Goal: Task Accomplishment & Management: Use online tool/utility

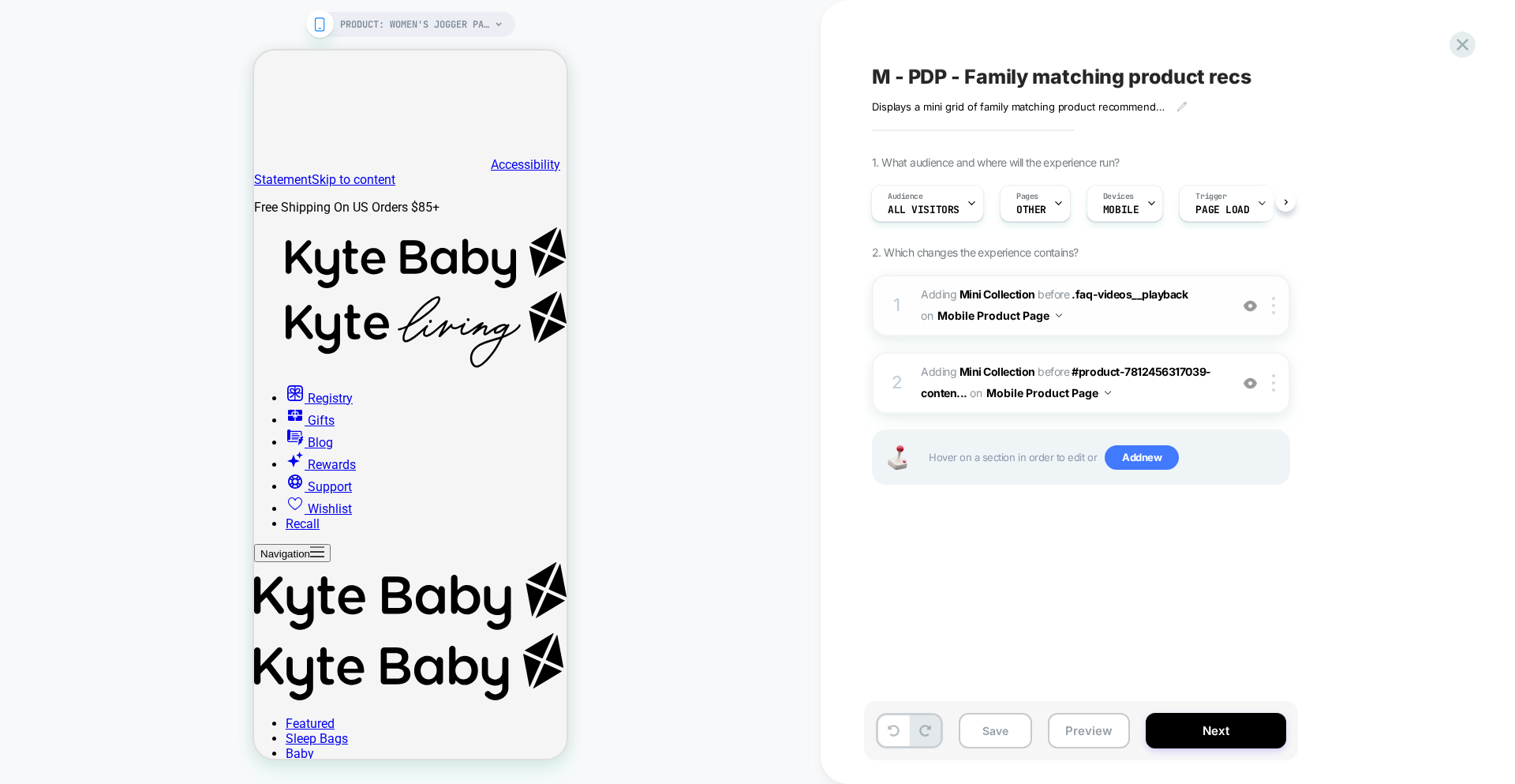
click at [0, 0] on span "#_loomi_addon_1756309347111 Adding Mini Collection BEFORE .faq-videos__playback…" at bounding box center [0, 0] width 0 height 0
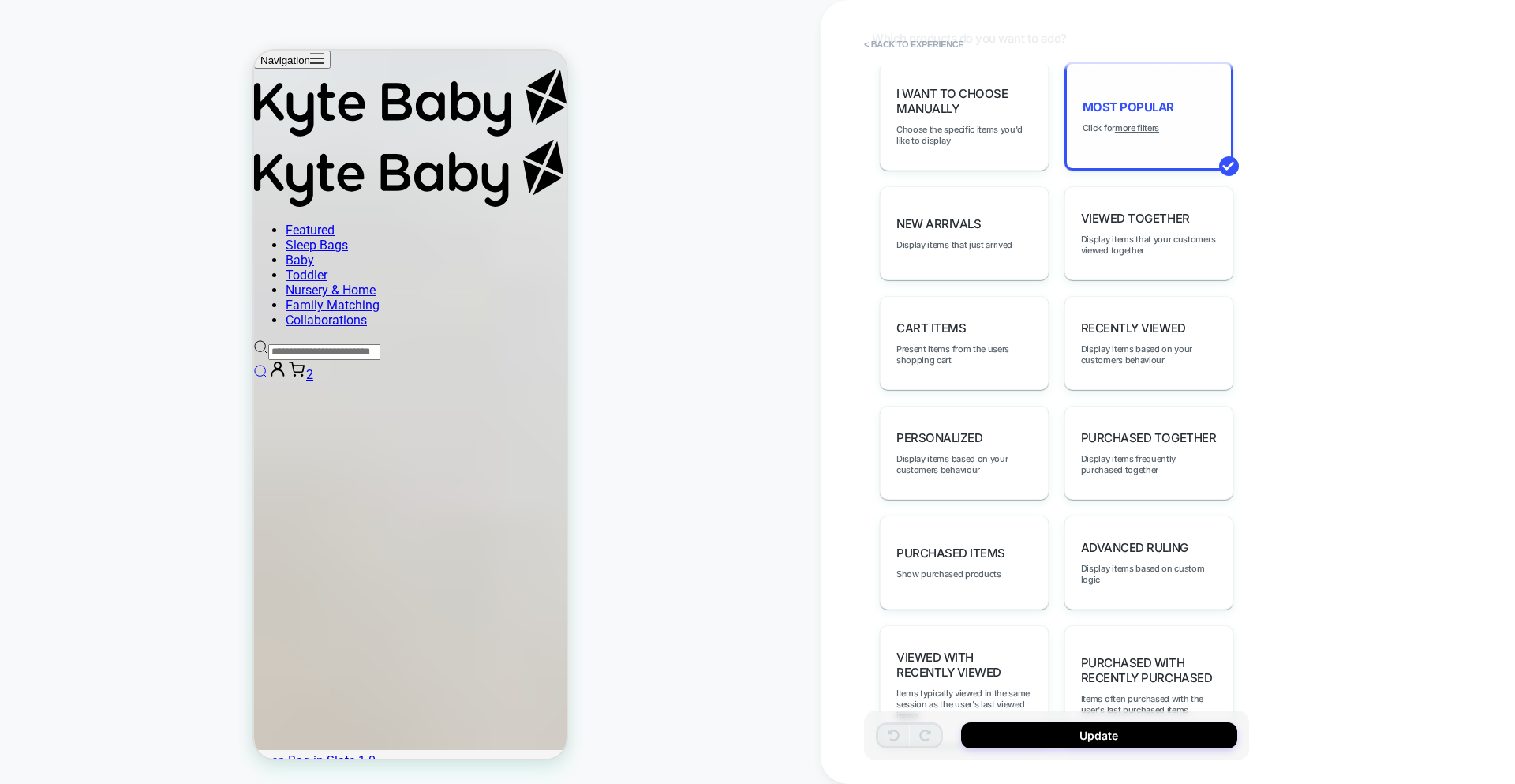
scroll to position [831, 0]
click at [1139, 122] on u "more filters" at bounding box center [1137, 124] width 44 height 11
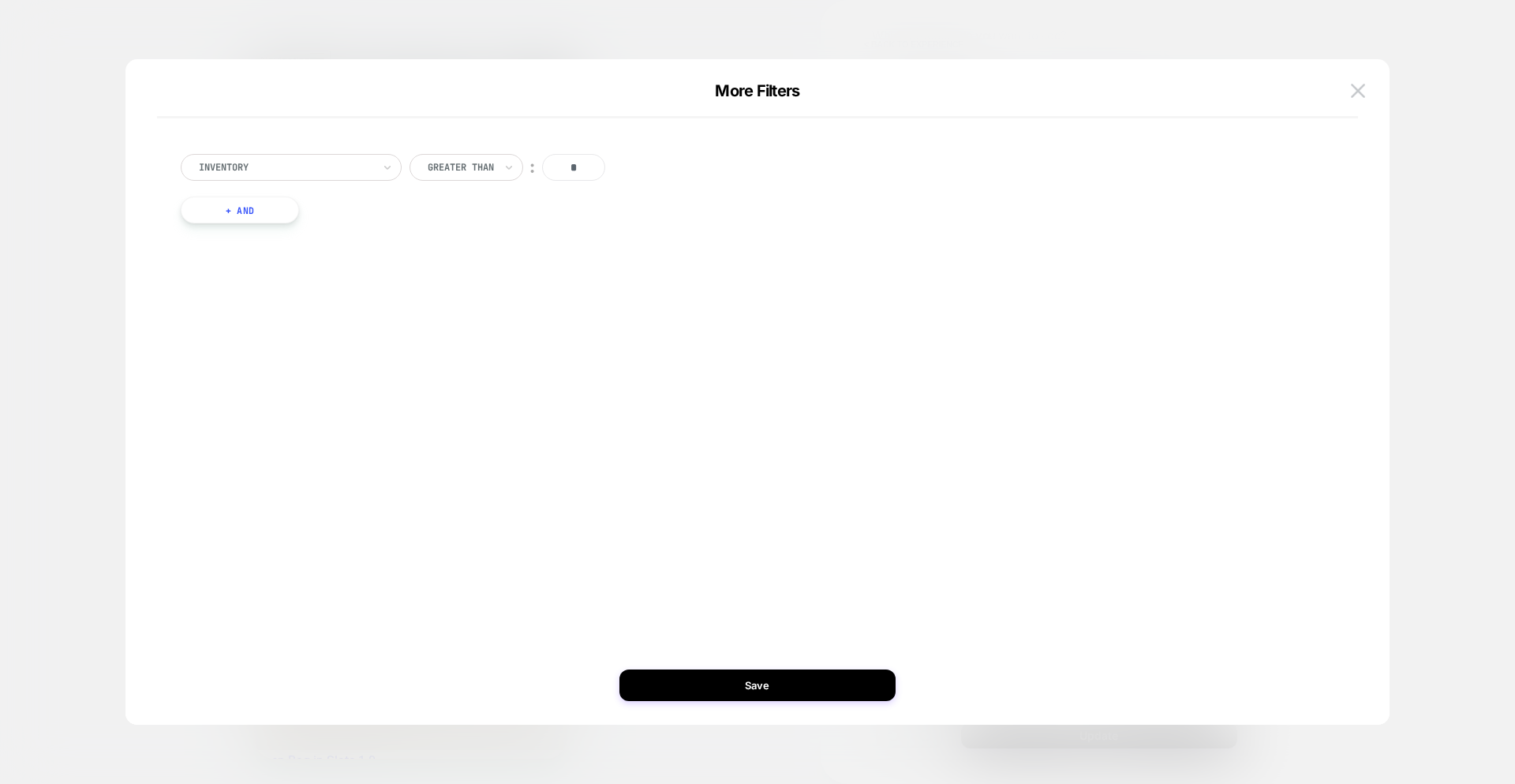
click at [0, 0] on div "Inventory" at bounding box center [0, 0] width 0 height 0
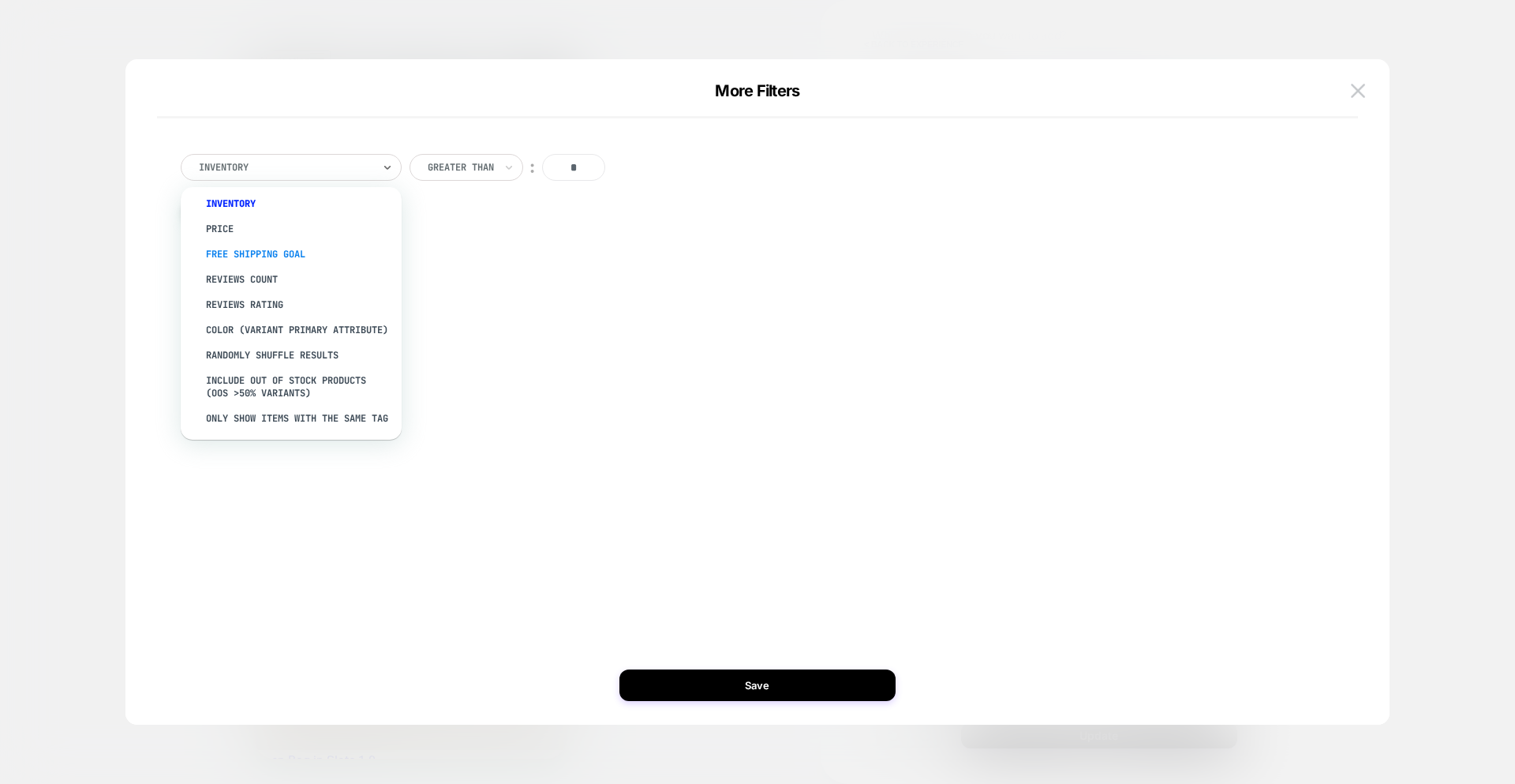
scroll to position [96, 0]
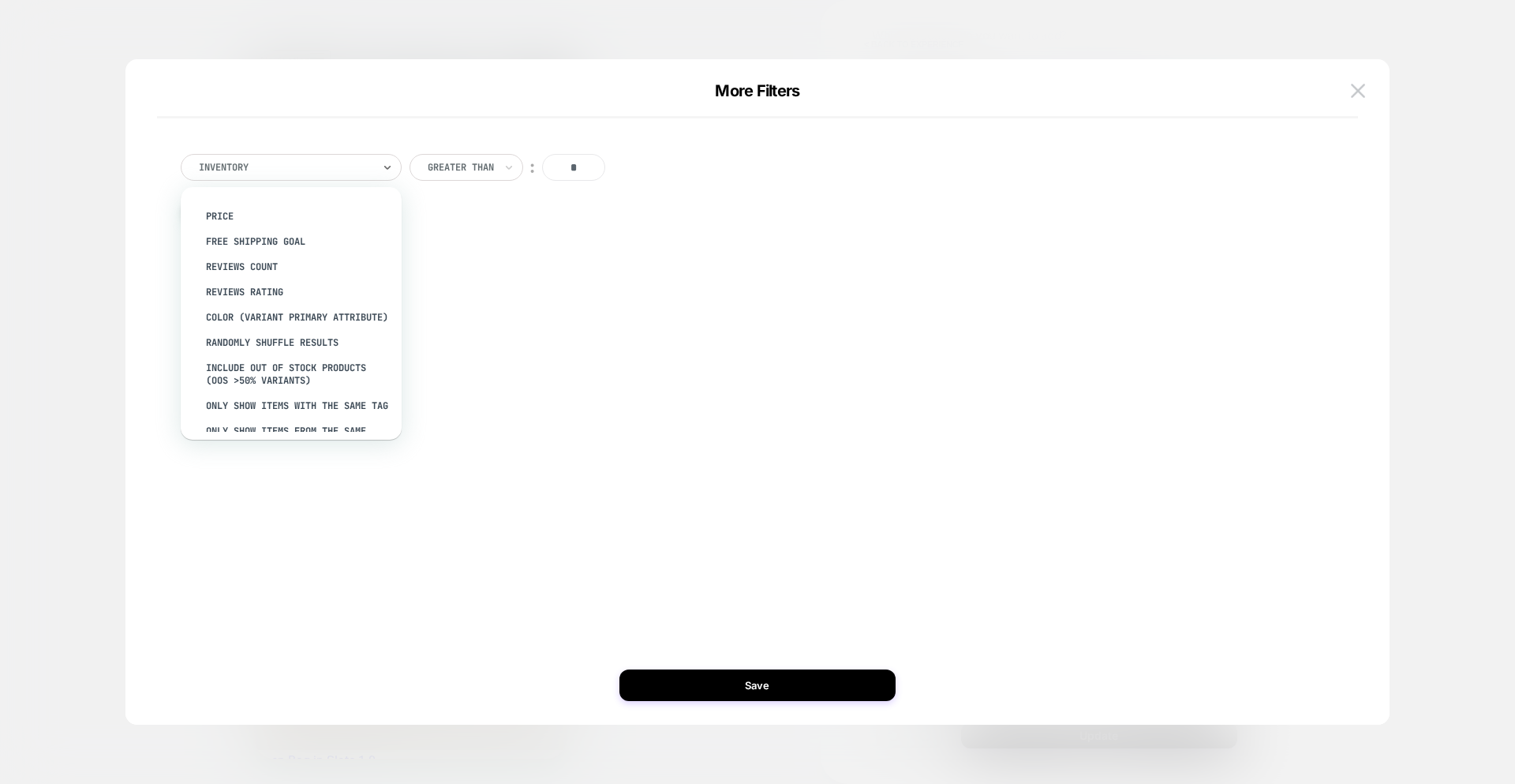
click at [0, 0] on div "color (Variant primary attribute)" at bounding box center [0, 0] width 0 height 0
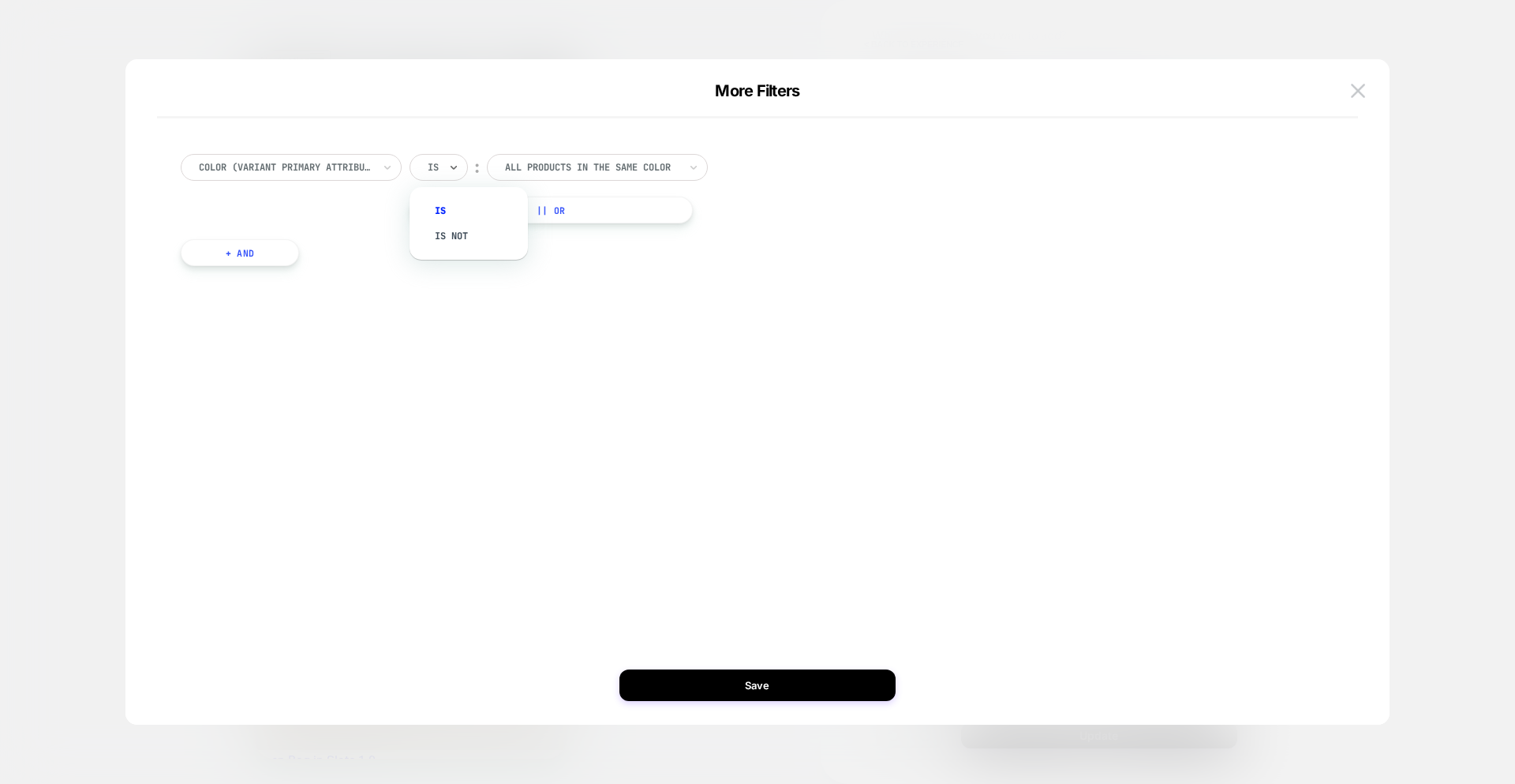
click at [0, 0] on div "Is" at bounding box center [0, 0] width 0 height 0
click at [541, 171] on div at bounding box center [592, 167] width 173 height 14
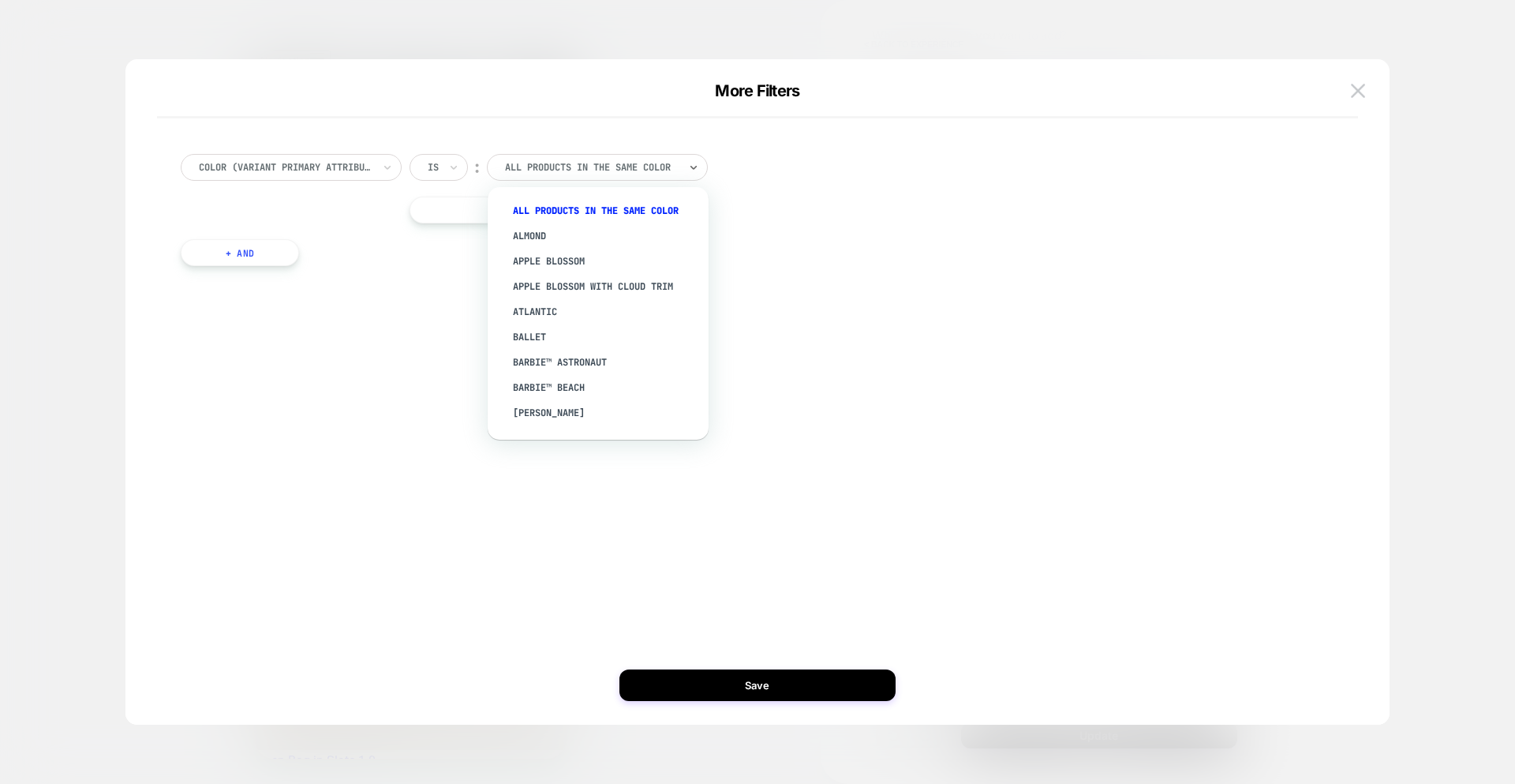
drag, startPoint x: 989, startPoint y: 370, endPoint x: 970, endPoint y: 367, distance: 19.2
click at [0, 0] on div "color (Variant primary attribute) Is ︰ option [PERSON_NAME] focused, 2 of 119. …" at bounding box center [0, 0] width 0 height 0
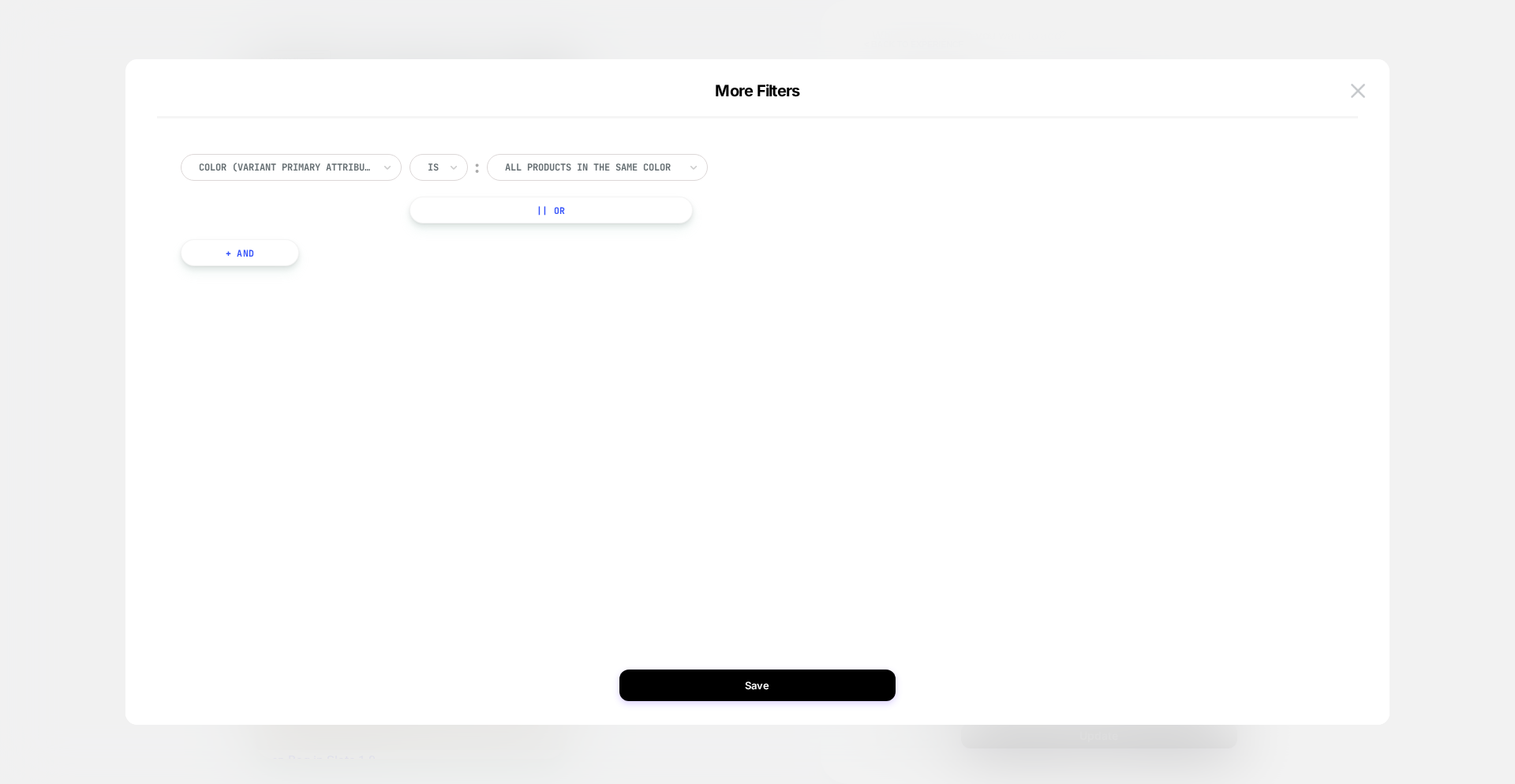
click at [121, 248] on button "Save" at bounding box center [76, 239] width 90 height 15
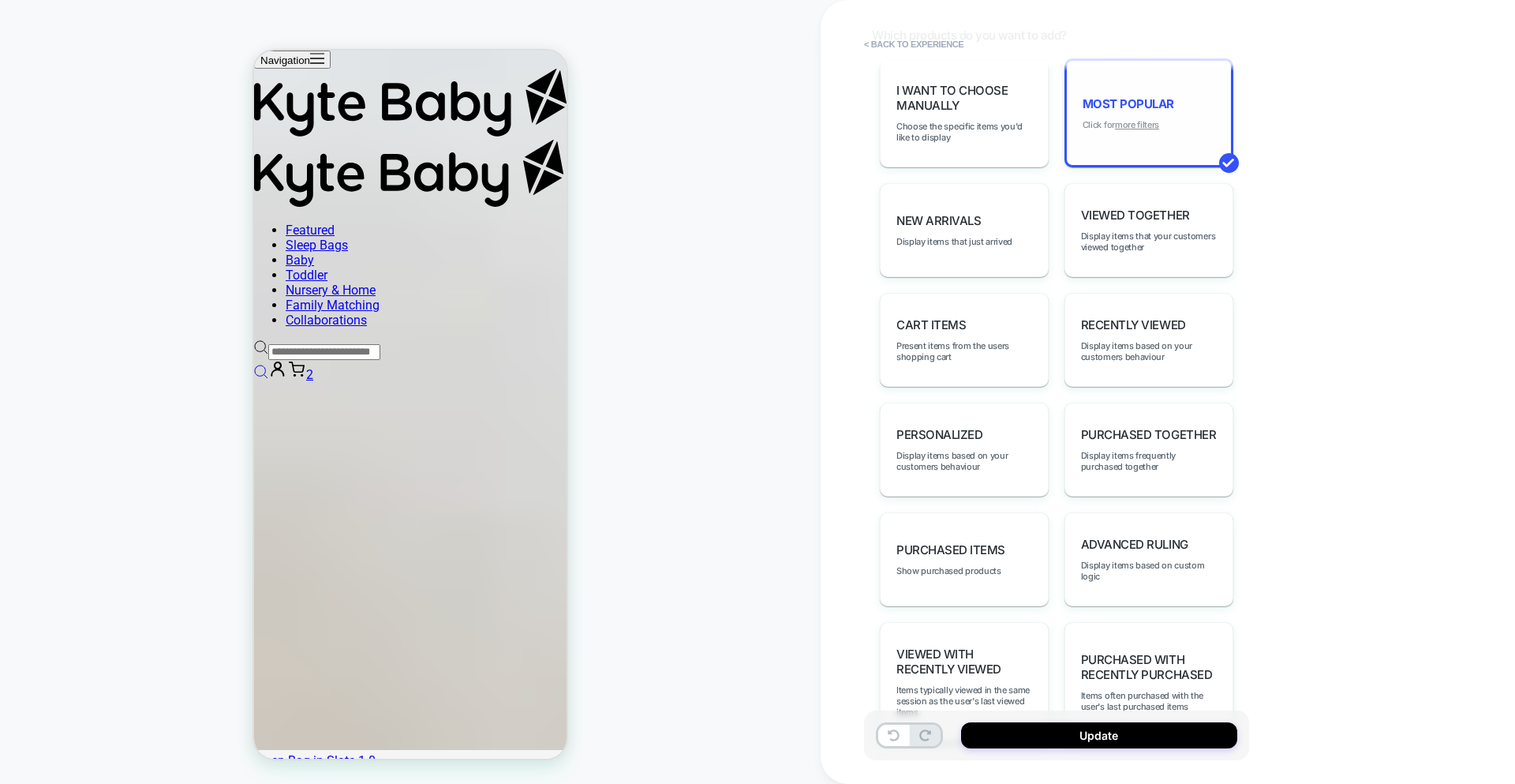
click at [1141, 124] on u "more filters" at bounding box center [1137, 124] width 44 height 11
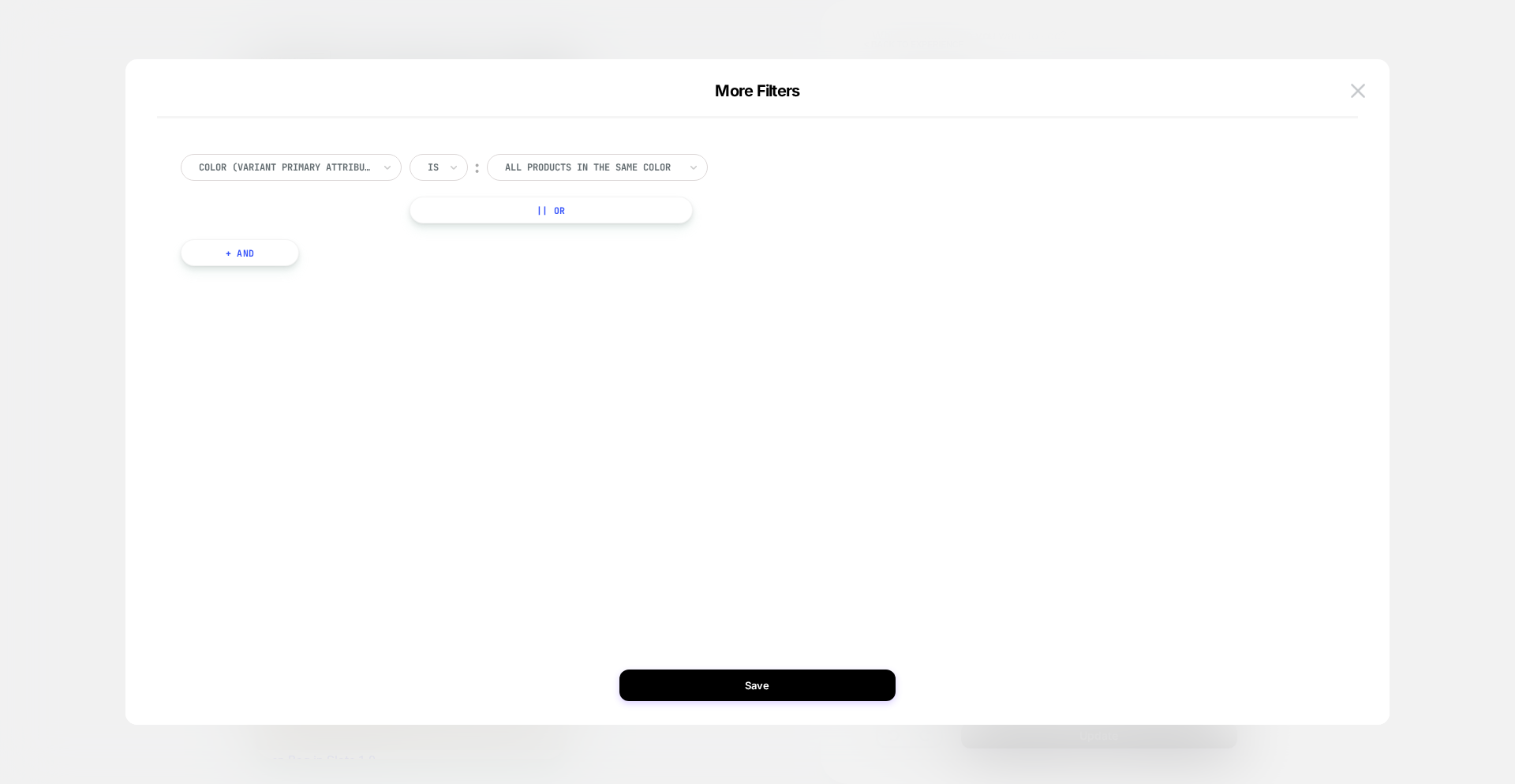
drag, startPoint x: 336, startPoint y: 224, endPoint x: 354, endPoint y: 208, distance: 24.1
click at [336, 224] on div "color (Variant primary attribute) Is ︰ All products in the same color ALL PRODU…" at bounding box center [749, 210] width 1153 height 160
click at [0, 0] on div "color (Variant primary attribute)" at bounding box center [0, 0] width 0 height 0
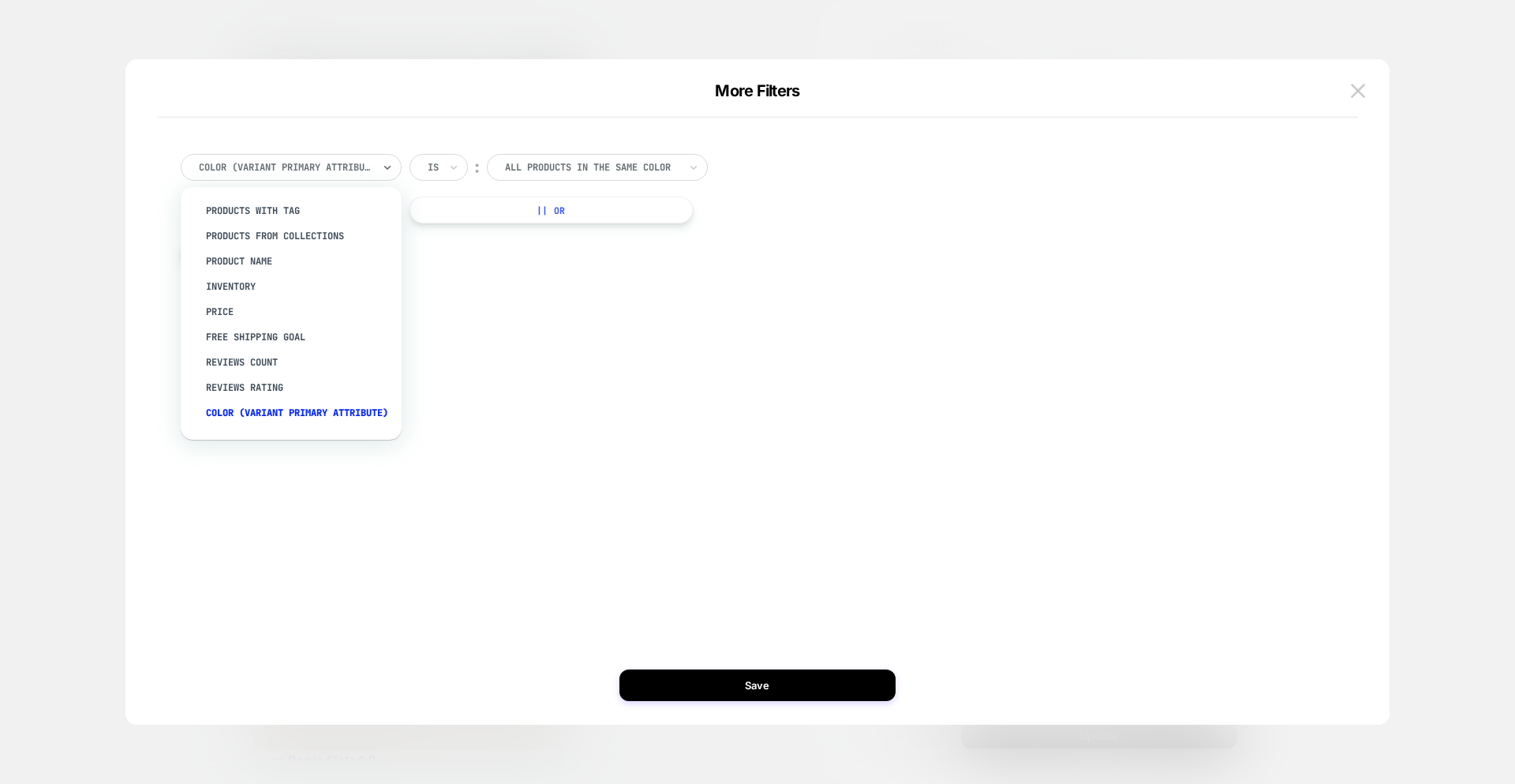
scroll to position [19, 0]
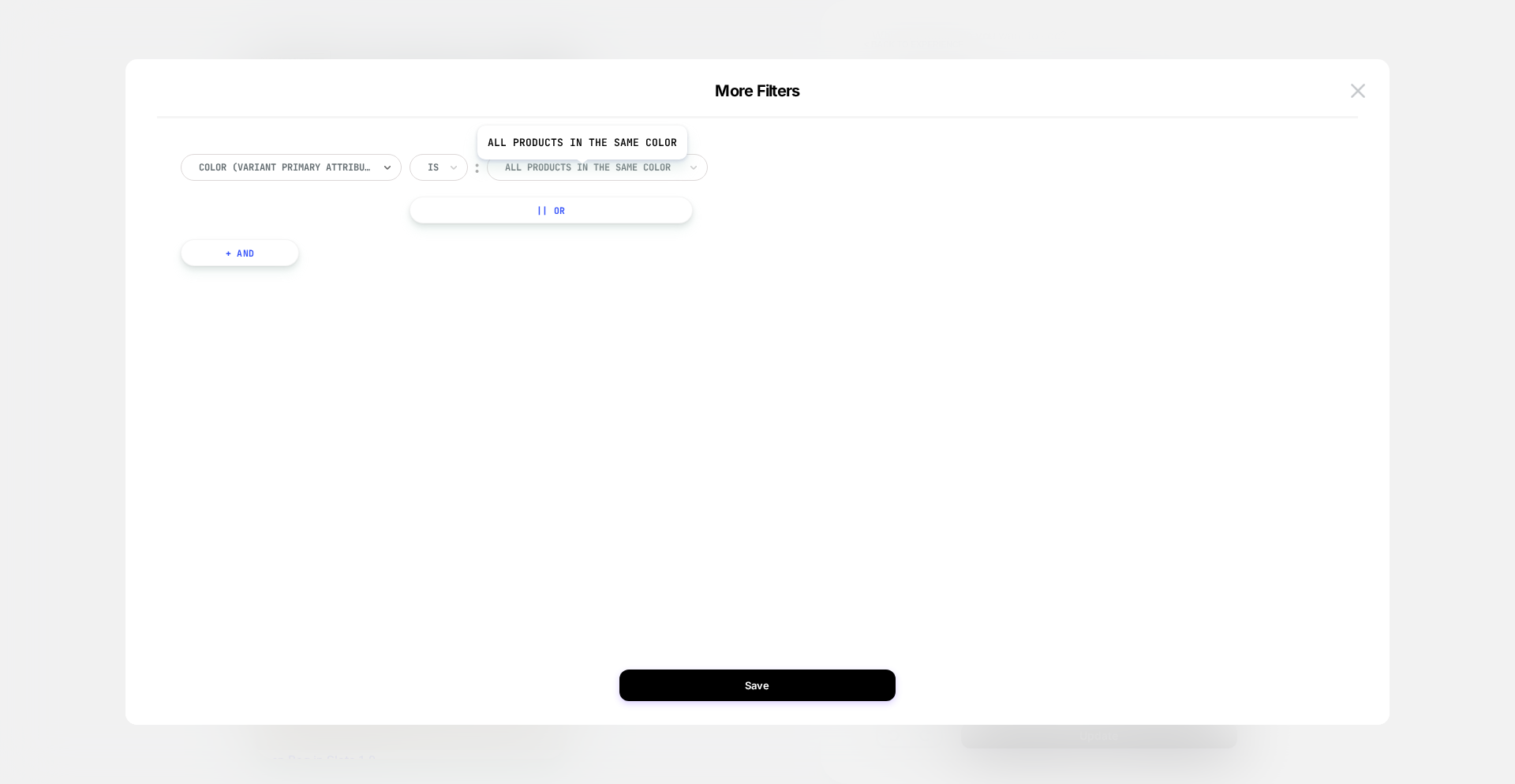
click at [0, 0] on div at bounding box center [0, 0] width 0 height 0
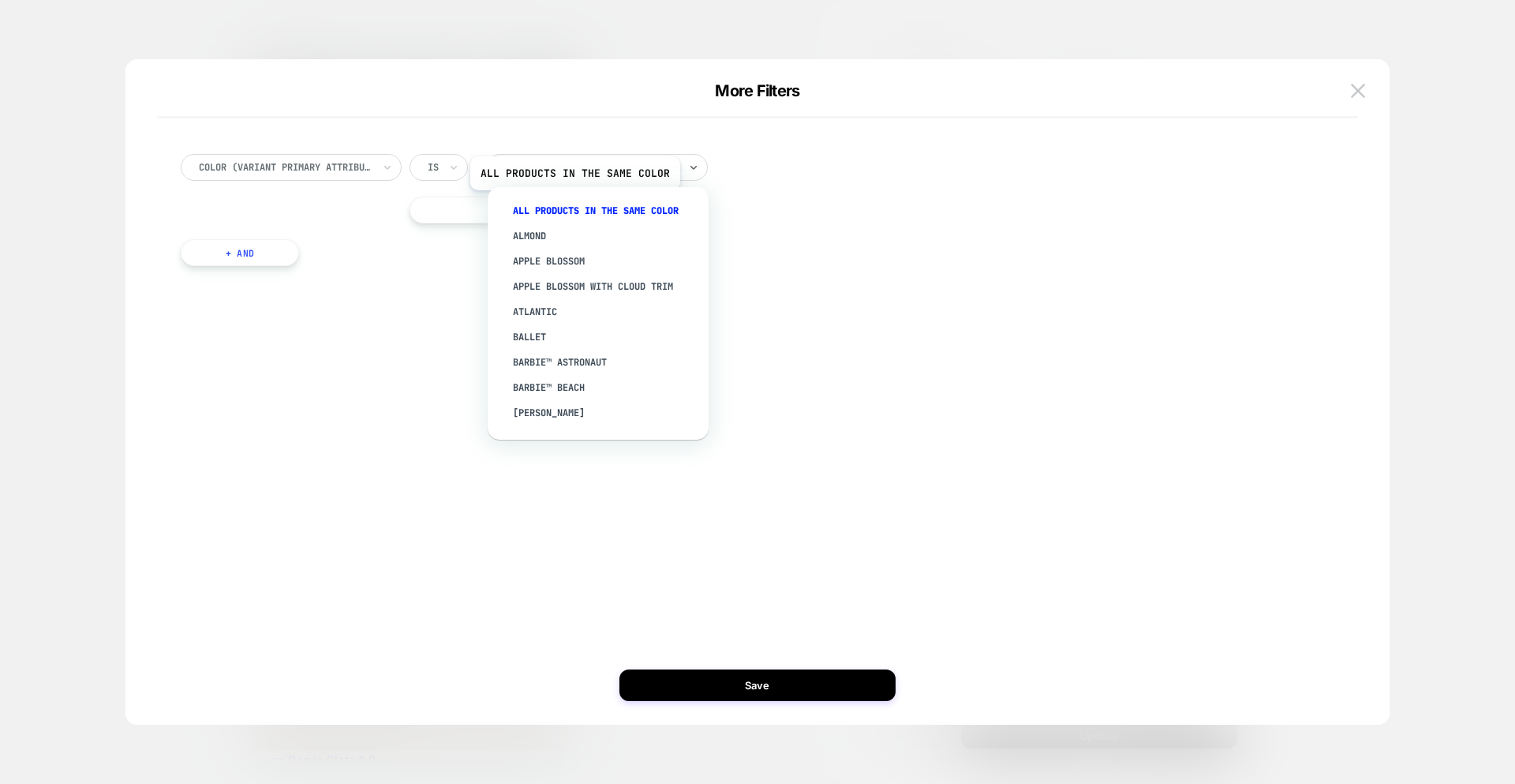
click at [573, 202] on div "All products in the same color" at bounding box center [606, 211] width 205 height 26
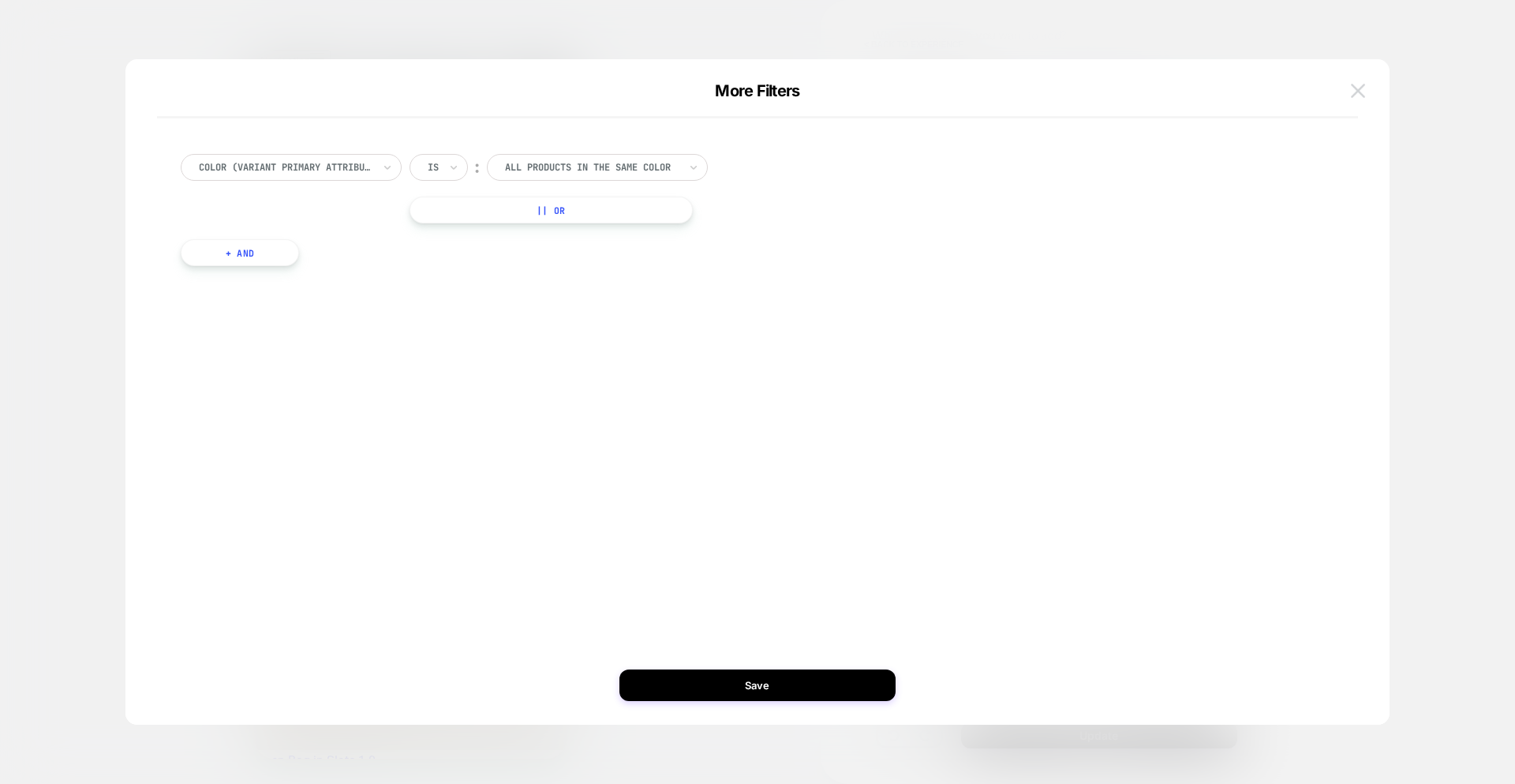
click at [24, 749] on img at bounding box center [15, 756] width 18 height 16
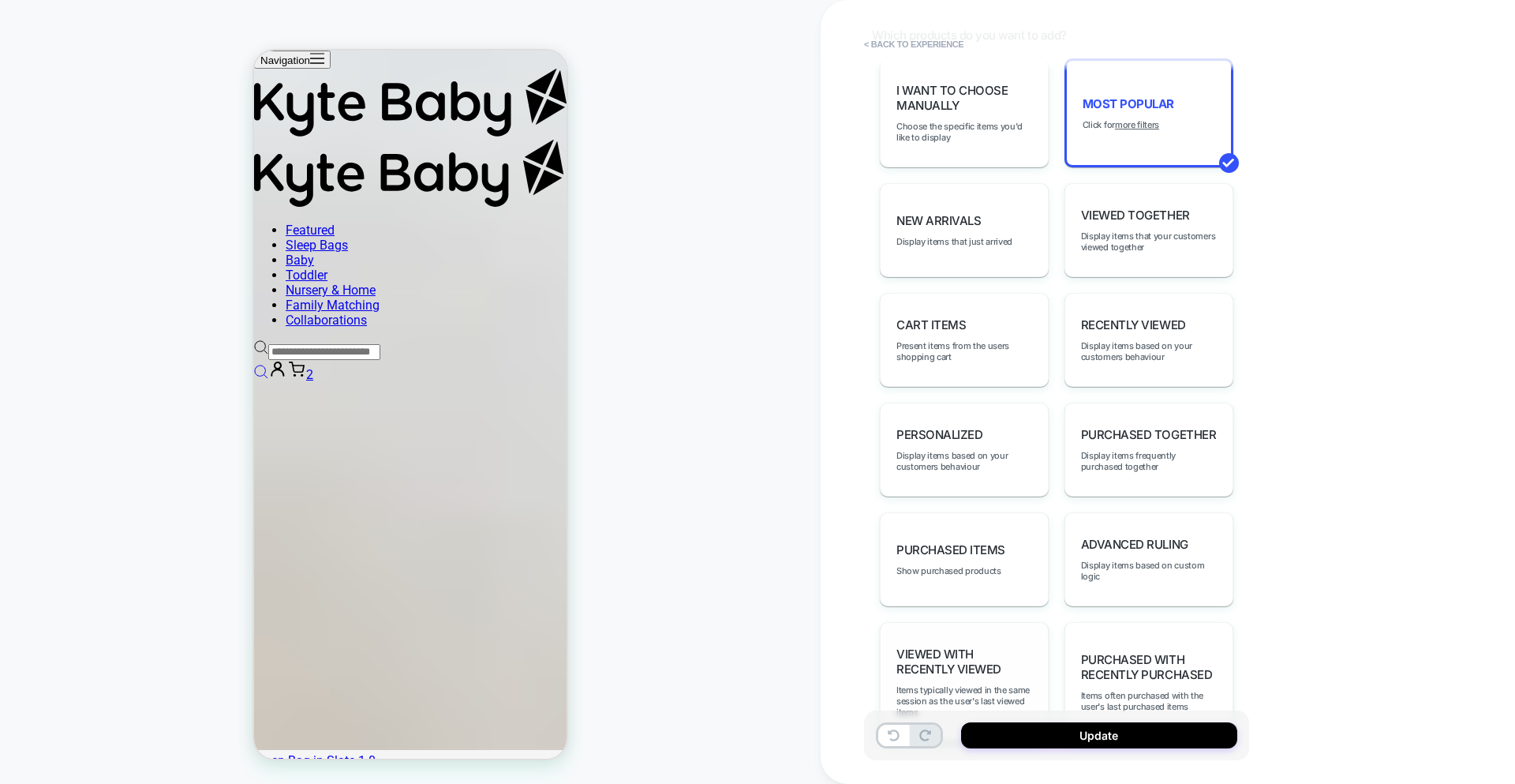
scroll to position [891, 0]
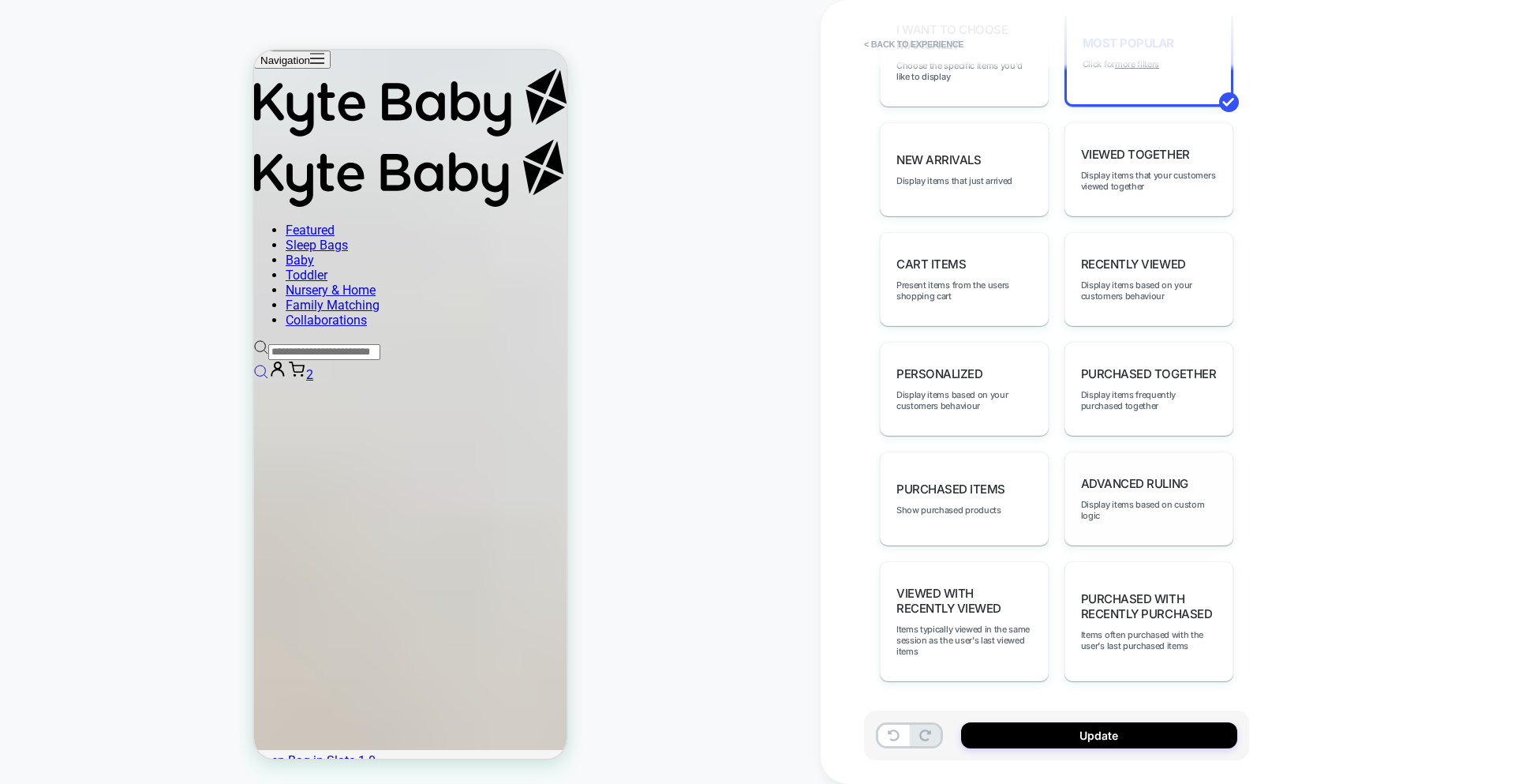
click at [0, 0] on div "Advanced Ruling Display items based on custom logic" at bounding box center [0, 0] width 0 height 0
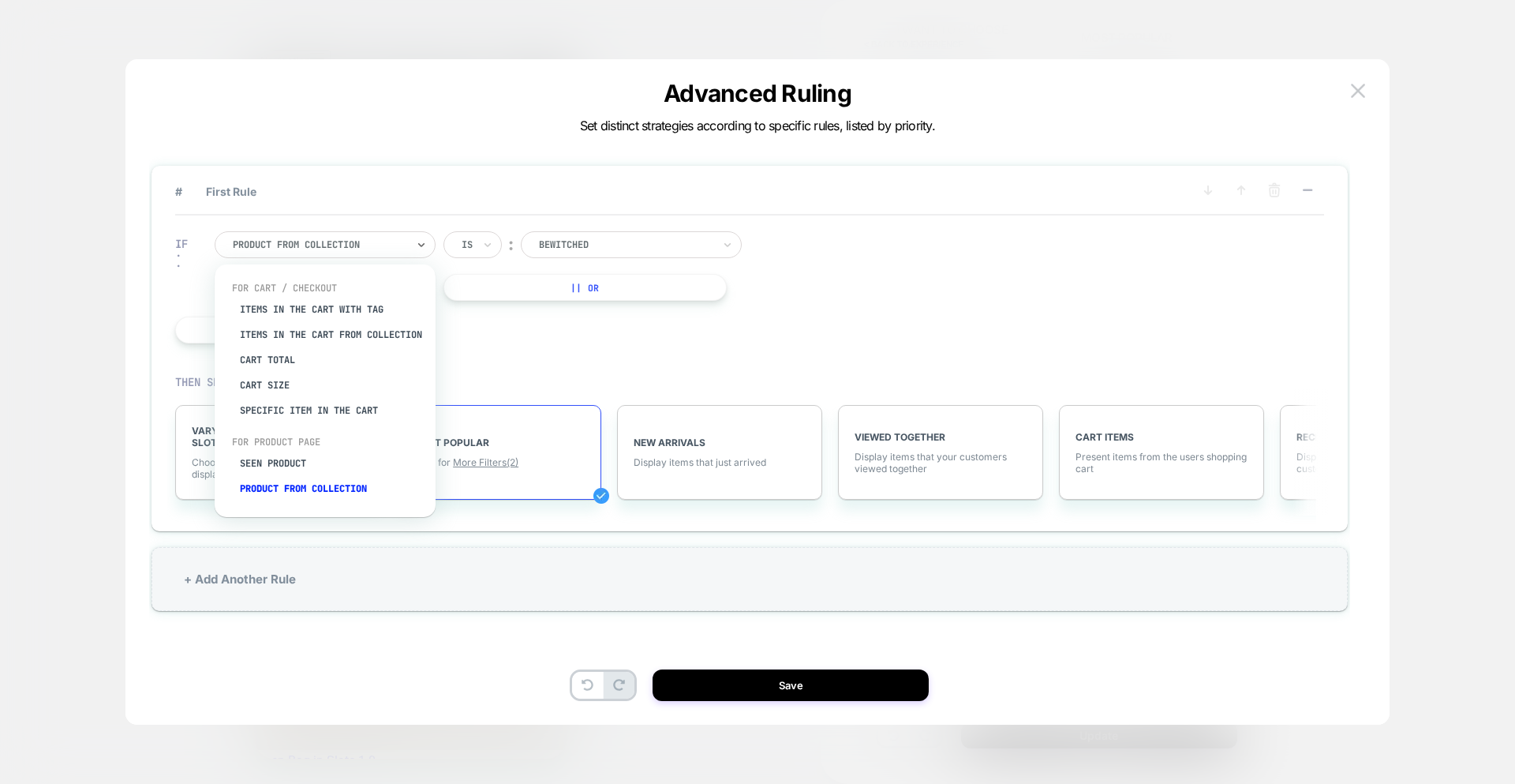
click at [342, 242] on div at bounding box center [319, 244] width 173 height 14
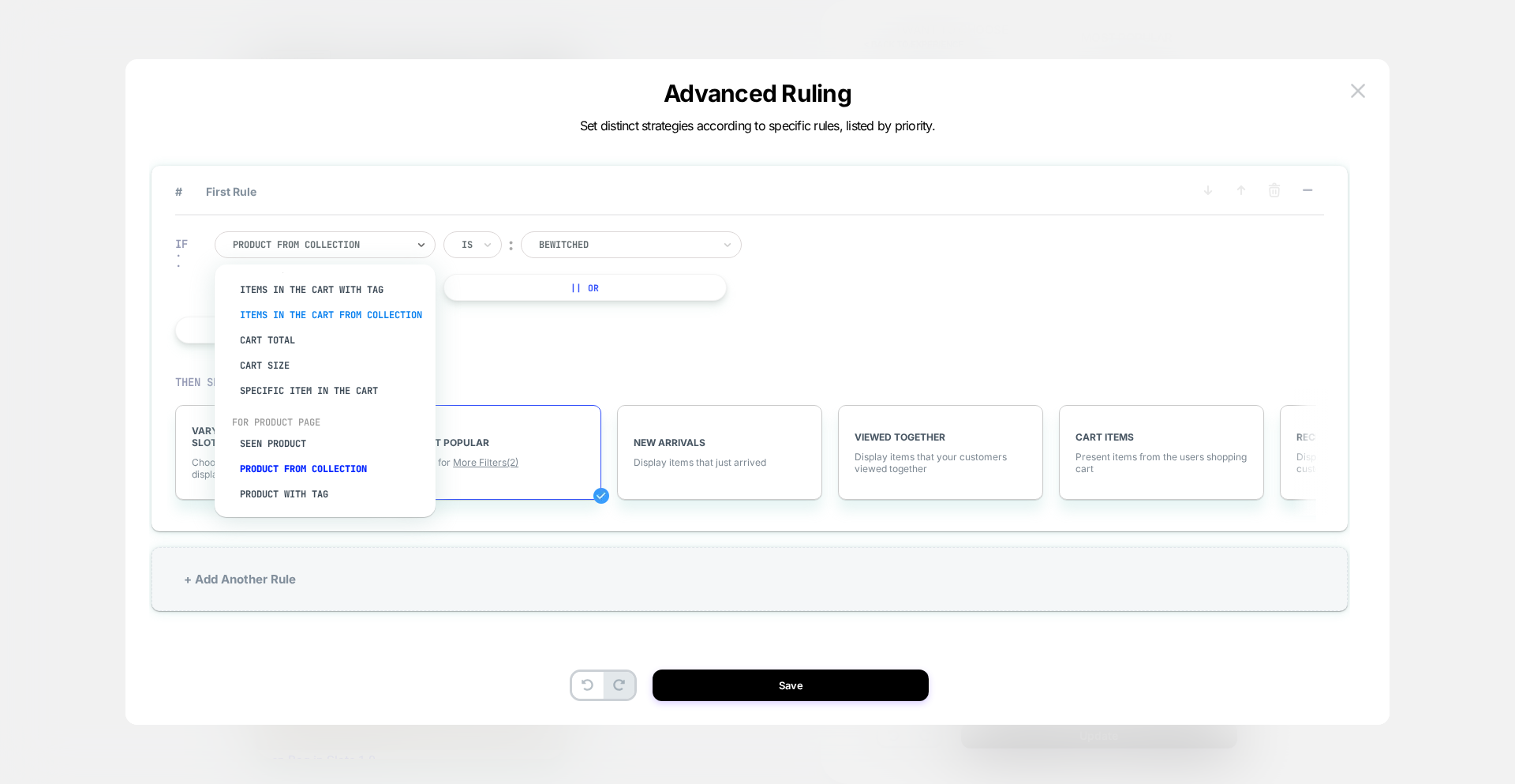
scroll to position [0, 0]
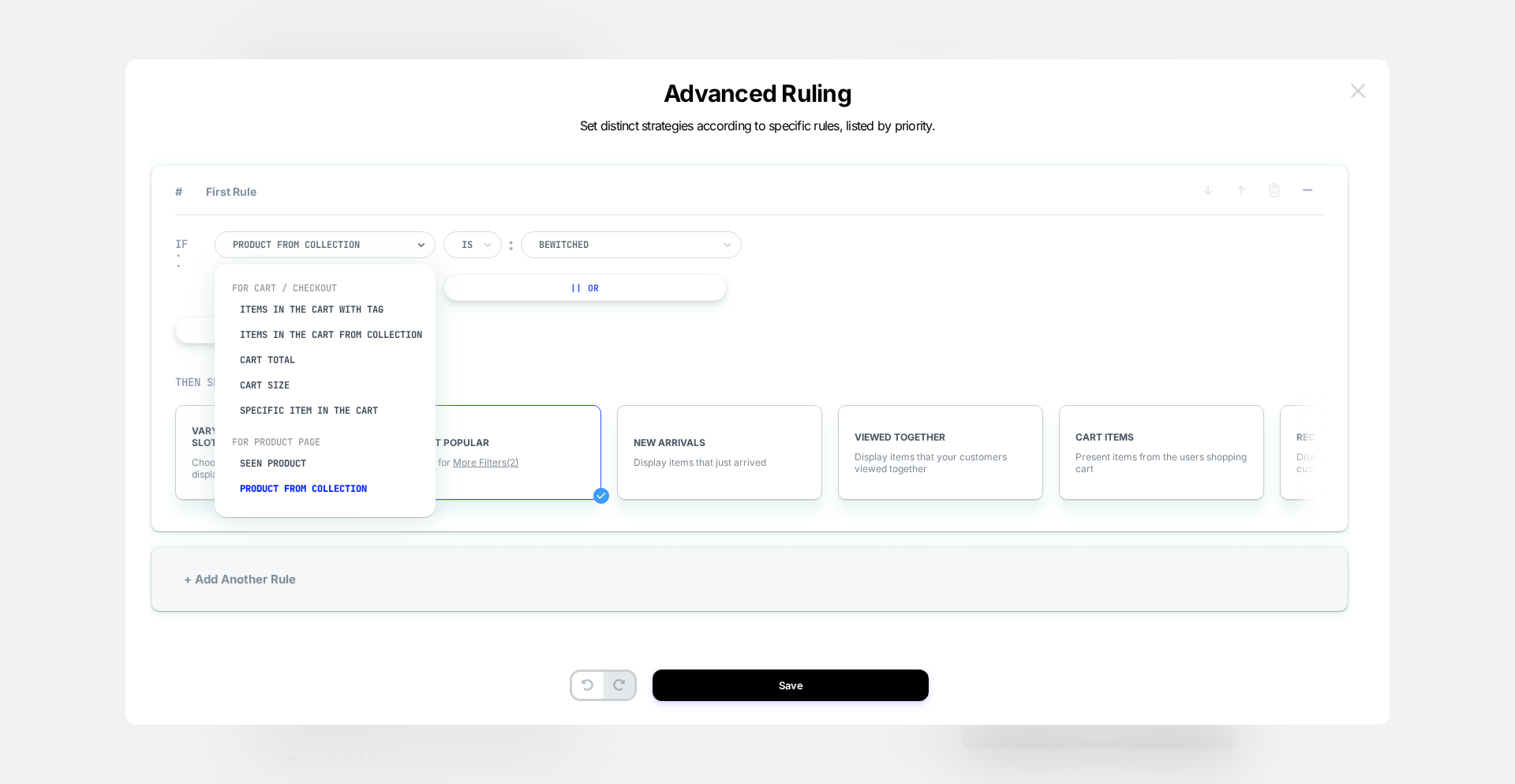
click at [1356, 85] on img at bounding box center [1358, 91] width 14 height 14
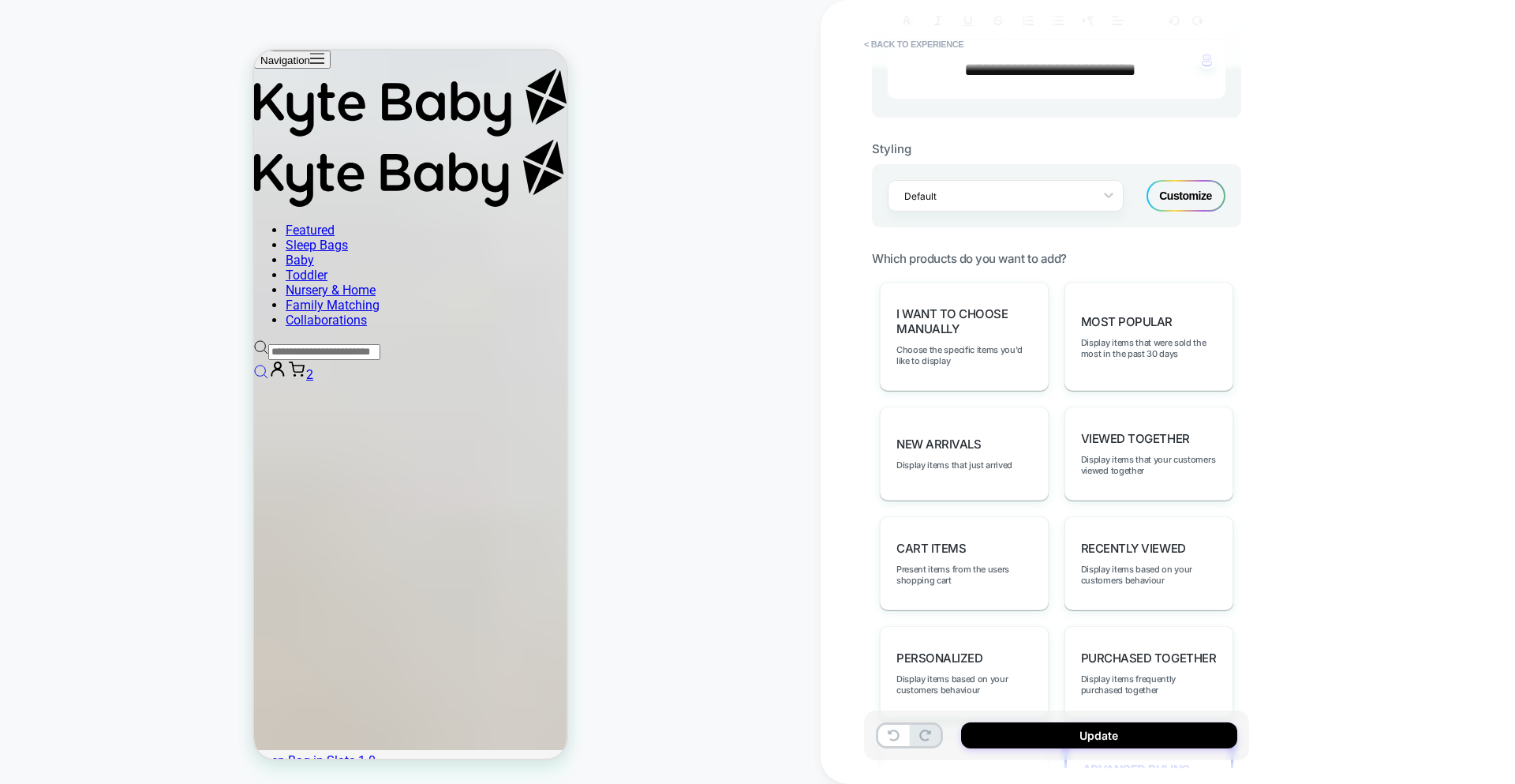
scroll to position [551, 0]
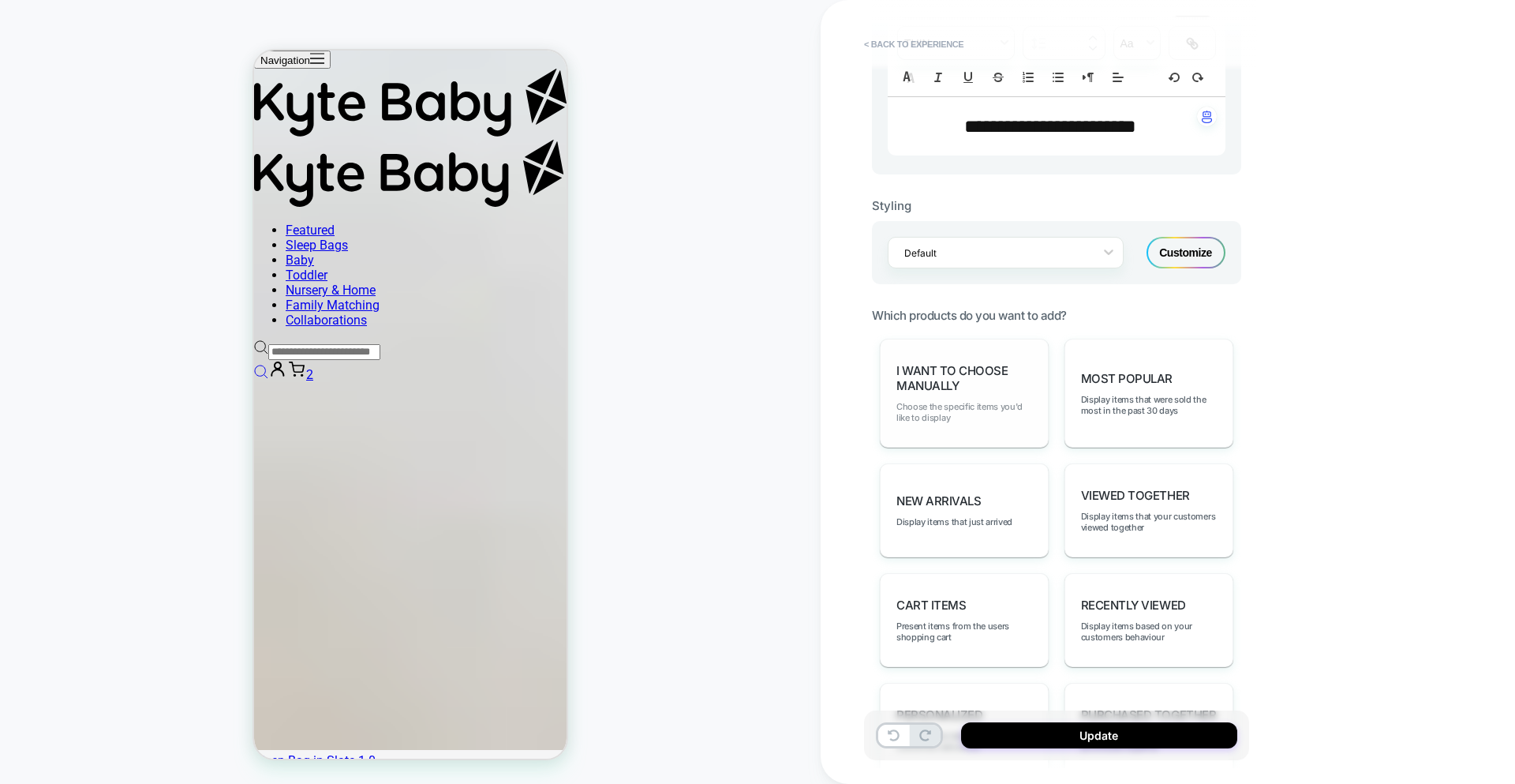
click at [976, 412] on span "Choose the specific items you'd like to display" at bounding box center [964, 412] width 136 height 22
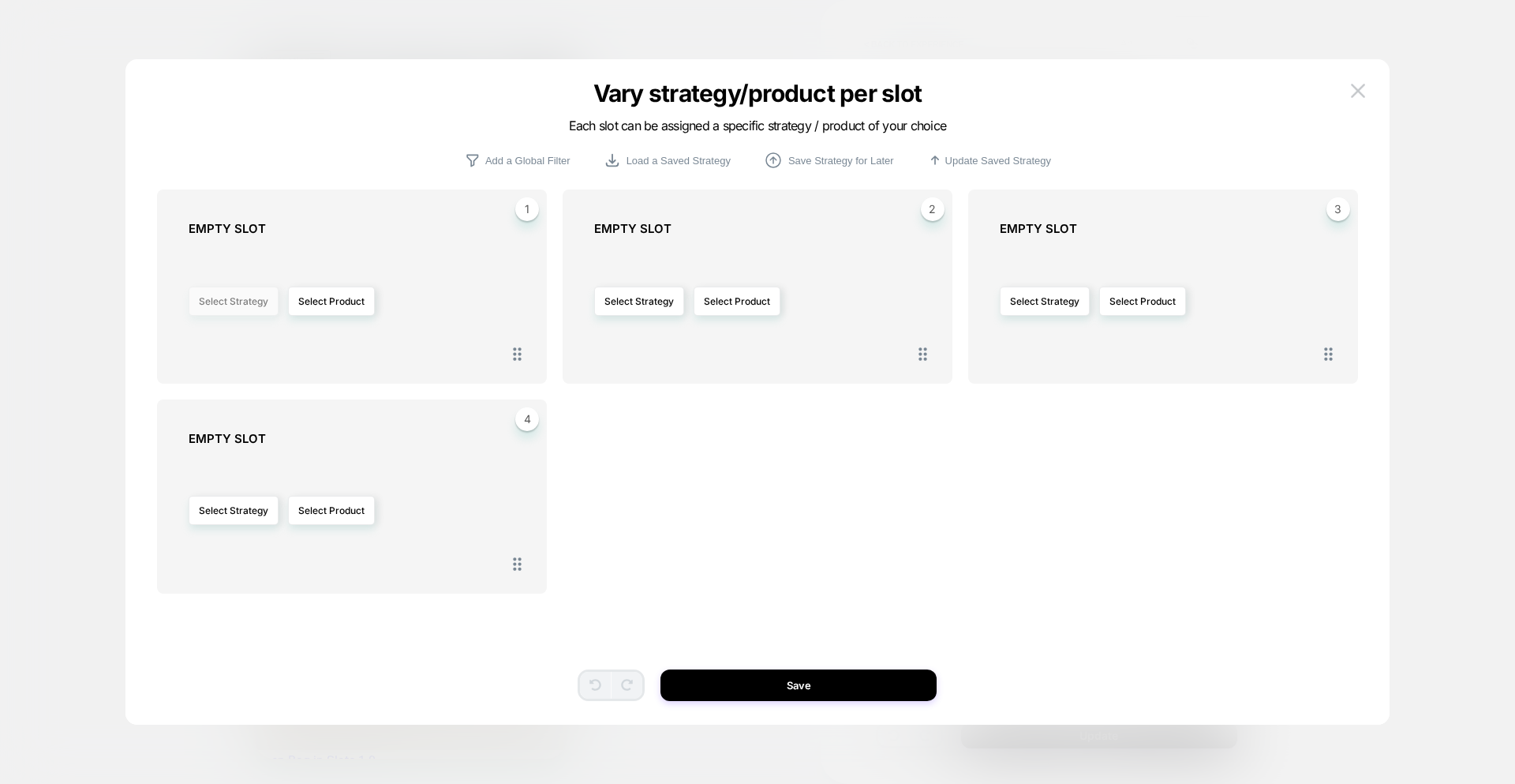
click at [225, 307] on button "Select Strategy" at bounding box center [233, 301] width 90 height 30
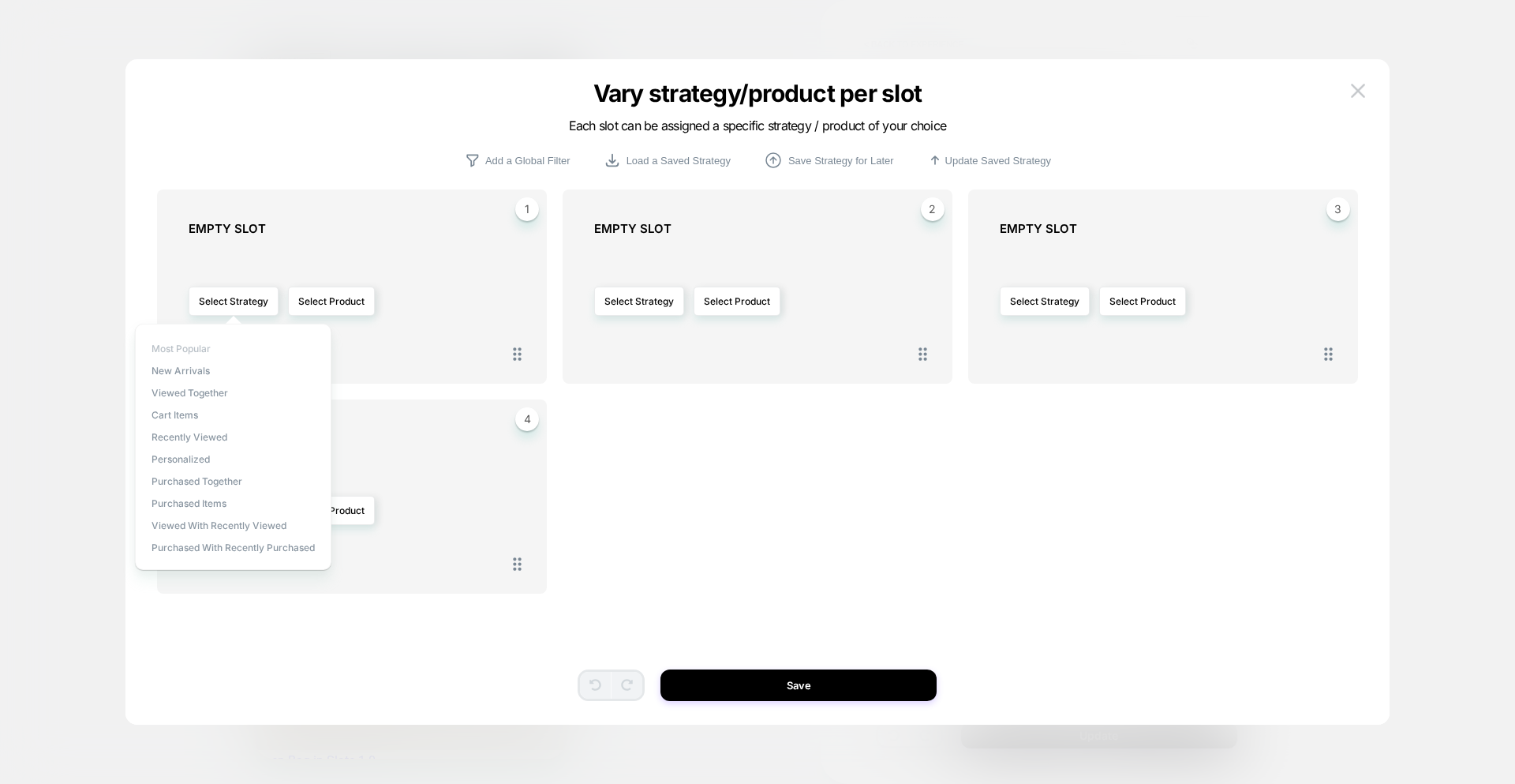
click at [201, 349] on span "Most Popular" at bounding box center [181, 349] width 59 height 12
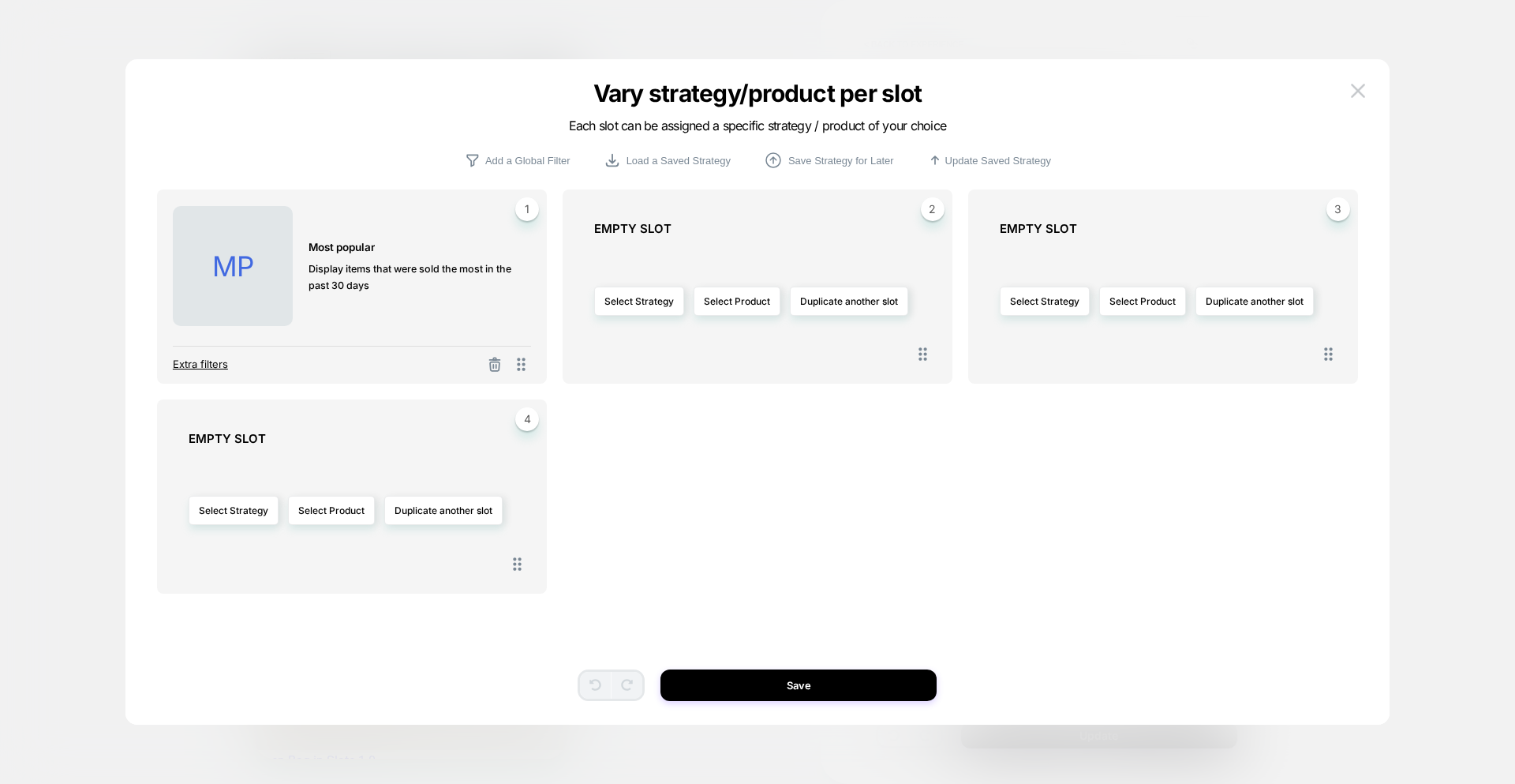
click at [198, 361] on span "Extra filters" at bounding box center [200, 363] width 55 height 13
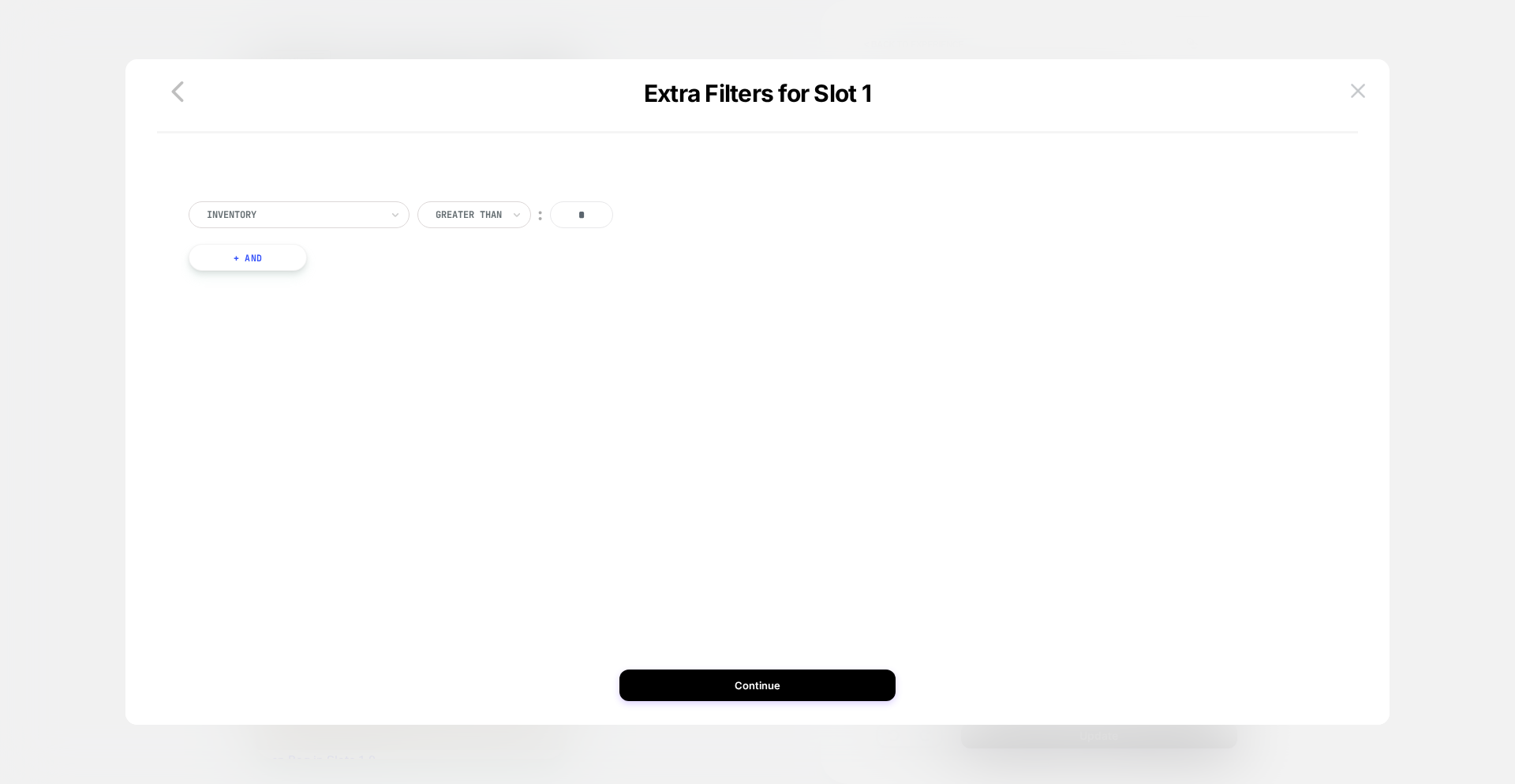
click at [0, 0] on div at bounding box center [0, 0] width 0 height 0
type input "*****"
click at [305, 271] on div "color (Variant primary attribute)" at bounding box center [307, 258] width 205 height 26
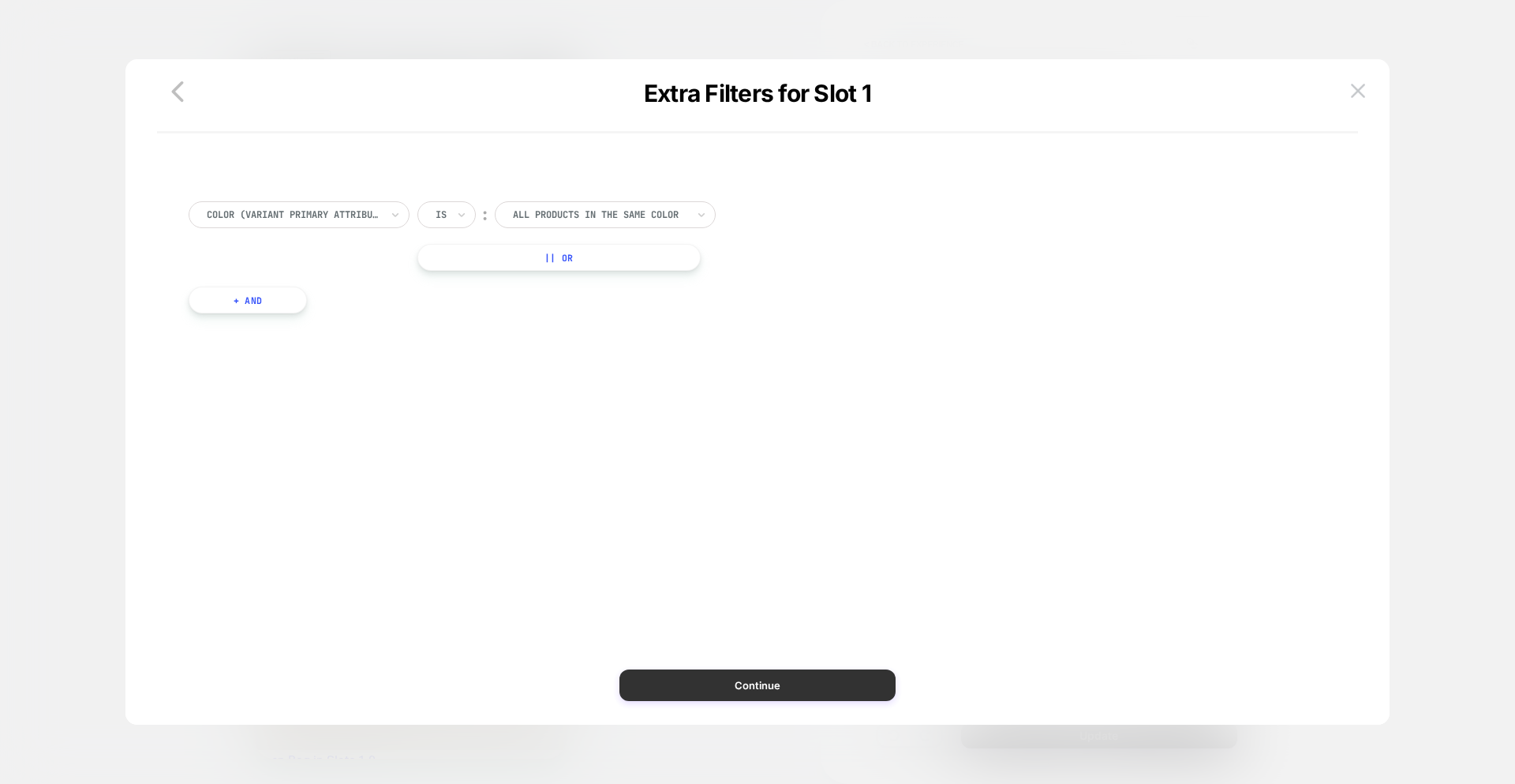
click at [749, 689] on button "Continue" at bounding box center [758, 685] width 276 height 32
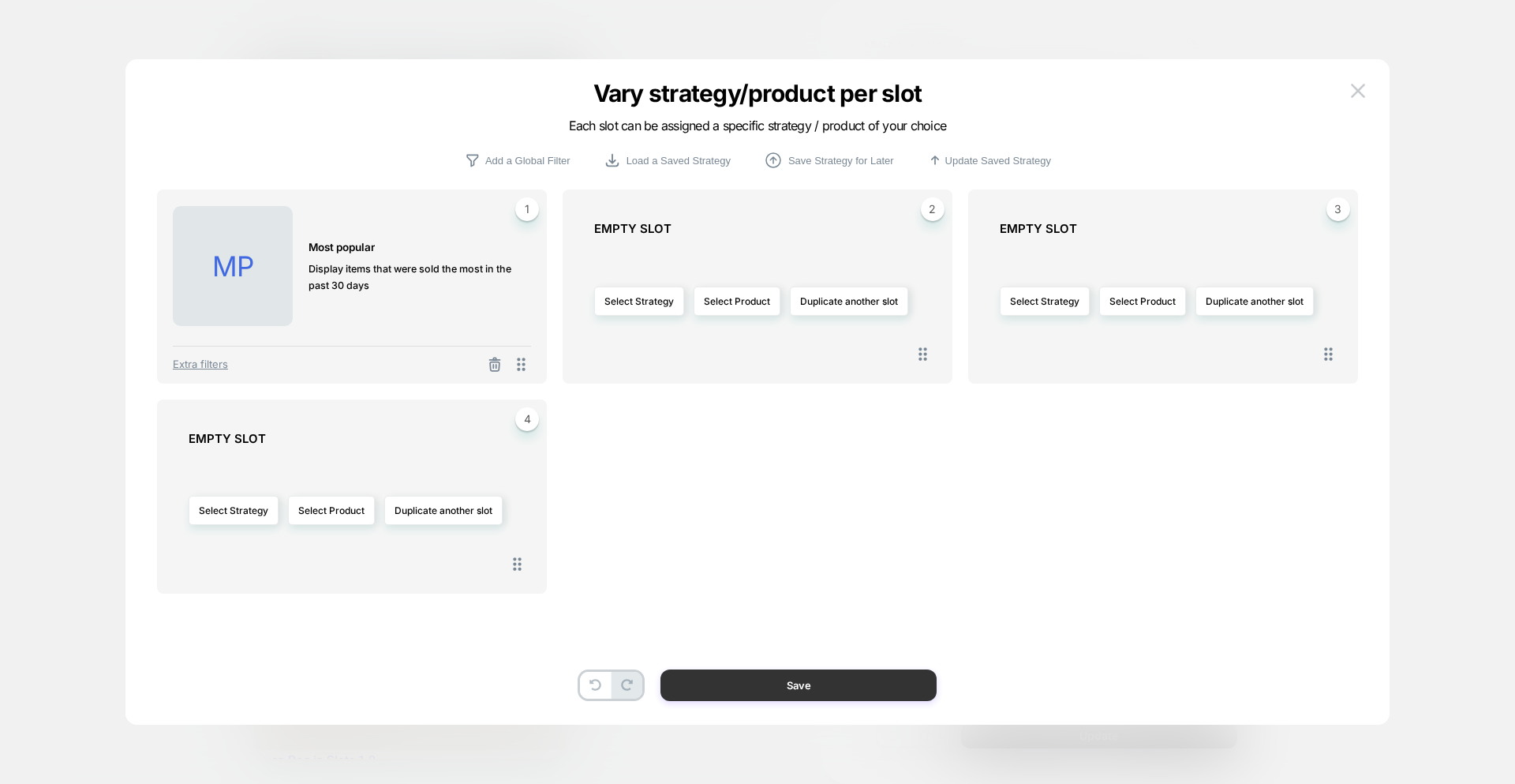
click at [749, 689] on button "Save" at bounding box center [799, 685] width 276 height 32
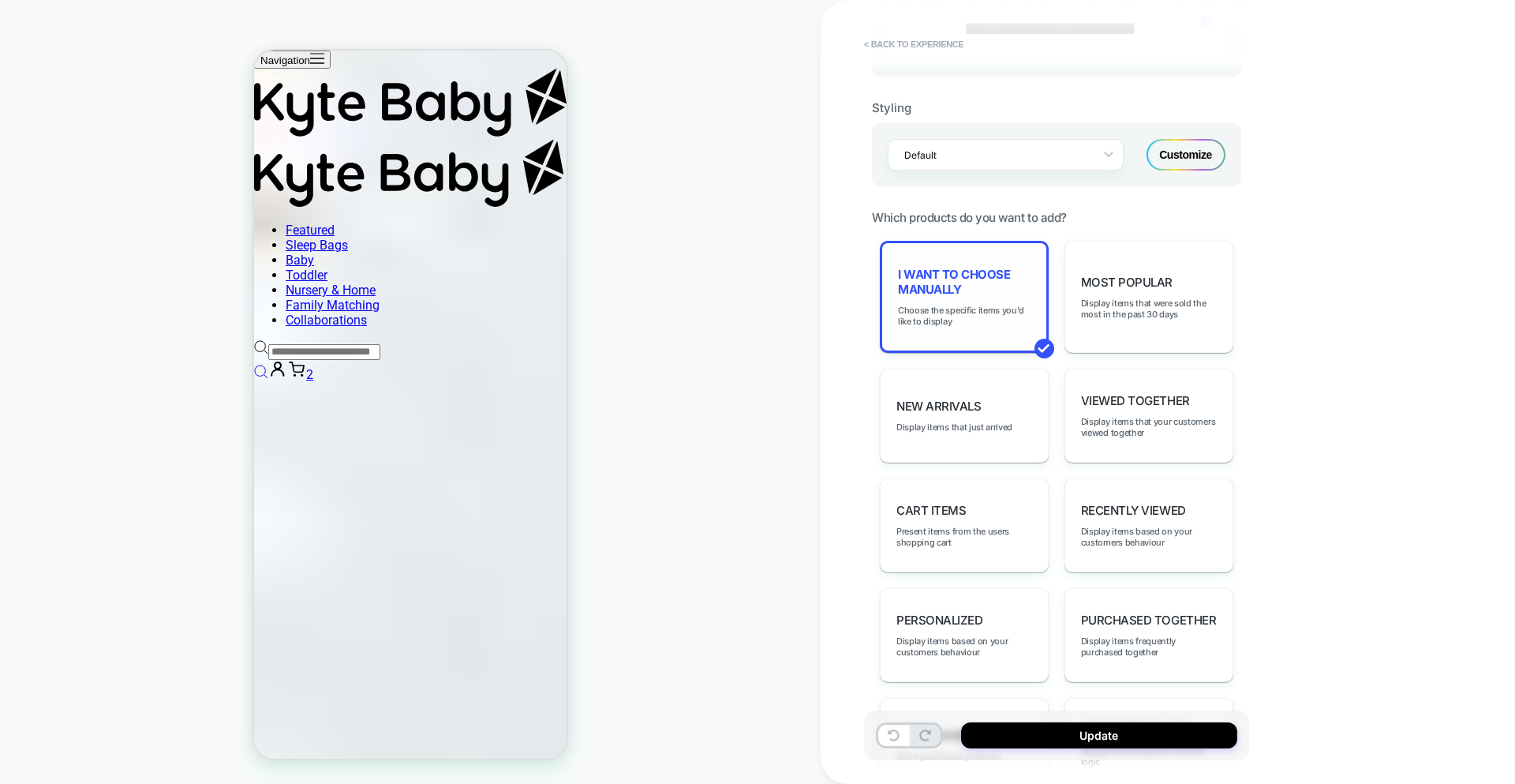
scroll to position [648, 0]
click at [960, 294] on span "I want to choose manually" at bounding box center [964, 283] width 133 height 30
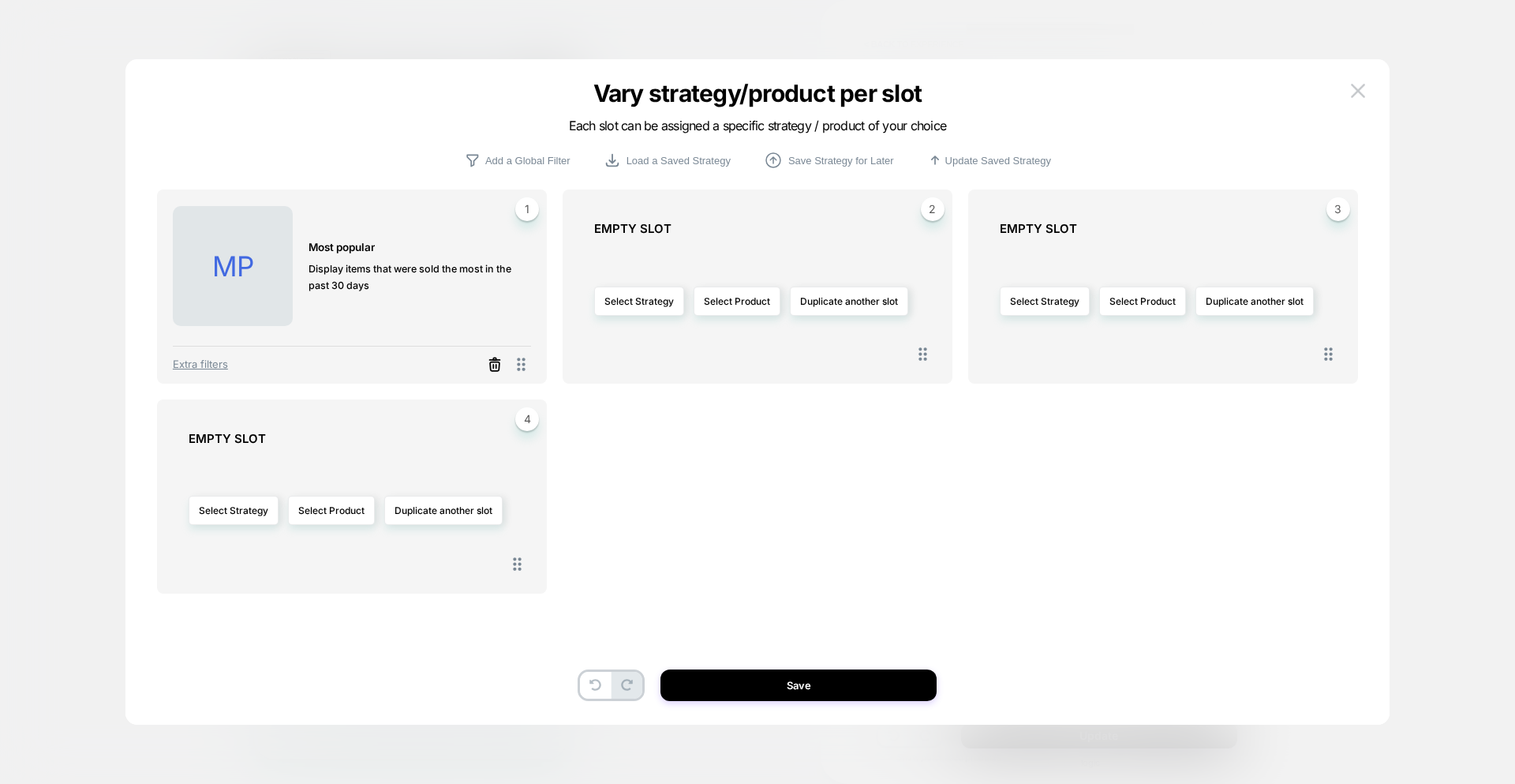
click at [493, 360] on icon at bounding box center [494, 364] width 16 height 16
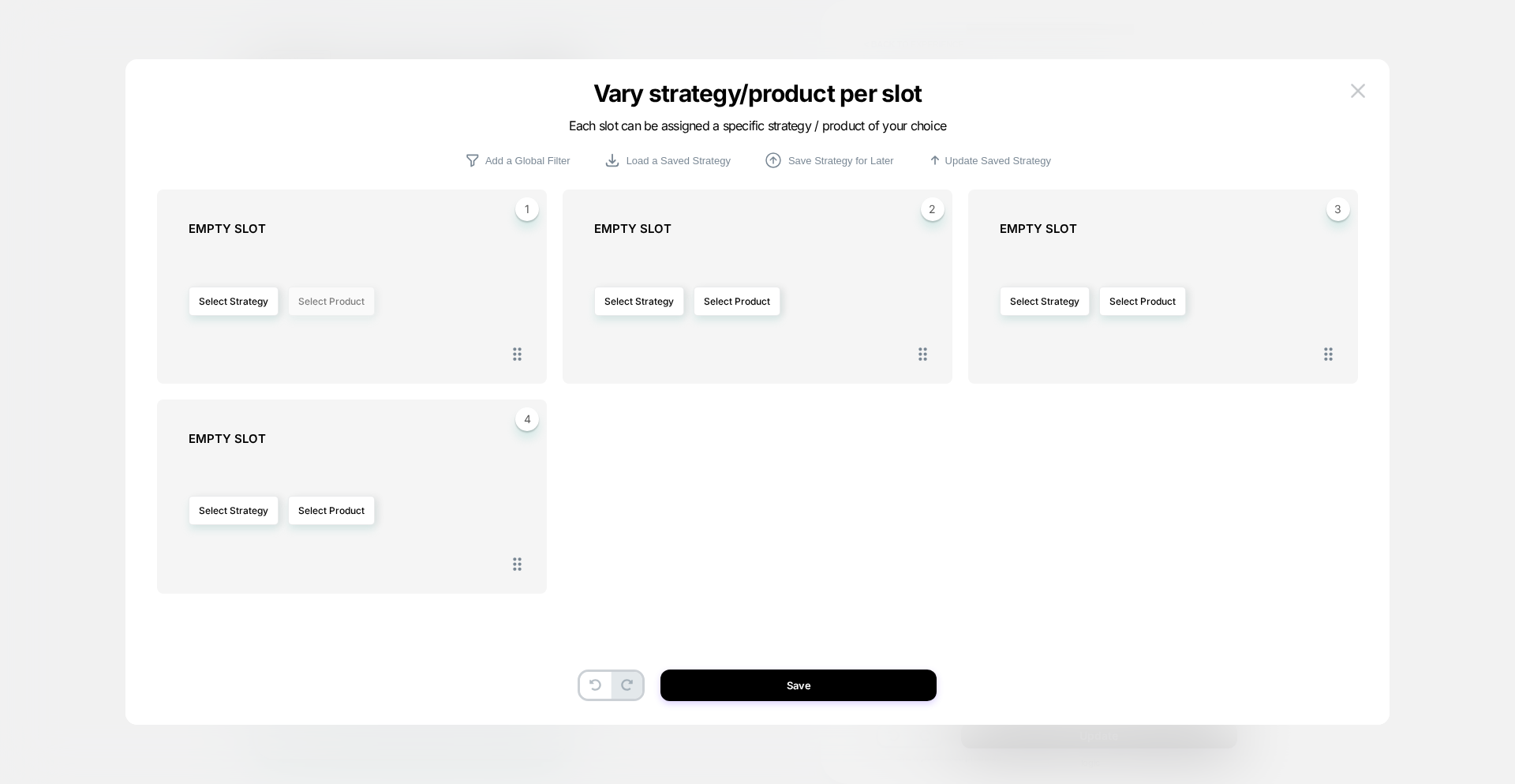
click at [335, 311] on button "Select Product" at bounding box center [331, 301] width 87 height 30
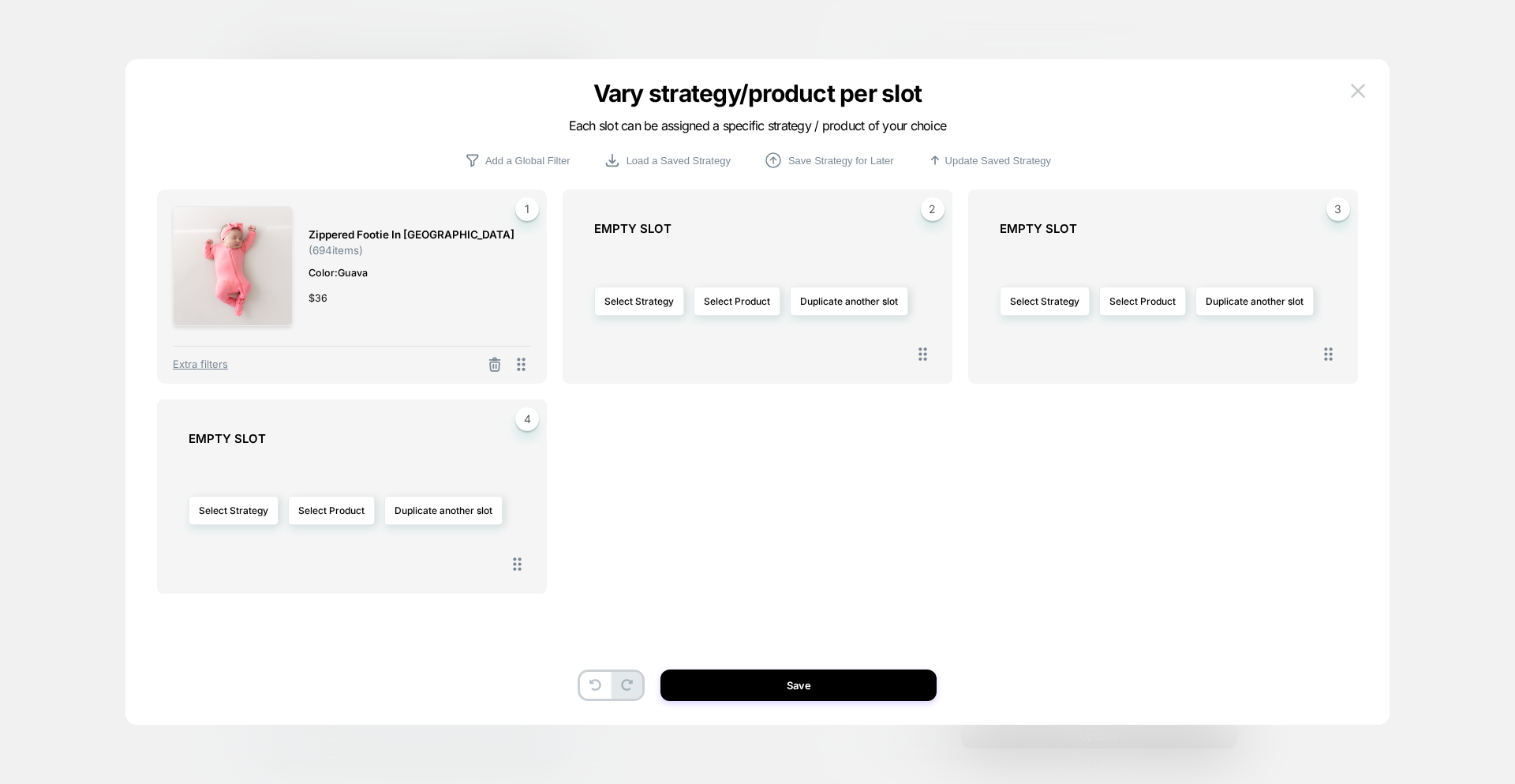
click at [776, 694] on button "Save" at bounding box center [799, 685] width 276 height 32
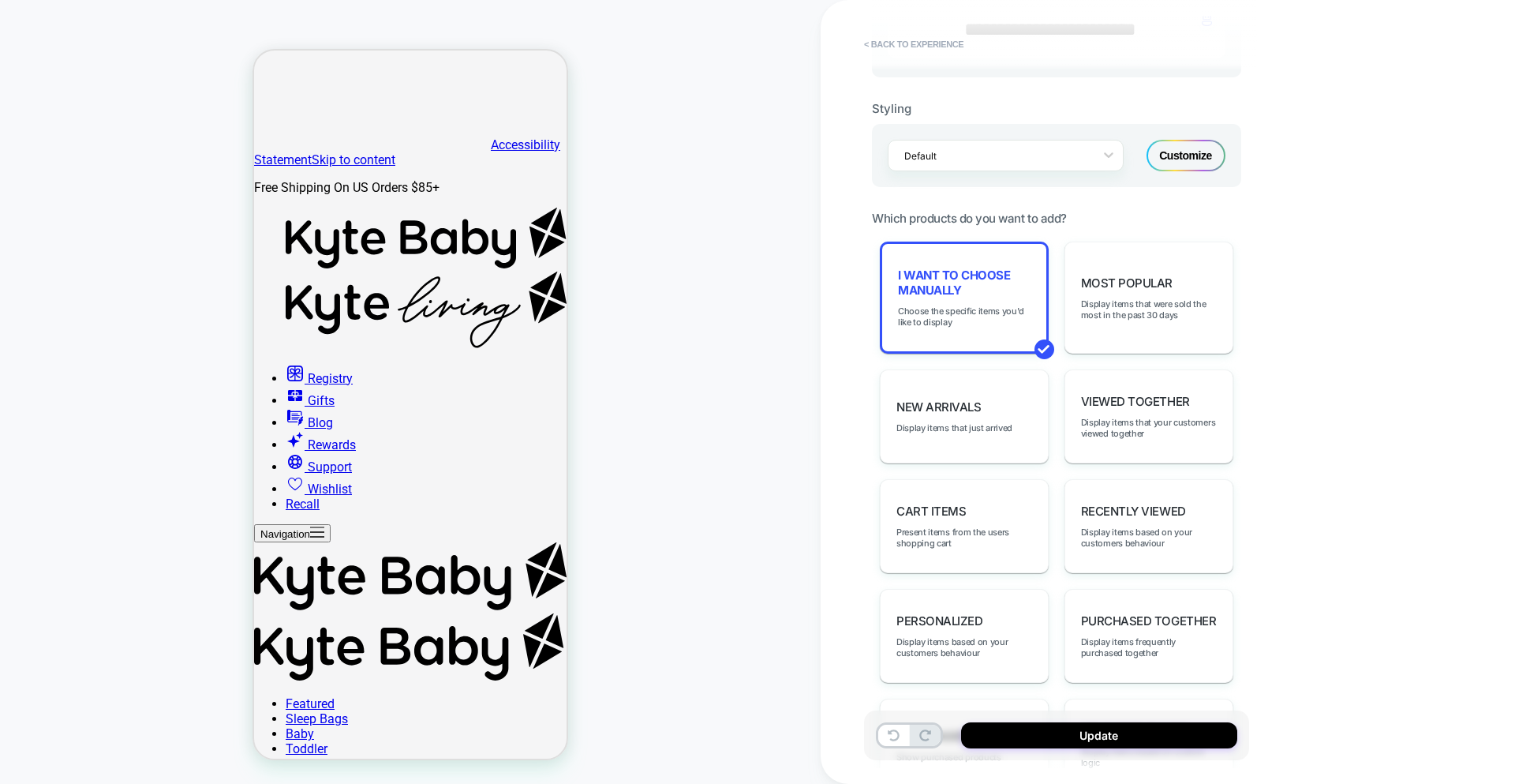
scroll to position [0, 0]
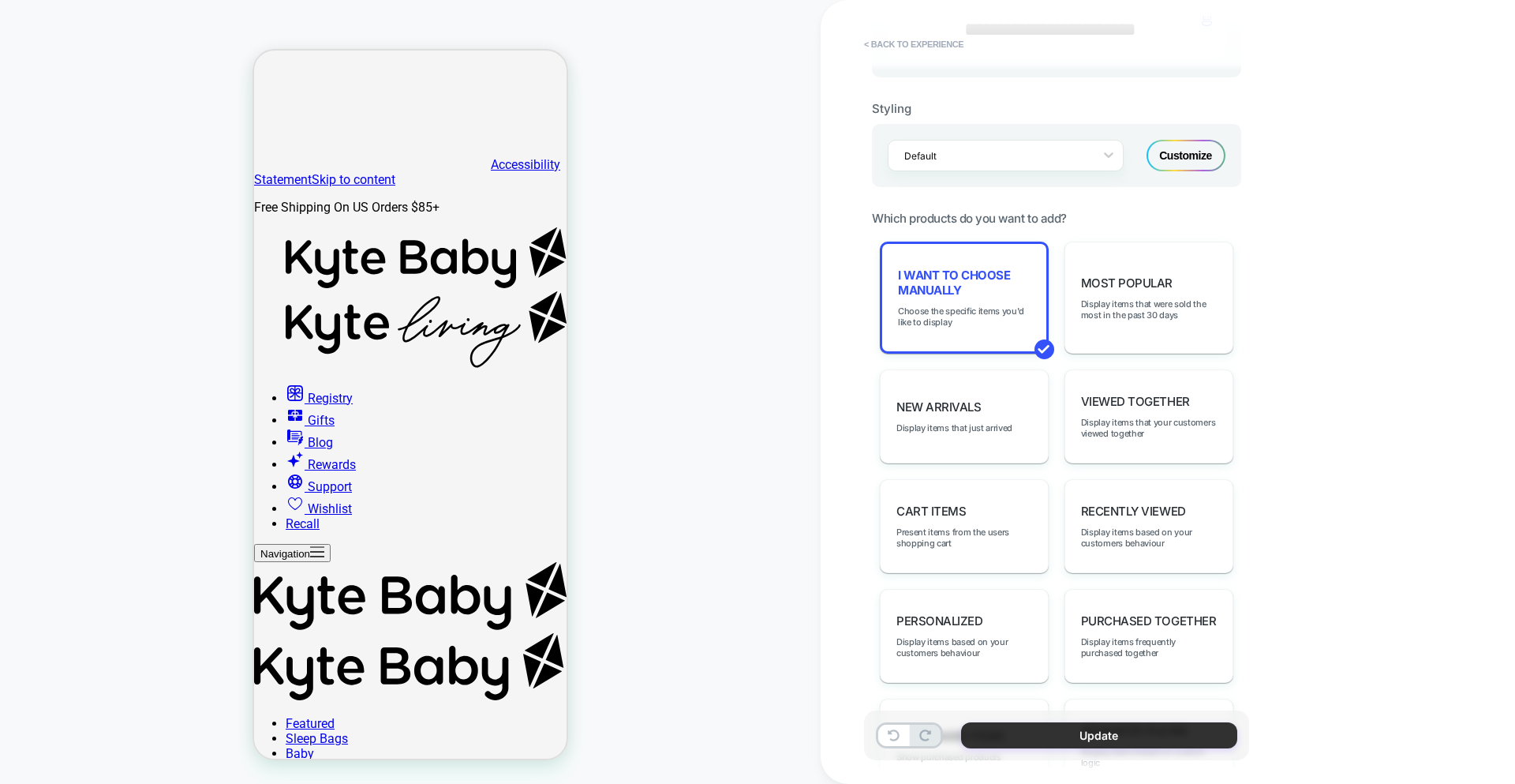
click at [0, 0] on button "Update" at bounding box center [0, 0] width 0 height 0
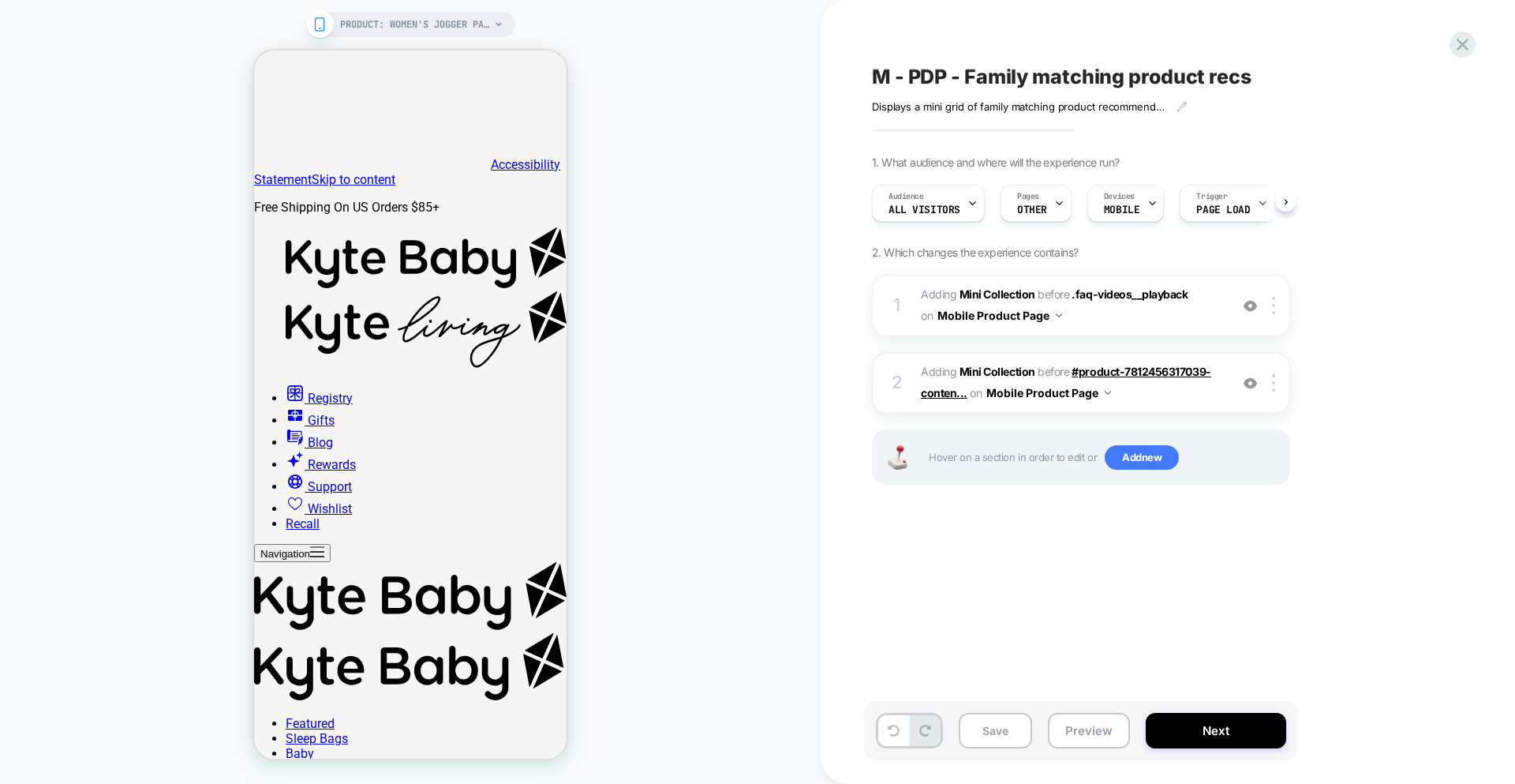
scroll to position [0, 1]
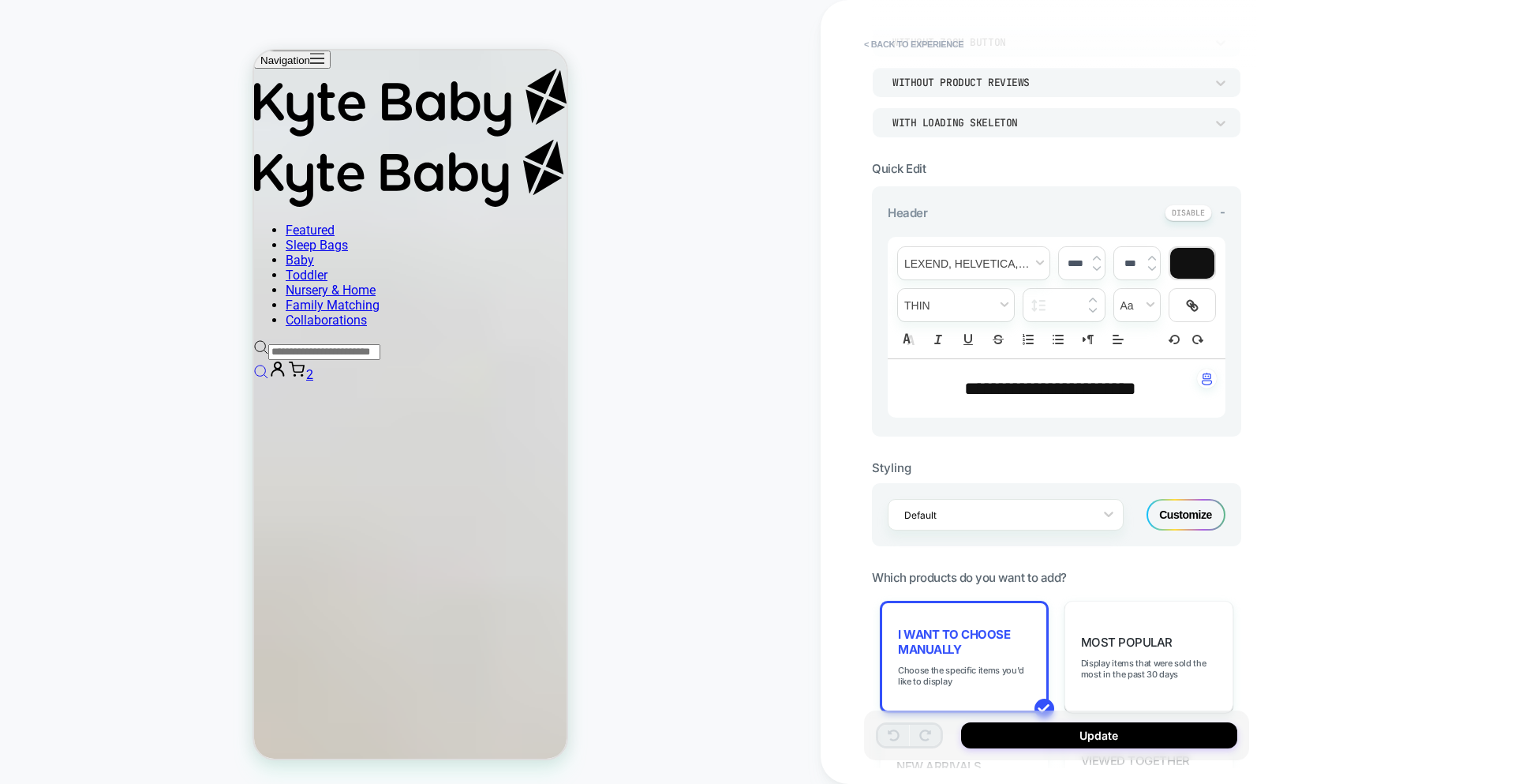
scroll to position [303, 0]
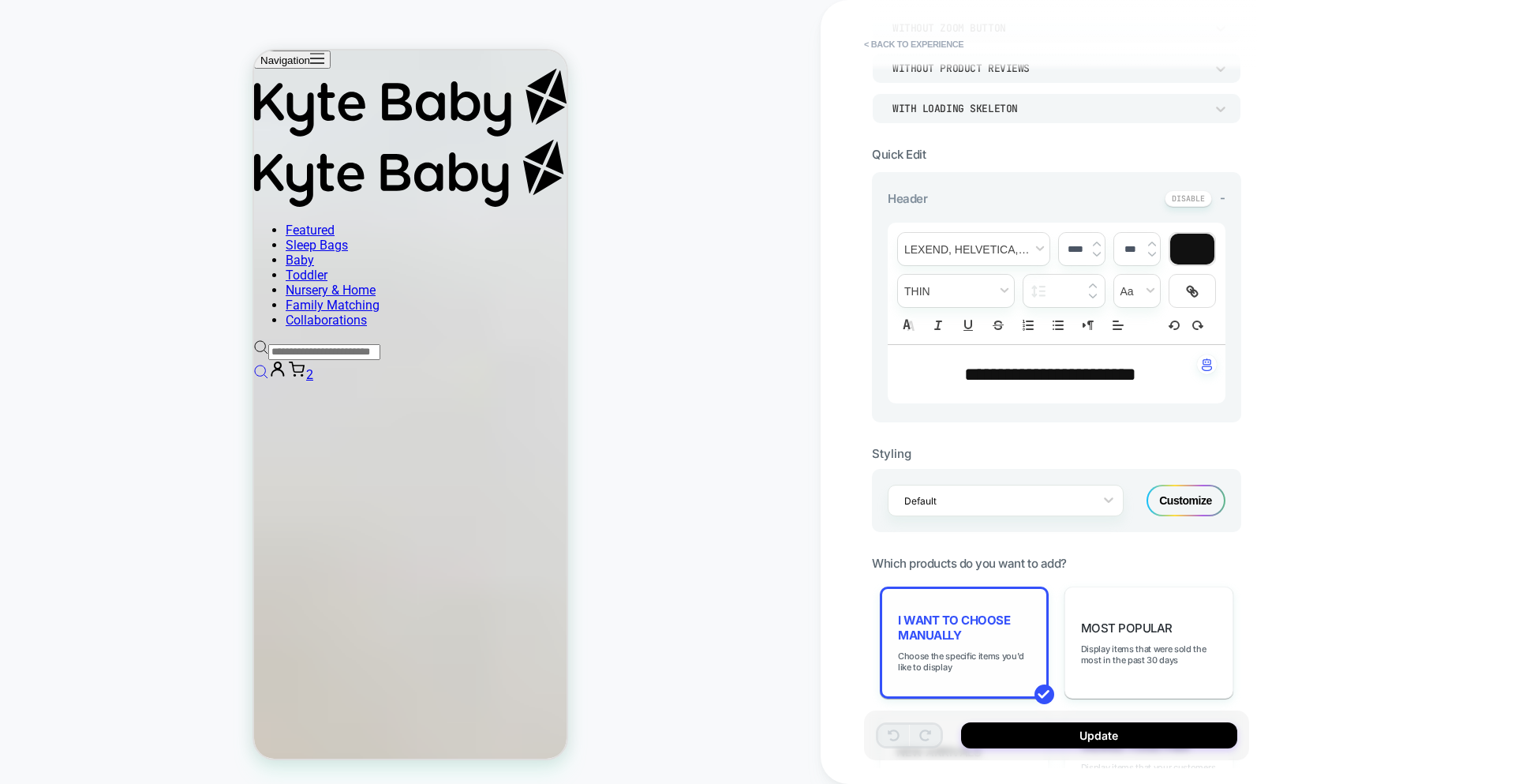
click at [941, 624] on span "I want to choose manually" at bounding box center [964, 627] width 133 height 30
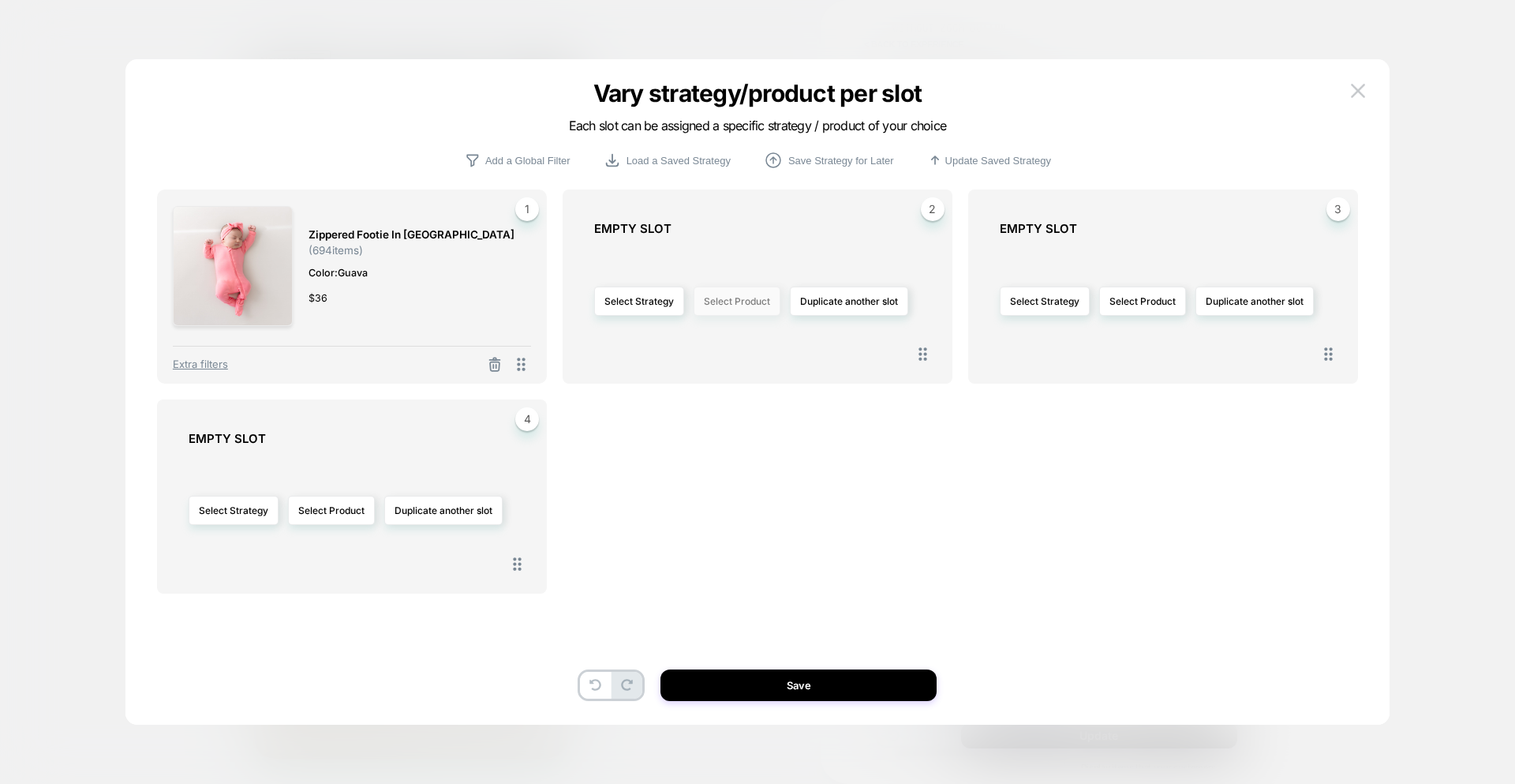
click at [739, 301] on button "Select Product" at bounding box center [737, 301] width 87 height 30
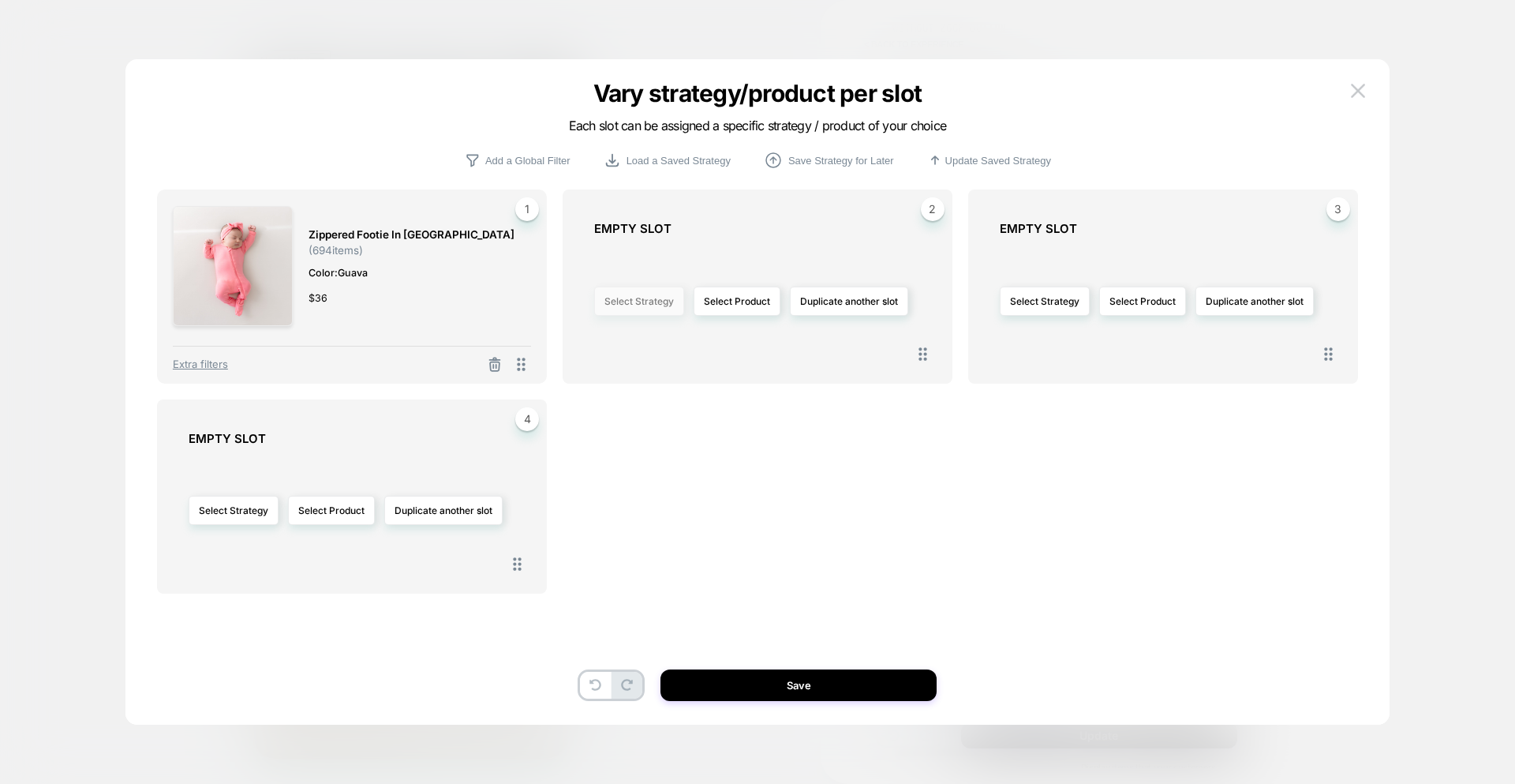
click at [622, 303] on button "Select Strategy" at bounding box center [638, 301] width 90 height 30
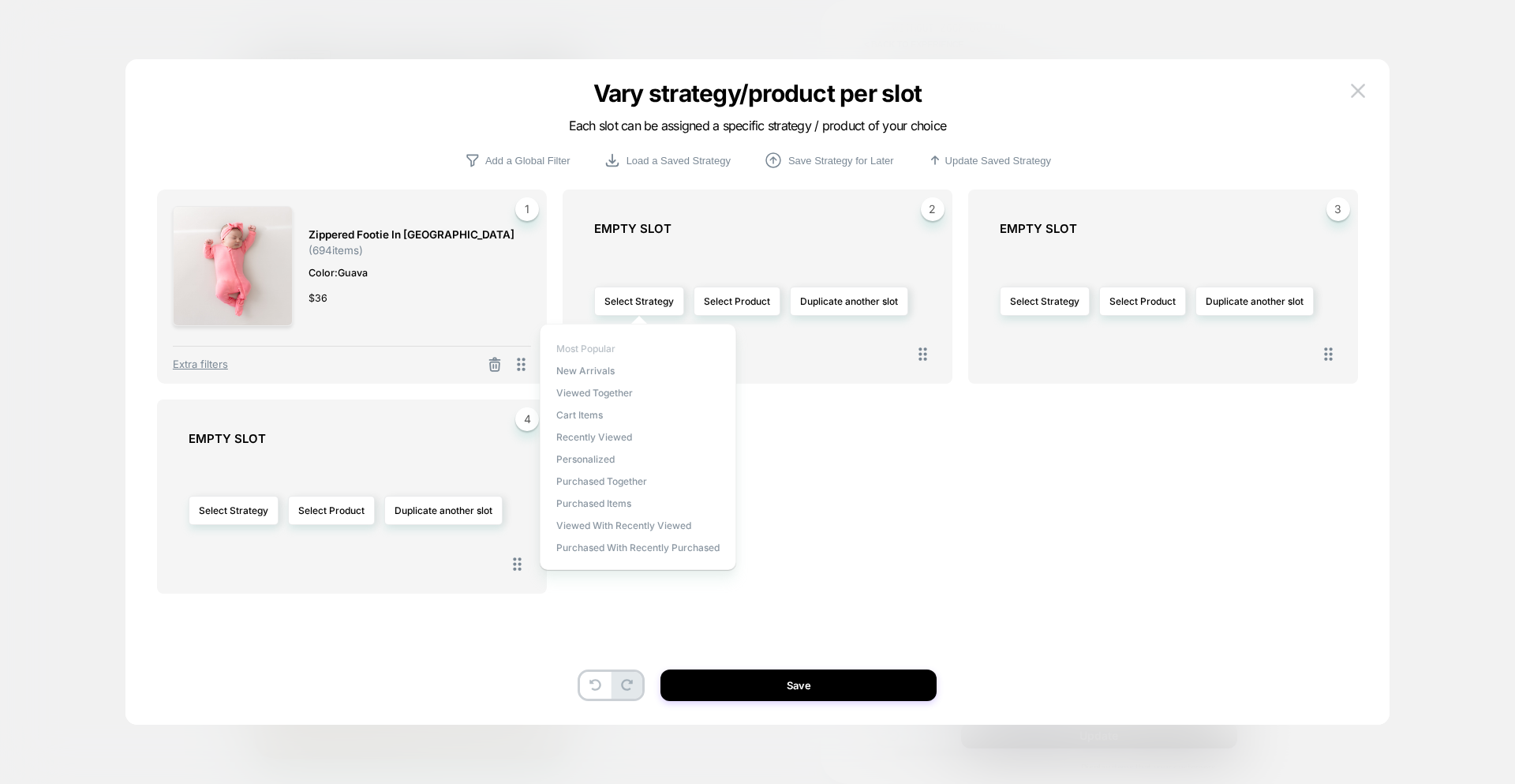
click at [602, 345] on span "Most Popular" at bounding box center [586, 349] width 59 height 12
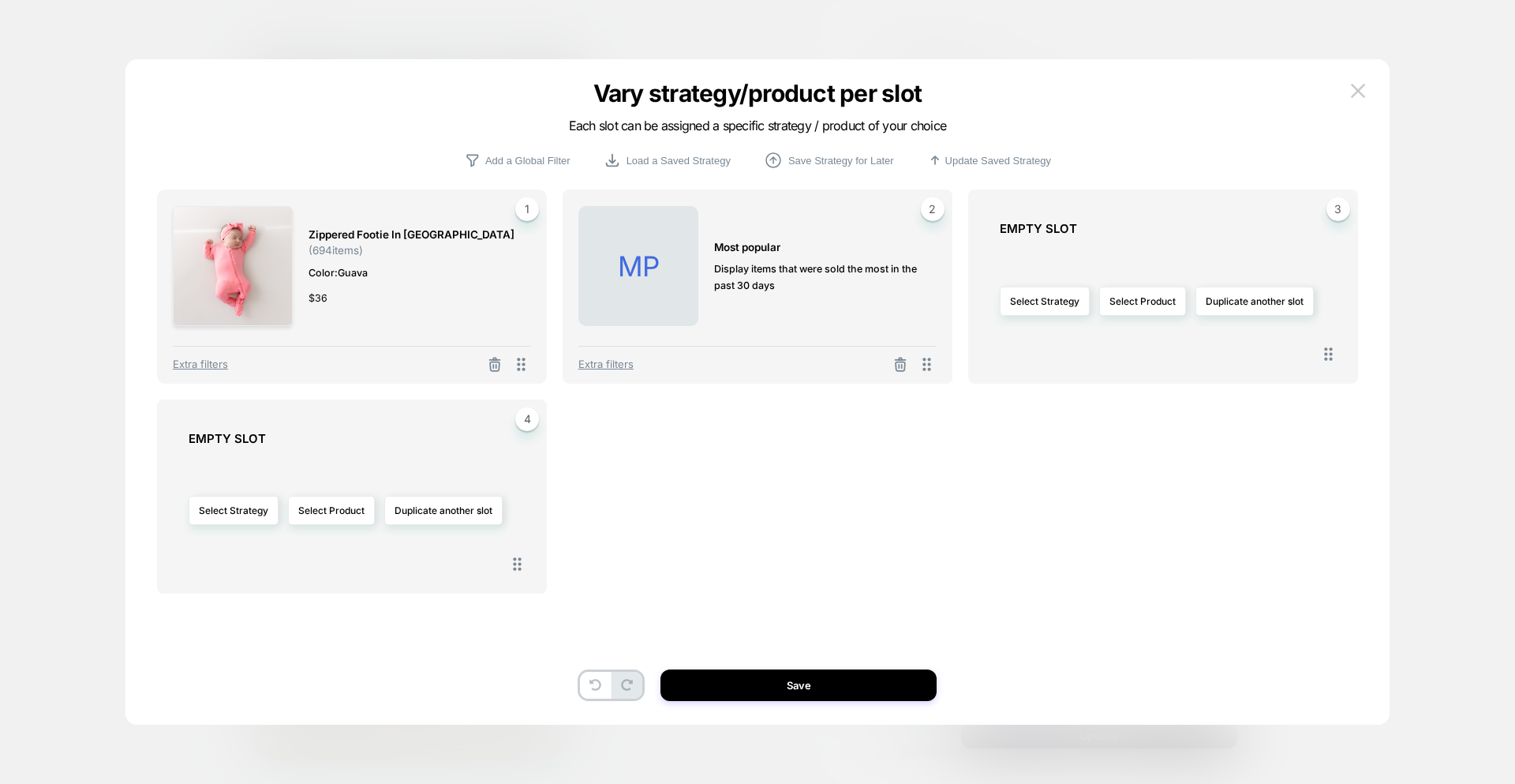
click at [616, 354] on div "Extra filters" at bounding box center [758, 359] width 359 height 29
click at [0, 0] on span "Extra filters" at bounding box center [0, 0] width 0 height 0
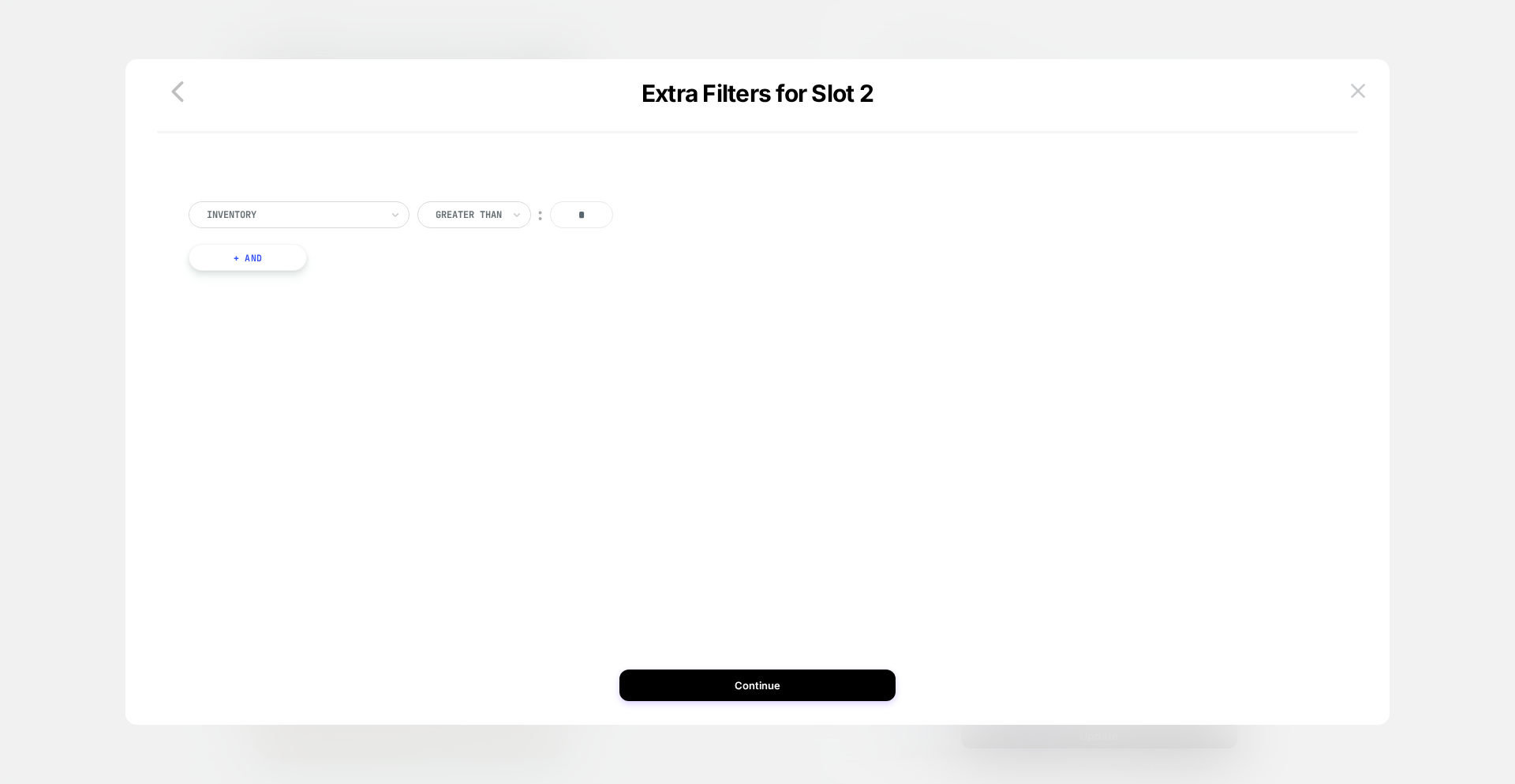
click at [318, 213] on div at bounding box center [294, 215] width 173 height 14
type input "*****"
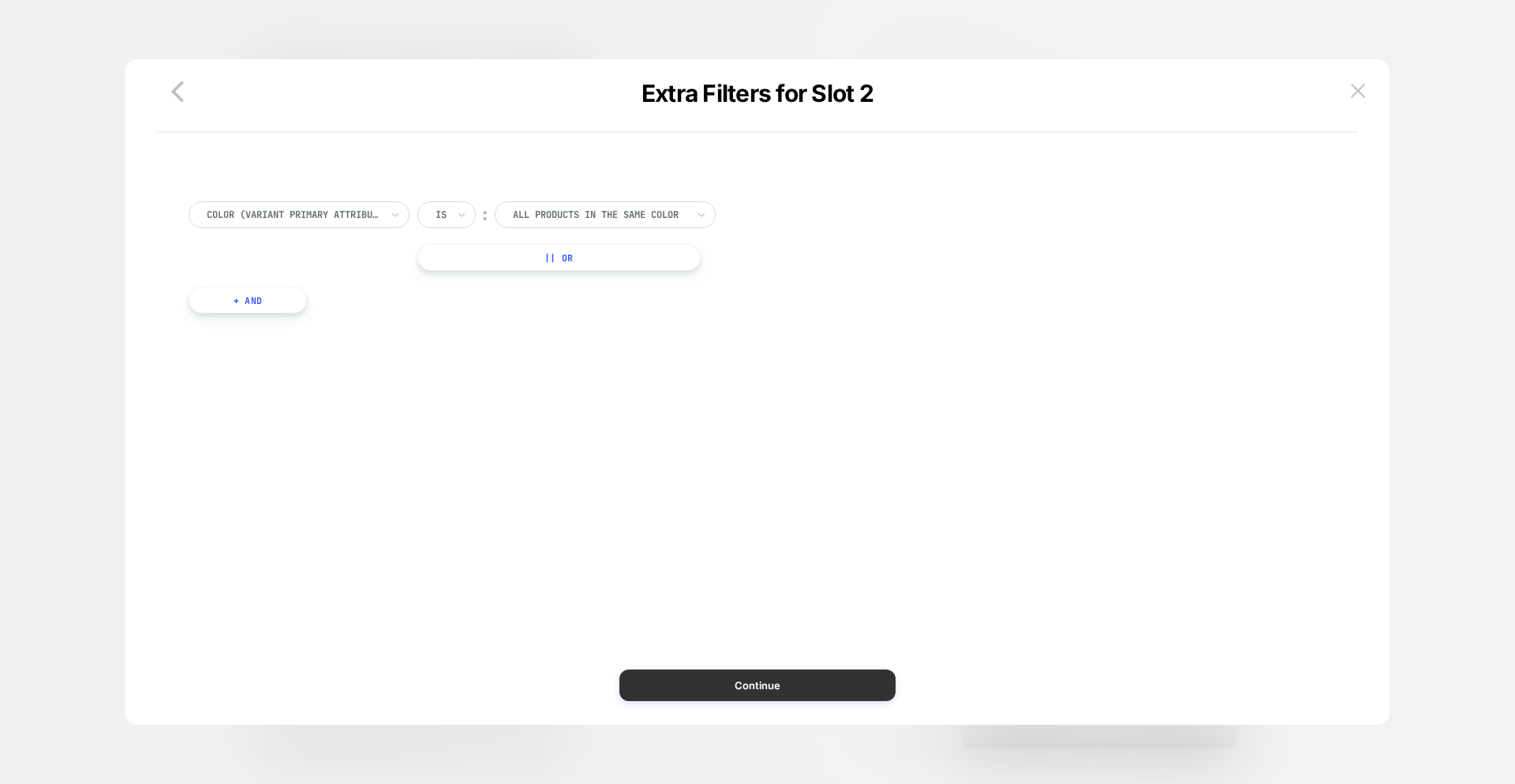
click at [771, 700] on button "Continue" at bounding box center [758, 685] width 276 height 32
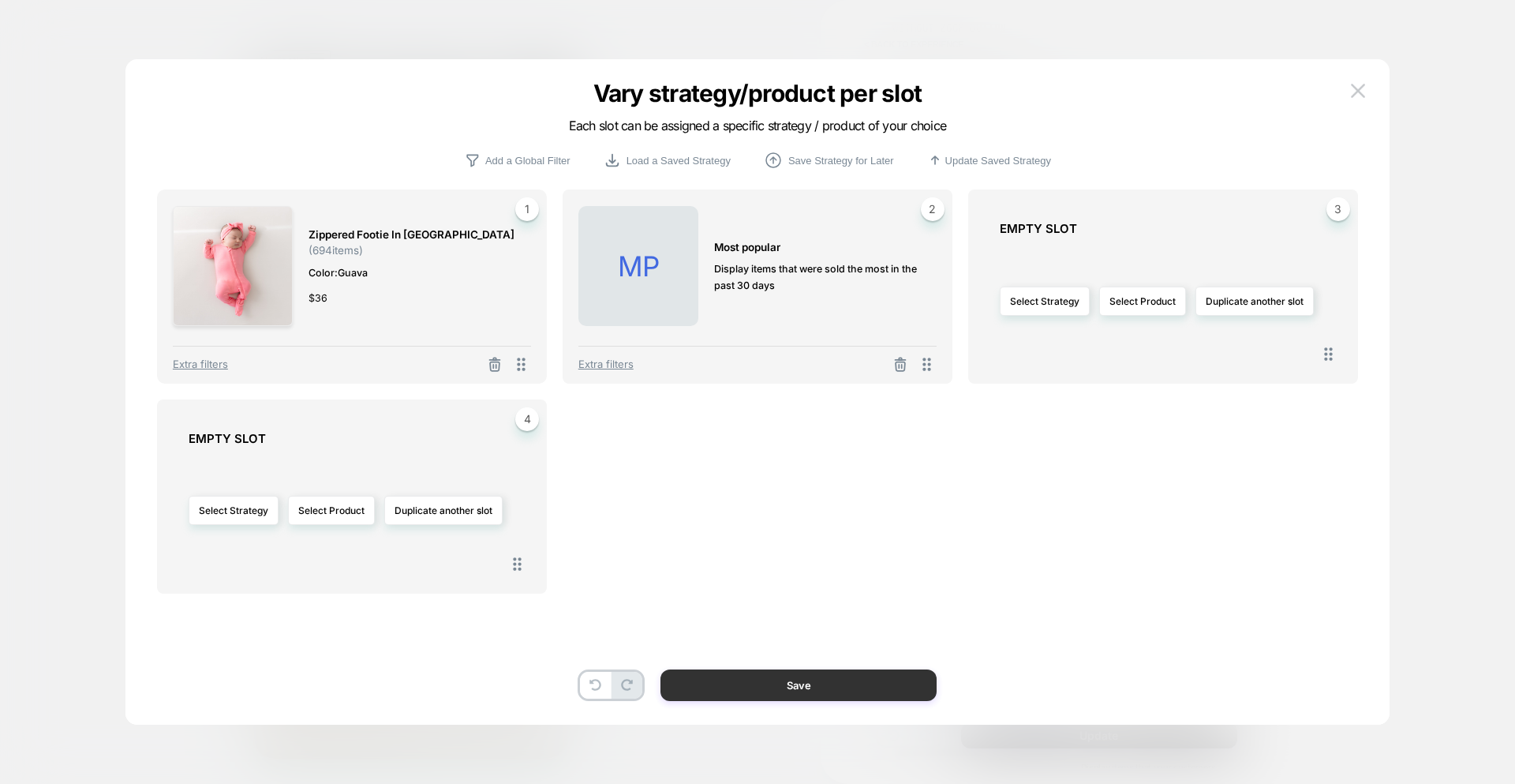
click at [788, 693] on button "Save" at bounding box center [799, 685] width 276 height 32
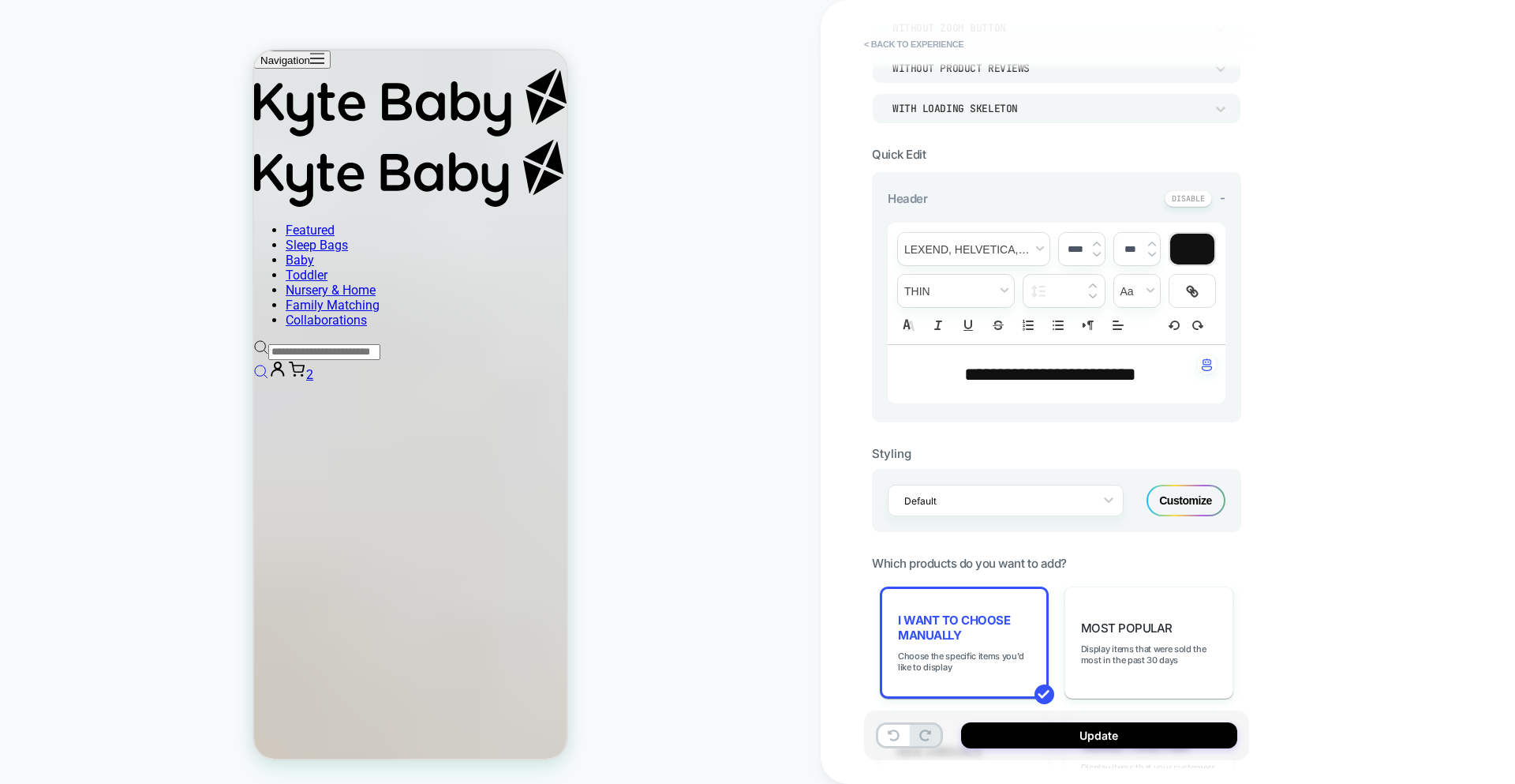
scroll to position [2481, 0]
click at [1033, 733] on button "Update" at bounding box center [1099, 735] width 276 height 26
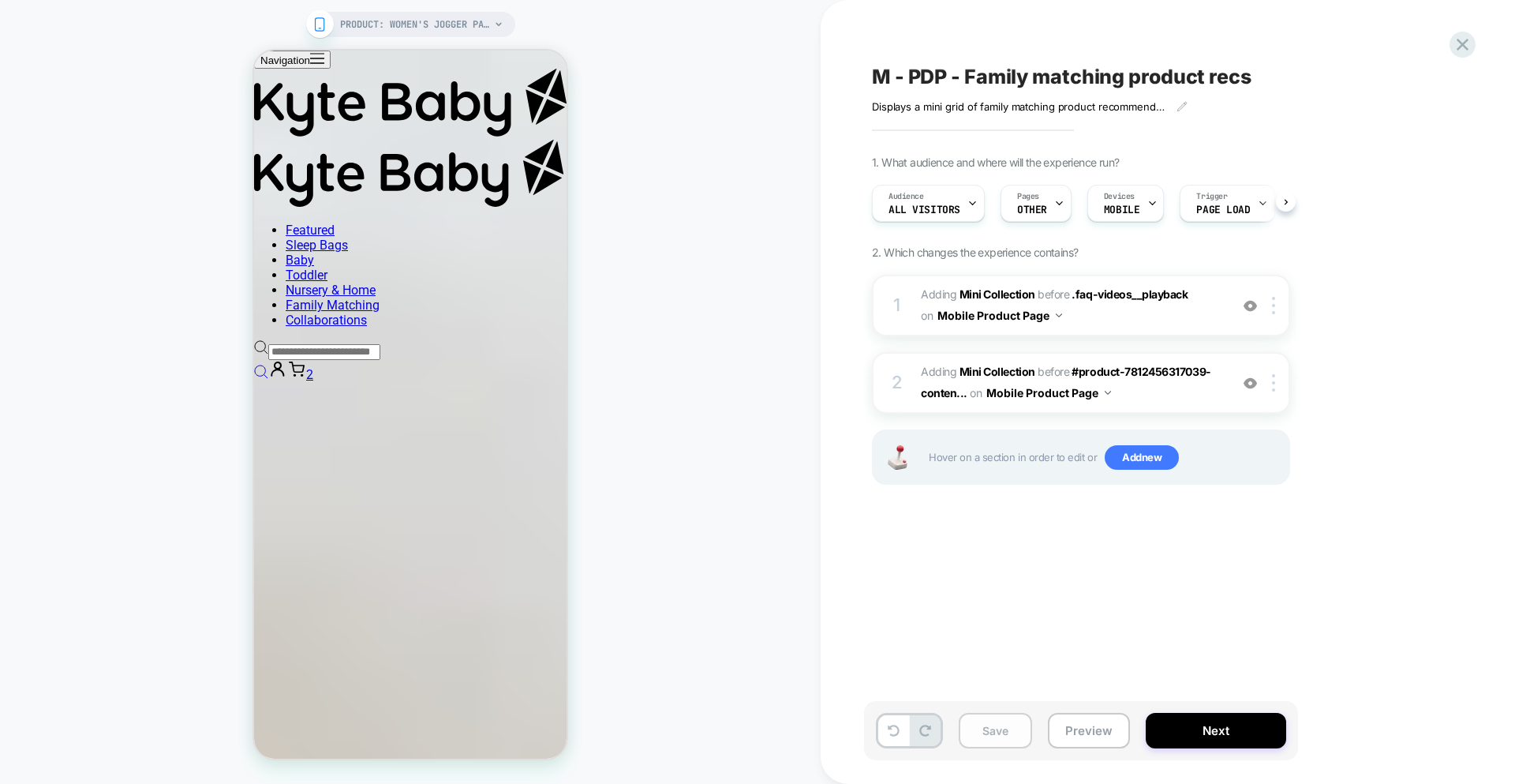
scroll to position [0, 1]
click at [1000, 729] on button "Save" at bounding box center [996, 731] width 74 height 35
click at [1087, 735] on button "Preview" at bounding box center [1088, 731] width 82 height 35
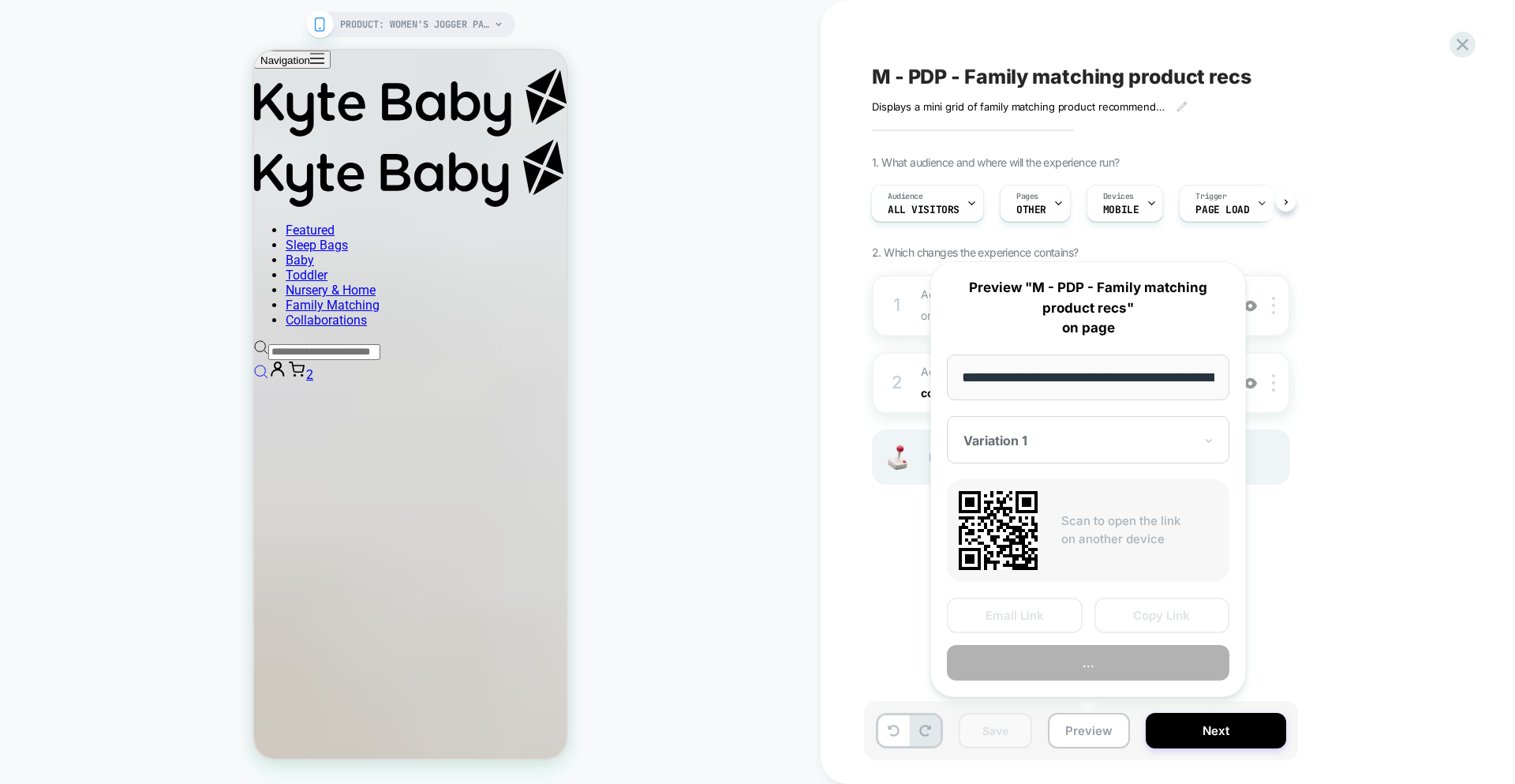
scroll to position [0, 321]
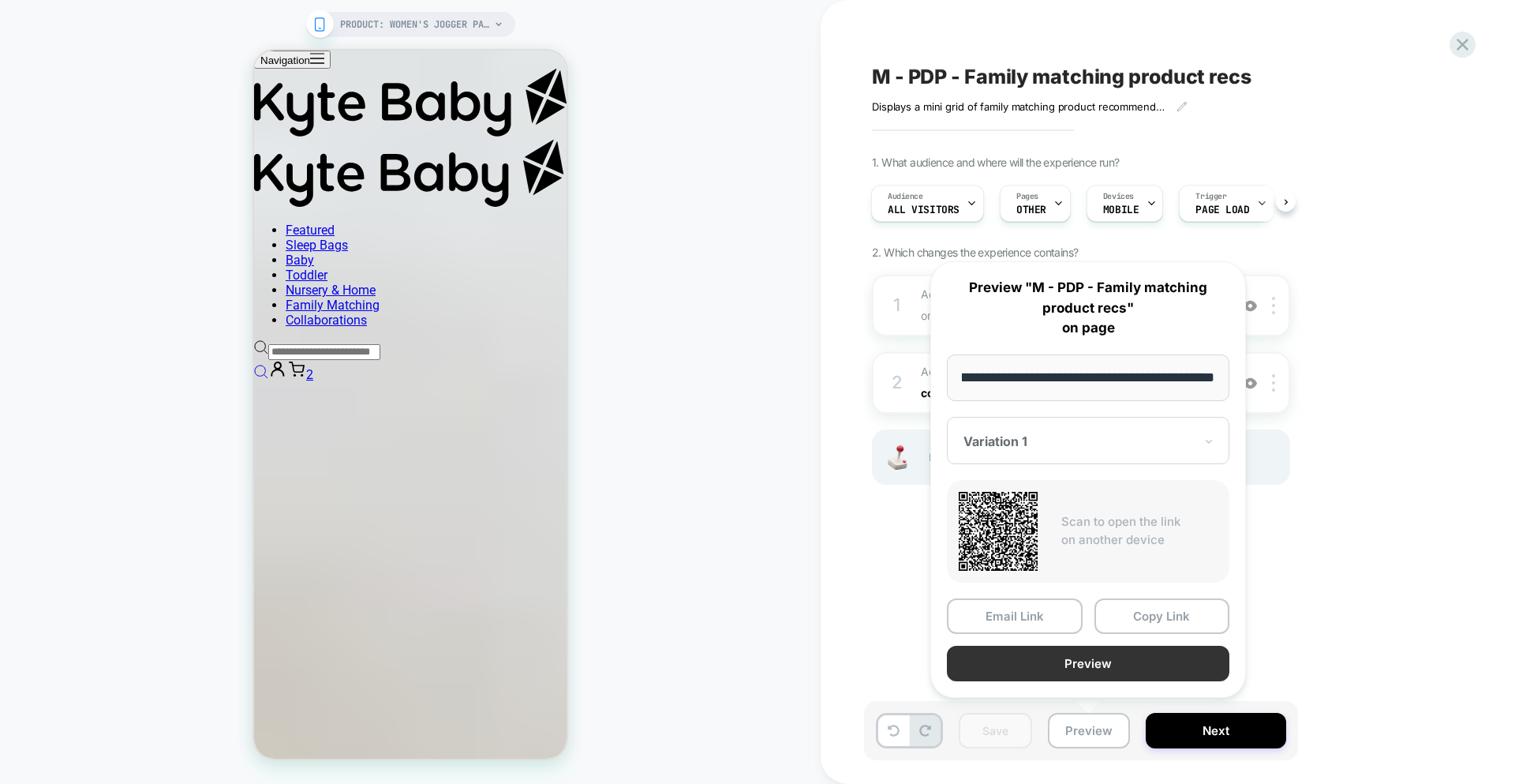
click at [1039, 666] on button "Preview" at bounding box center [1088, 663] width 283 height 35
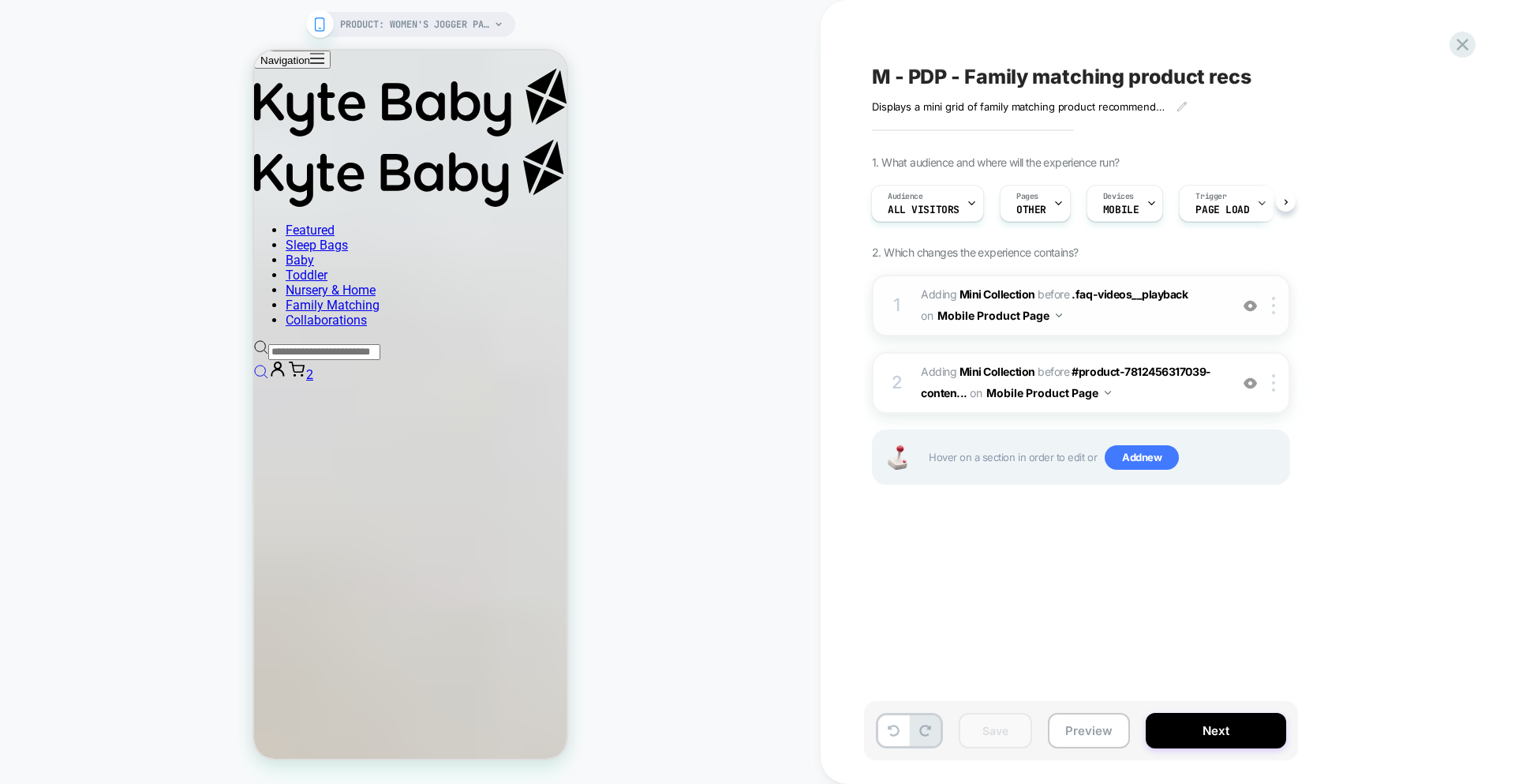
click at [1155, 321] on span "#_loomi_addon_1756309347111 Adding Mini Collection BEFORE .faq-videos__playback…" at bounding box center [1071, 304] width 300 height 42
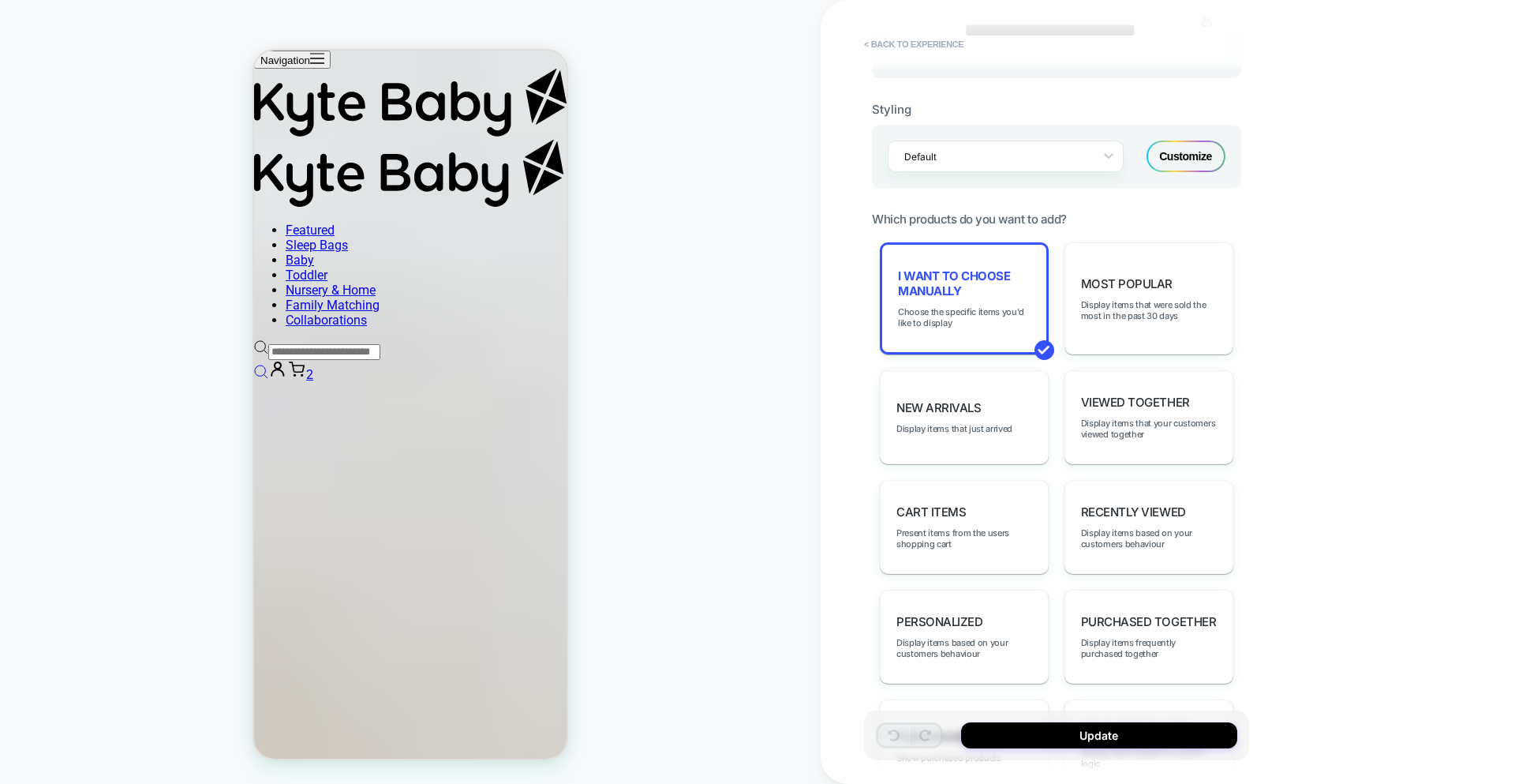
scroll to position [673, 0]
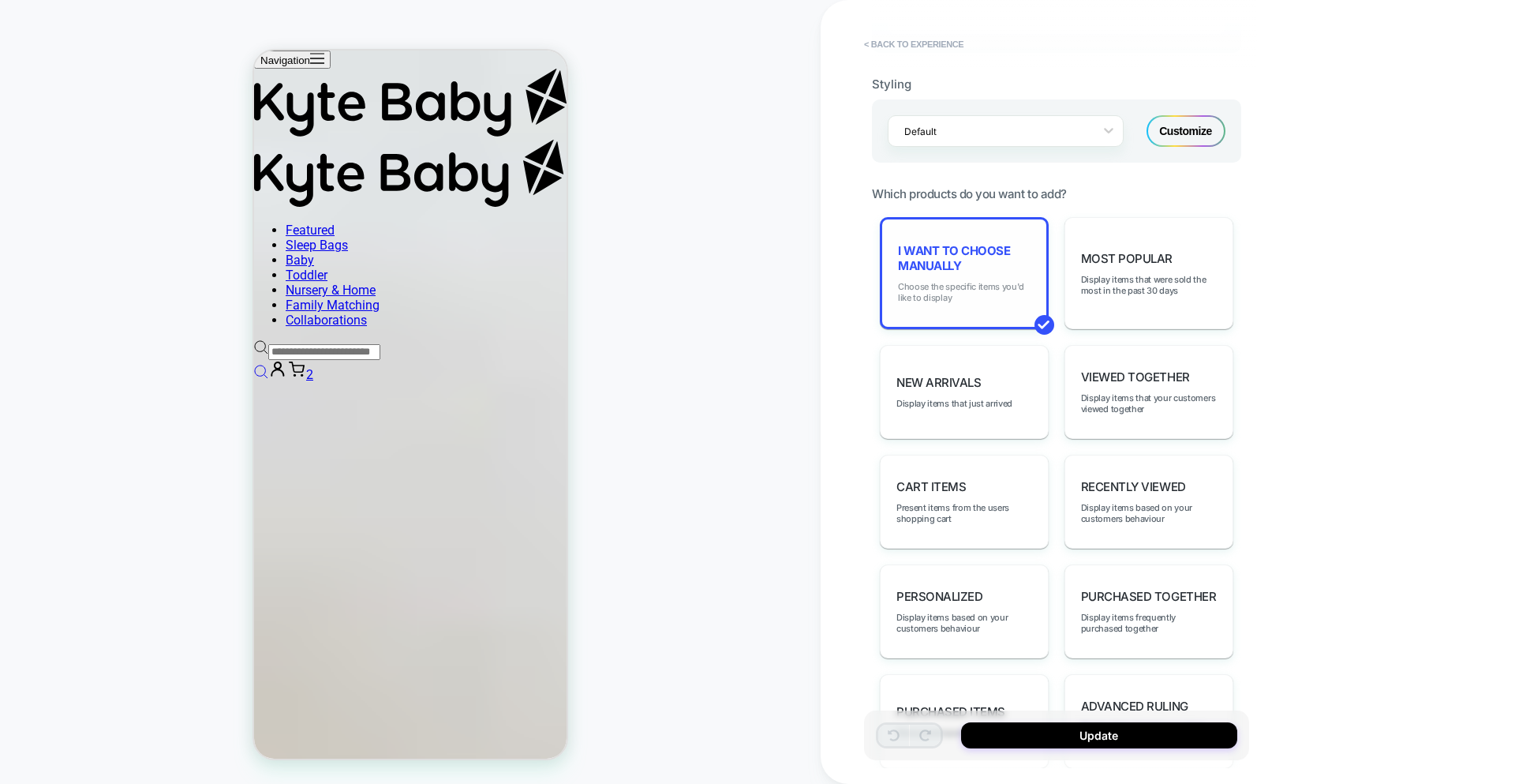
click at [975, 299] on span "Choose the specific items you'd like to display" at bounding box center [964, 292] width 133 height 22
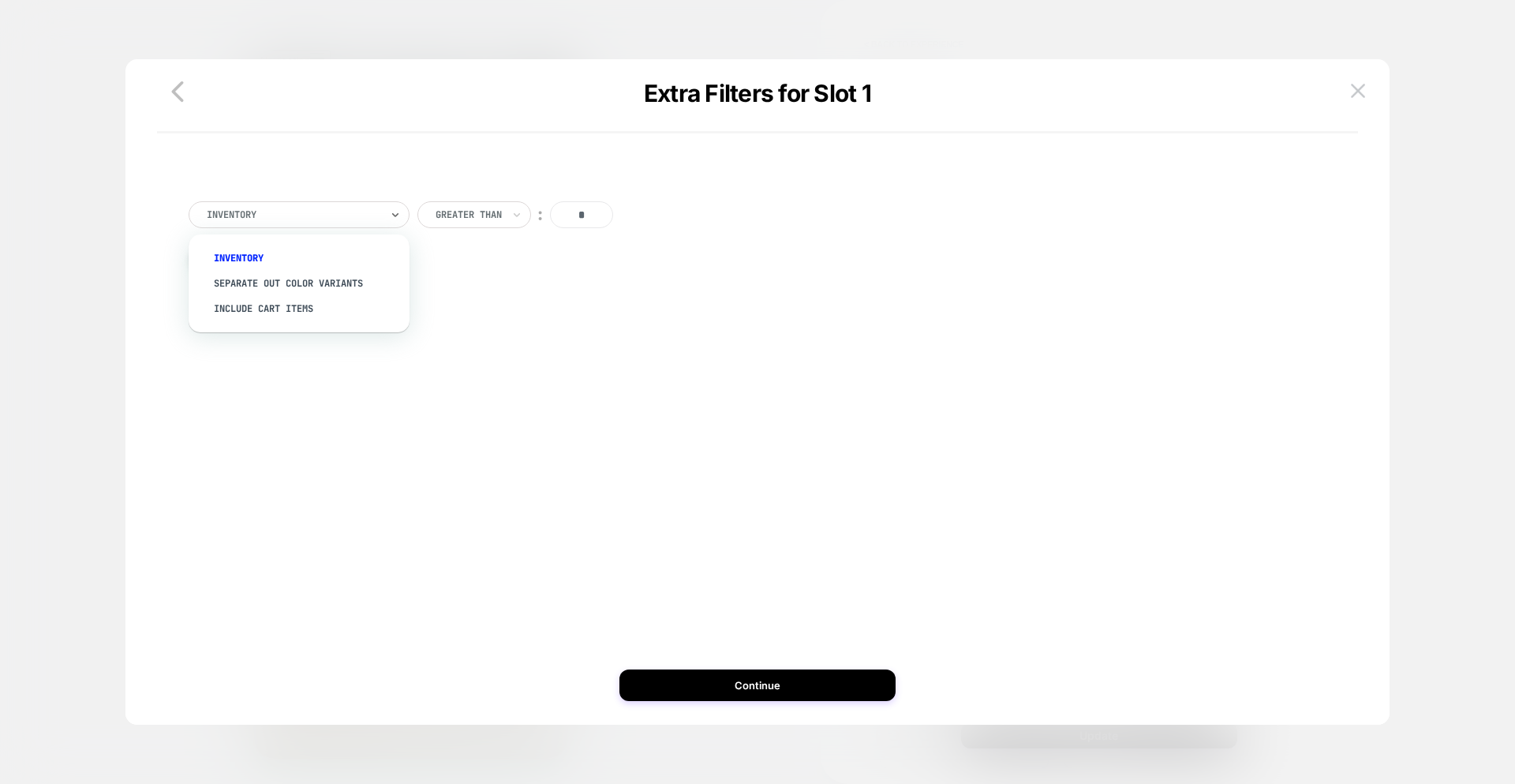
click at [477, 316] on div "option Include Cart Items focused, 3 of 3. 3 results available. Use Up and Down…" at bounding box center [758, 263] width 1202 height 157
click at [246, 205] on div "Inventory" at bounding box center [299, 214] width 221 height 27
drag, startPoint x: 173, startPoint y: 86, endPoint x: 307, endPoint y: 156, distance: 151.2
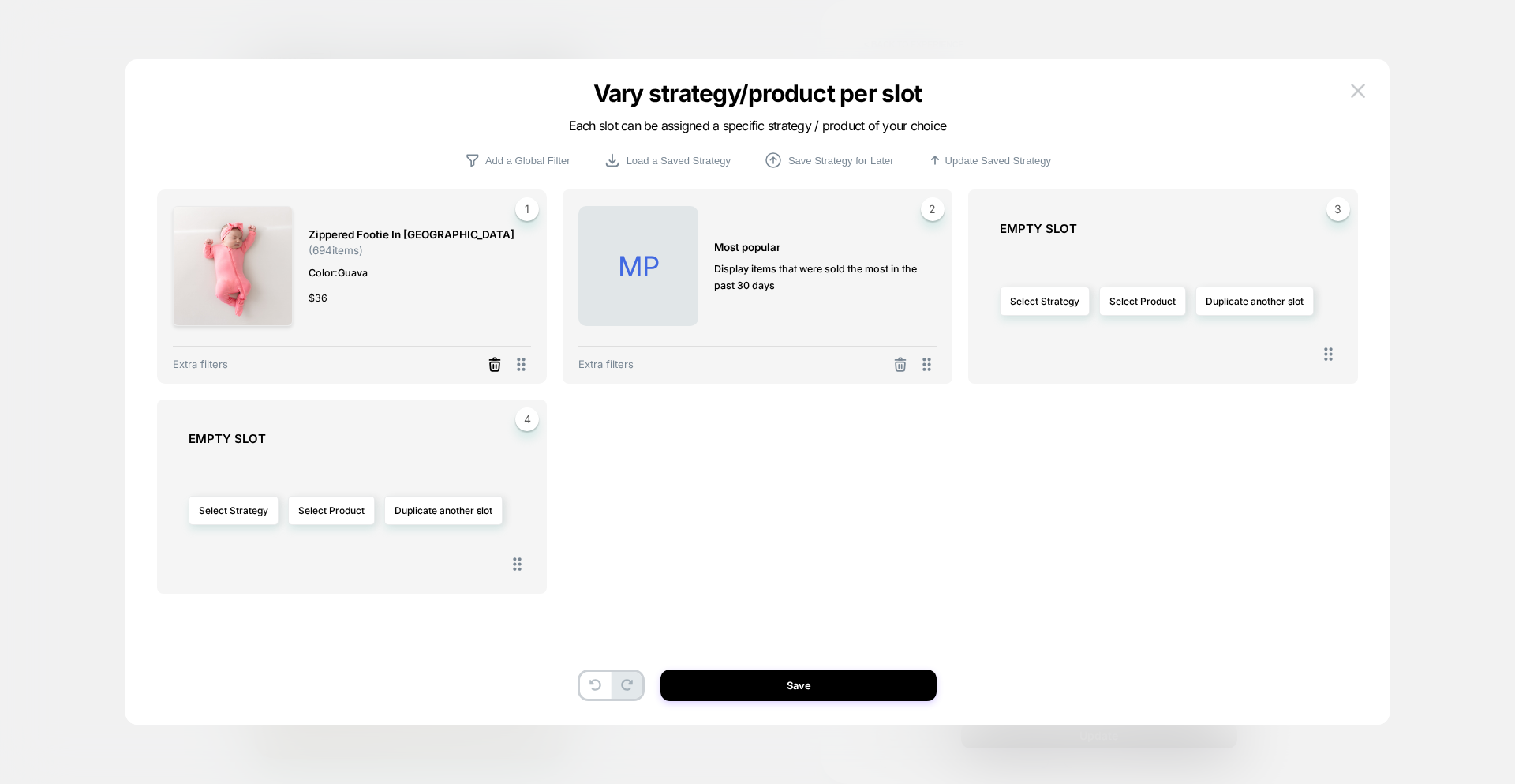
click at [491, 362] on icon at bounding box center [495, 365] width 10 height 9
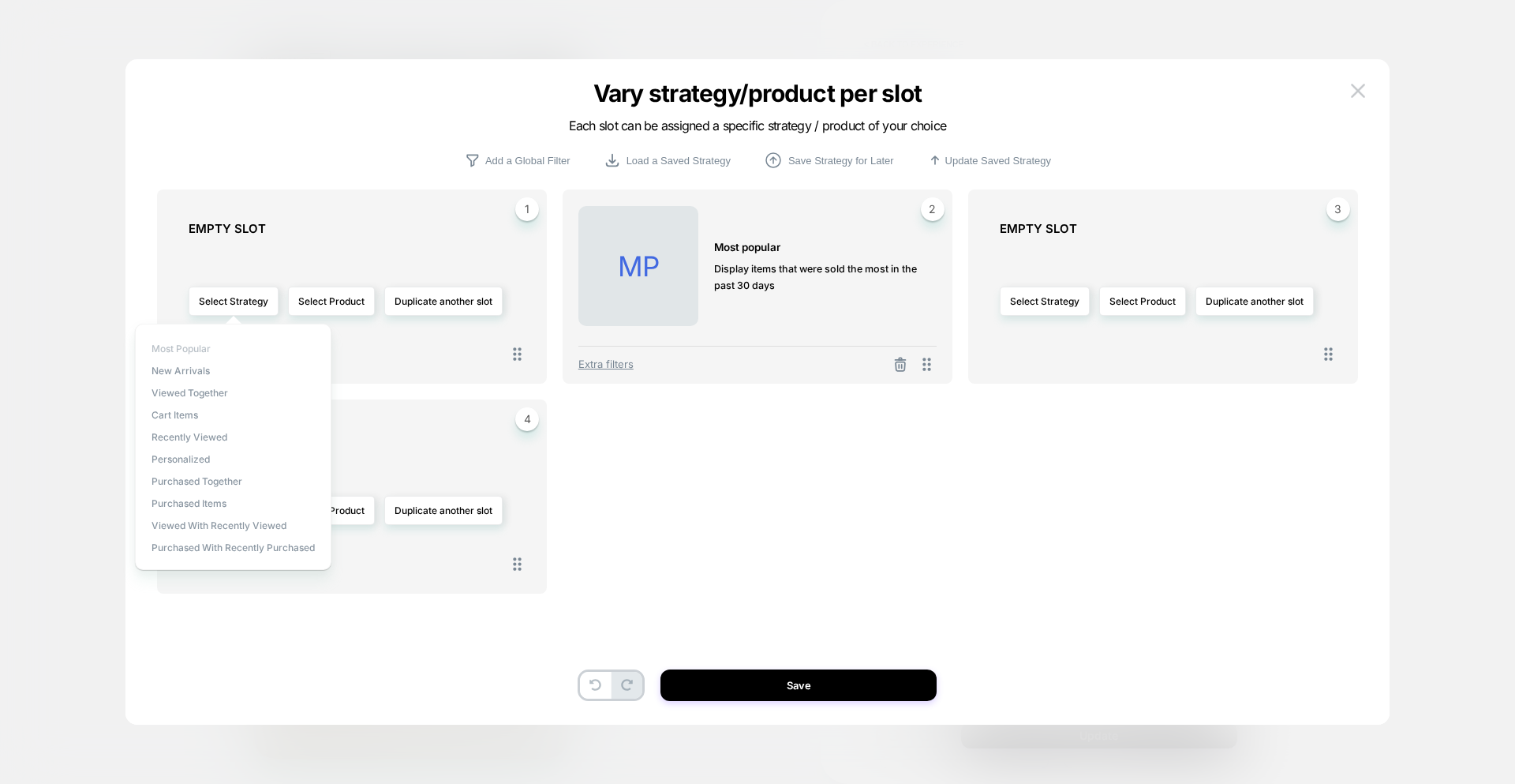
drag, startPoint x: 226, startPoint y: 350, endPoint x: 205, endPoint y: 350, distance: 21.0
click at [205, 350] on span "Most Popular" at bounding box center [181, 349] width 59 height 12
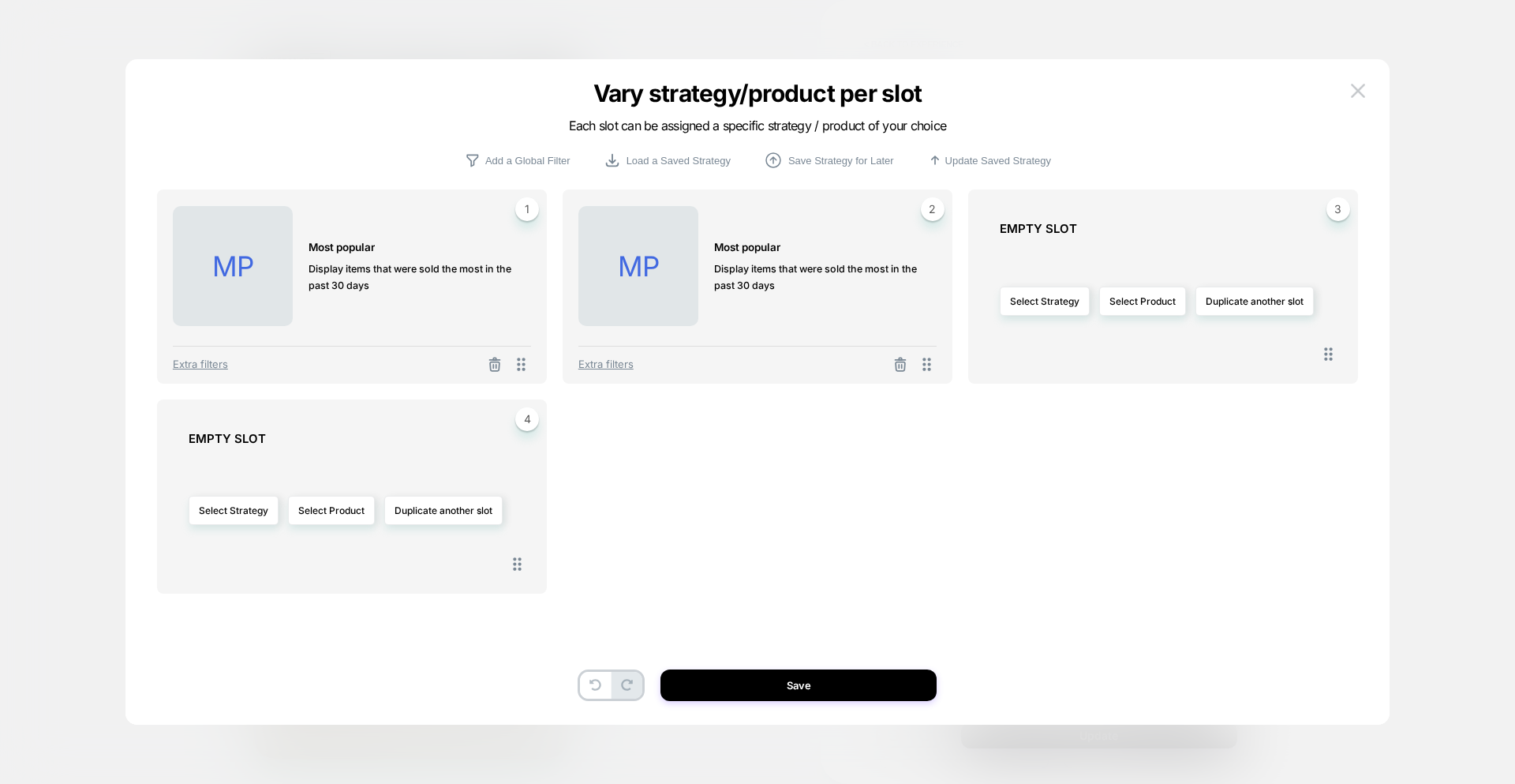
click at [196, 363] on span "Extra filters" at bounding box center [200, 363] width 55 height 13
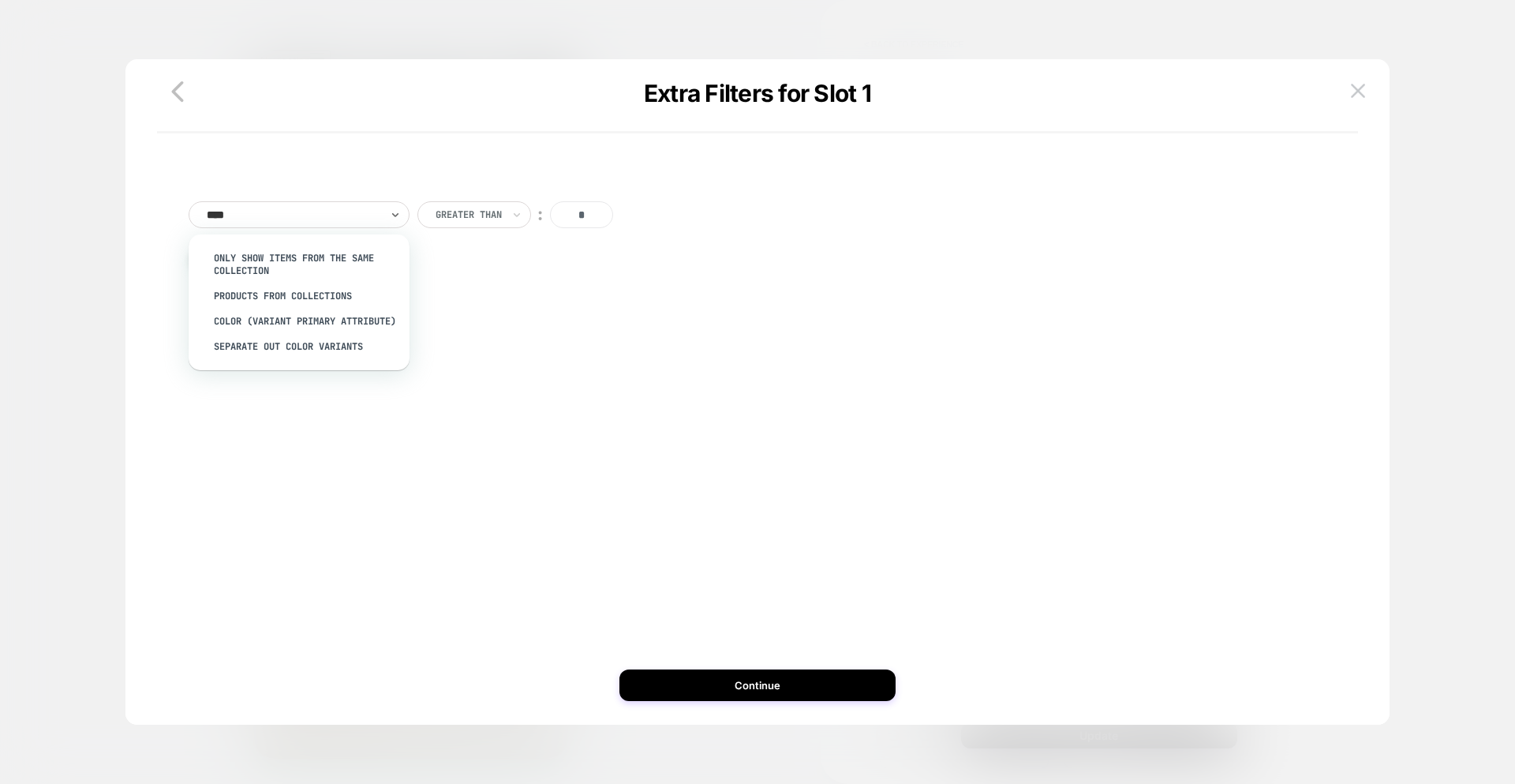
type input "*****"
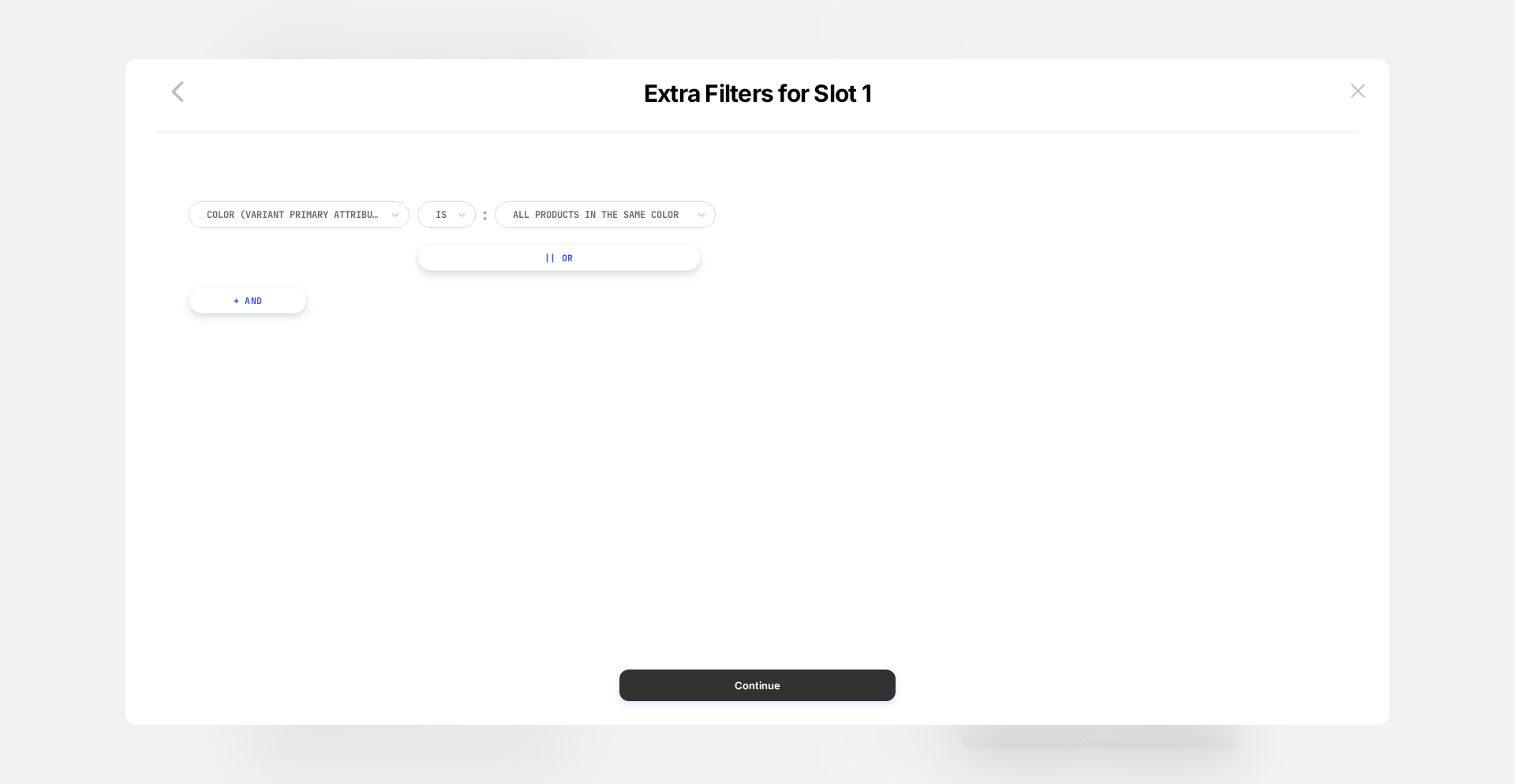
click at [732, 682] on button "Continue" at bounding box center [758, 685] width 276 height 32
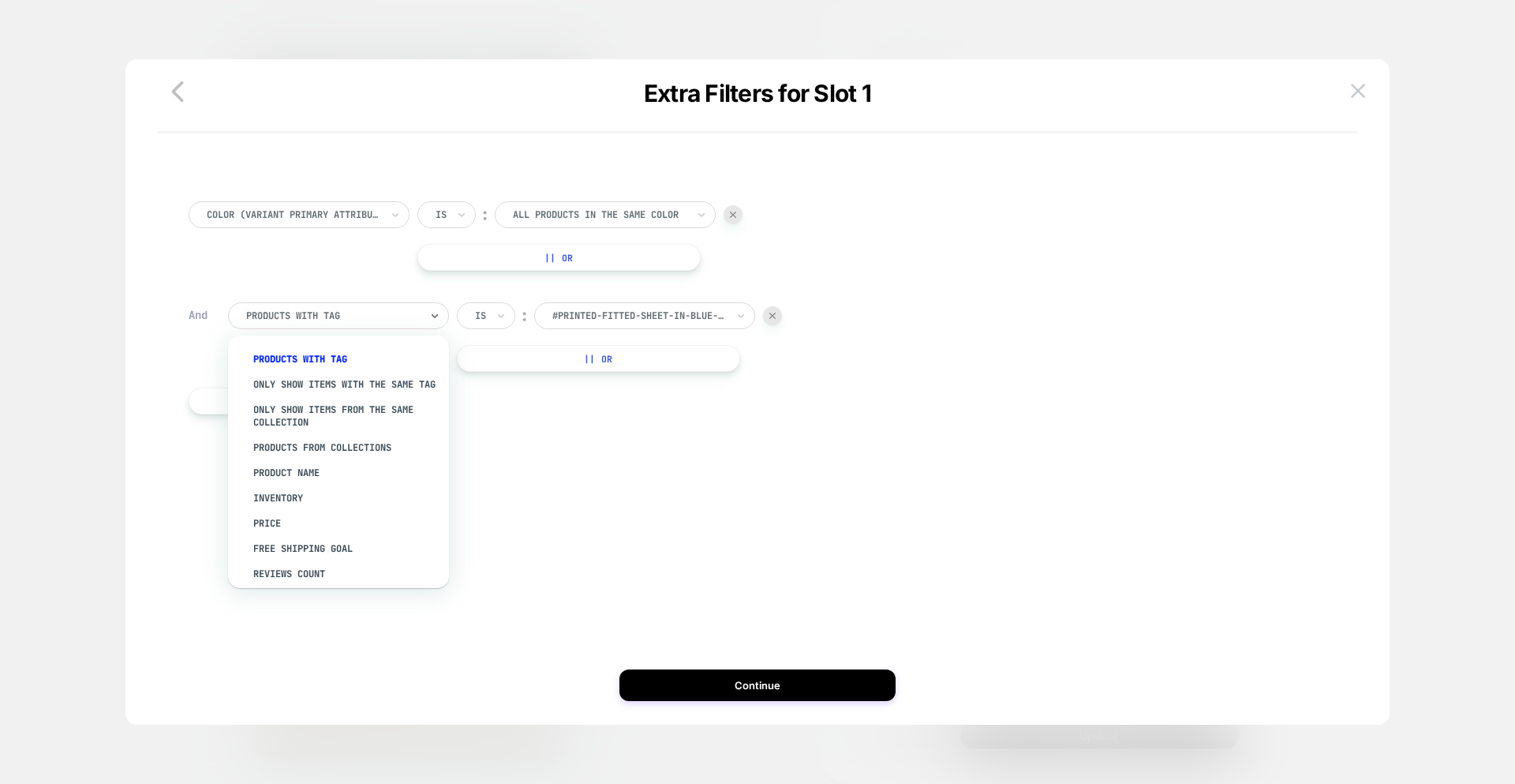
click at [284, 314] on div at bounding box center [333, 315] width 173 height 14
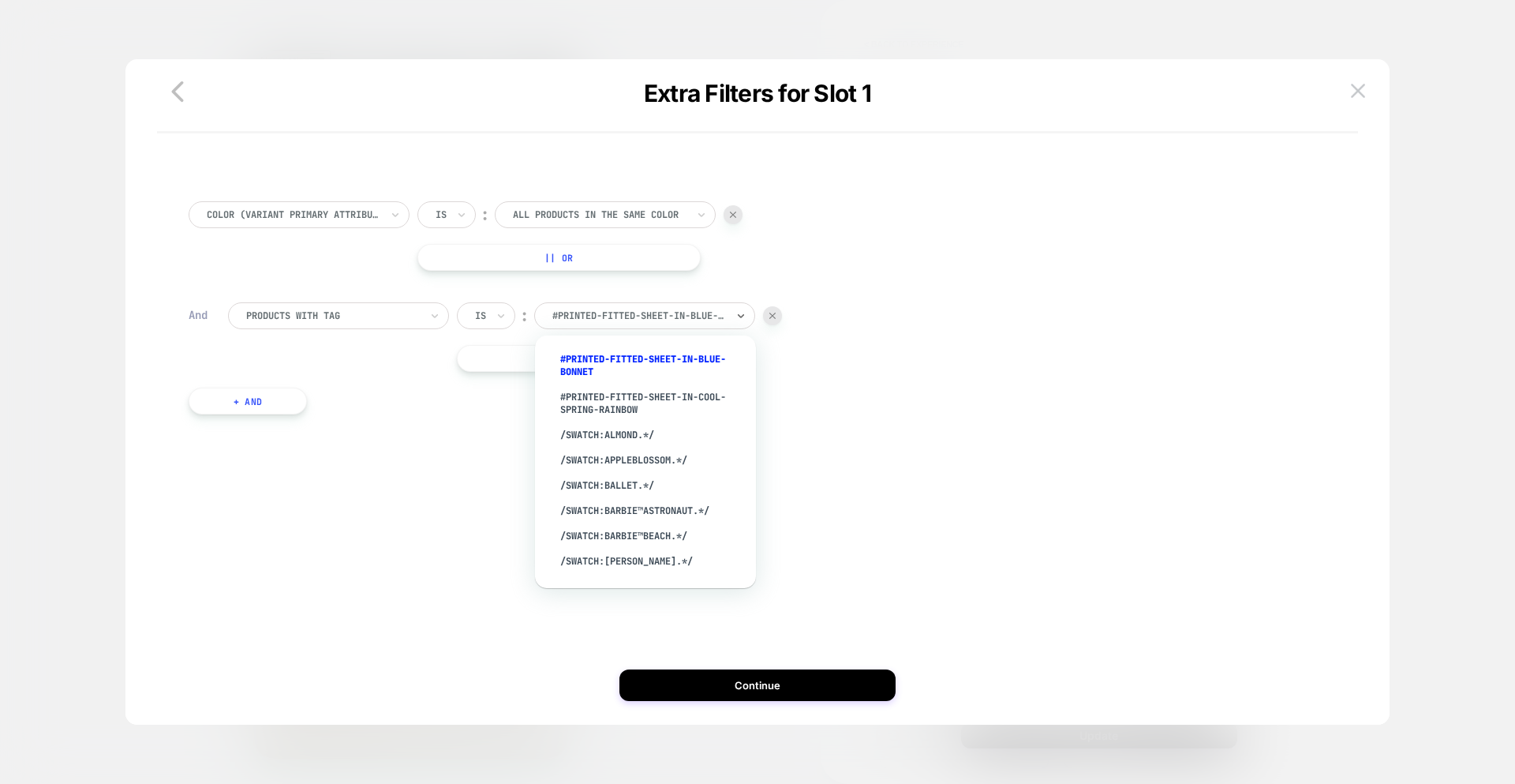
drag, startPoint x: 359, startPoint y: 377, endPoint x: 335, endPoint y: 313, distance: 68.4
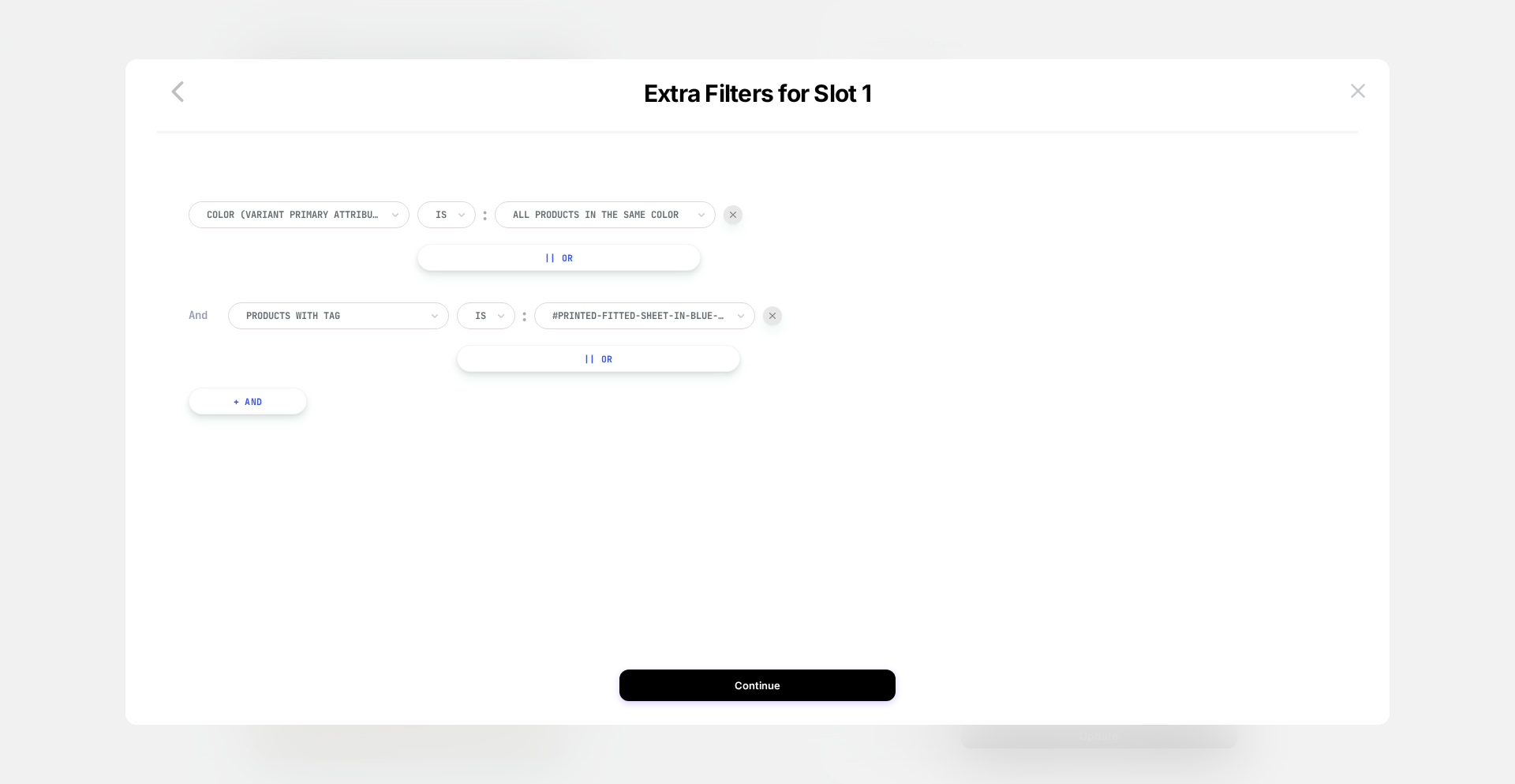
click at [332, 308] on div at bounding box center [333, 315] width 173 height 14
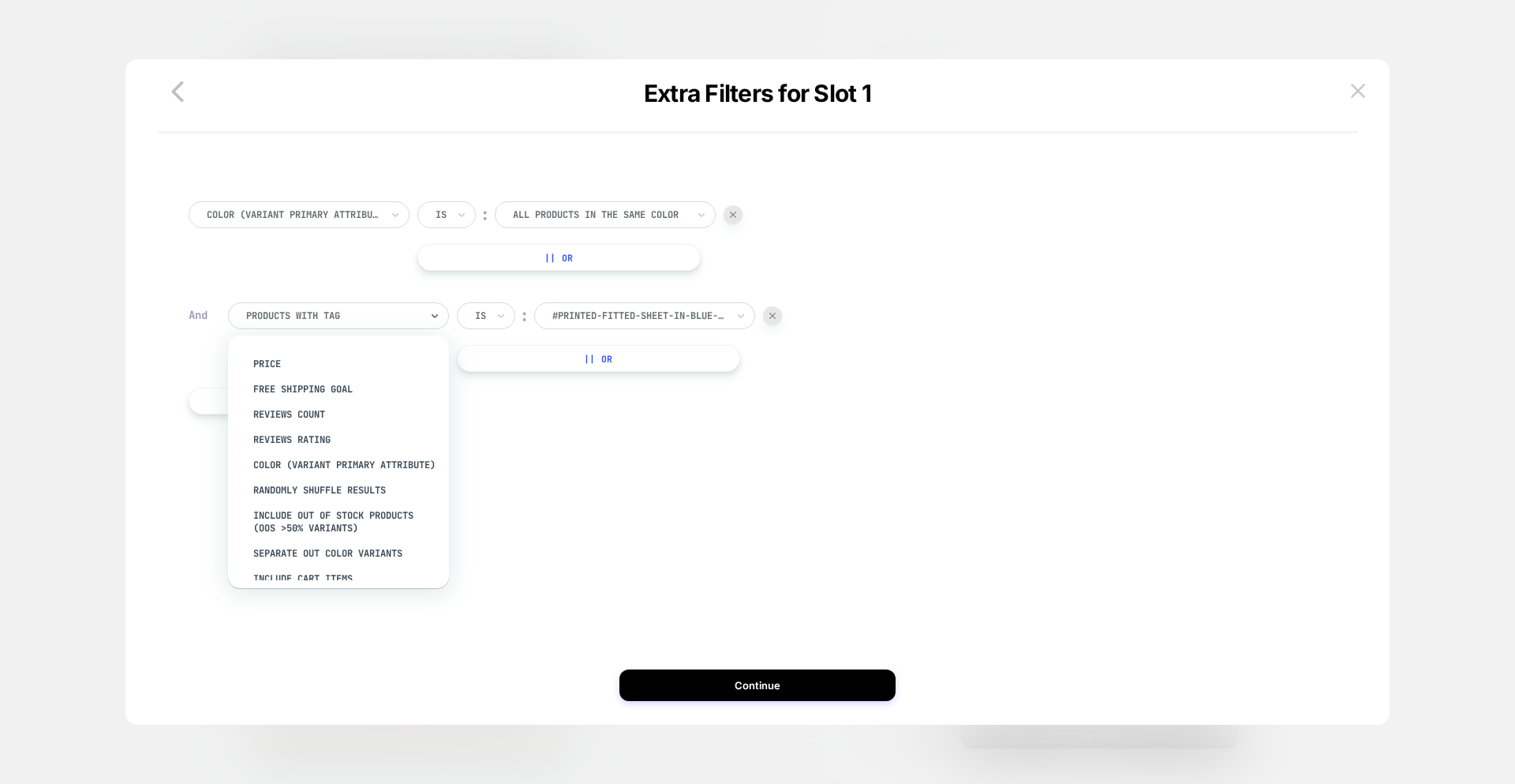
scroll to position [170, 0]
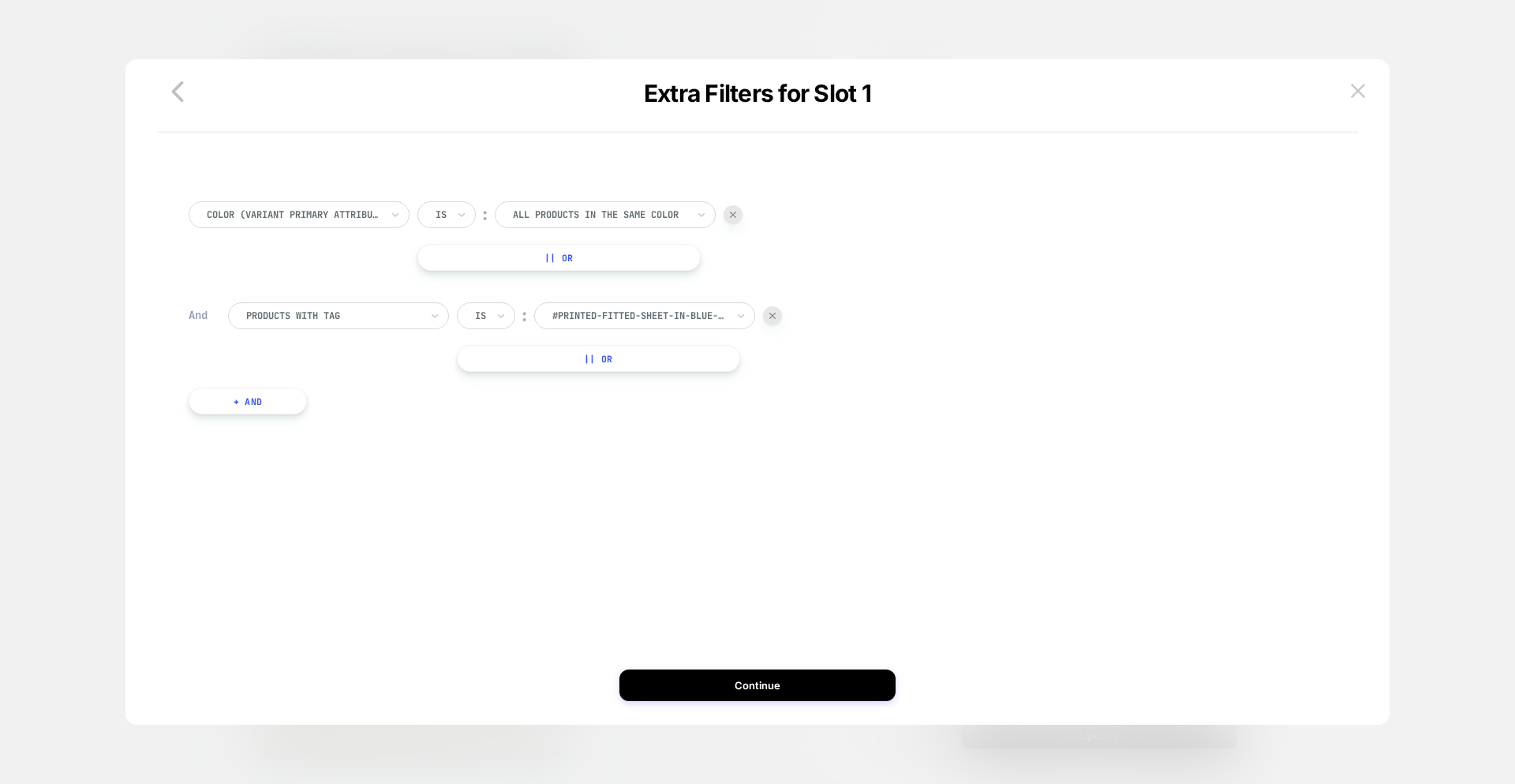
click at [324, 312] on div at bounding box center [333, 315] width 173 height 14
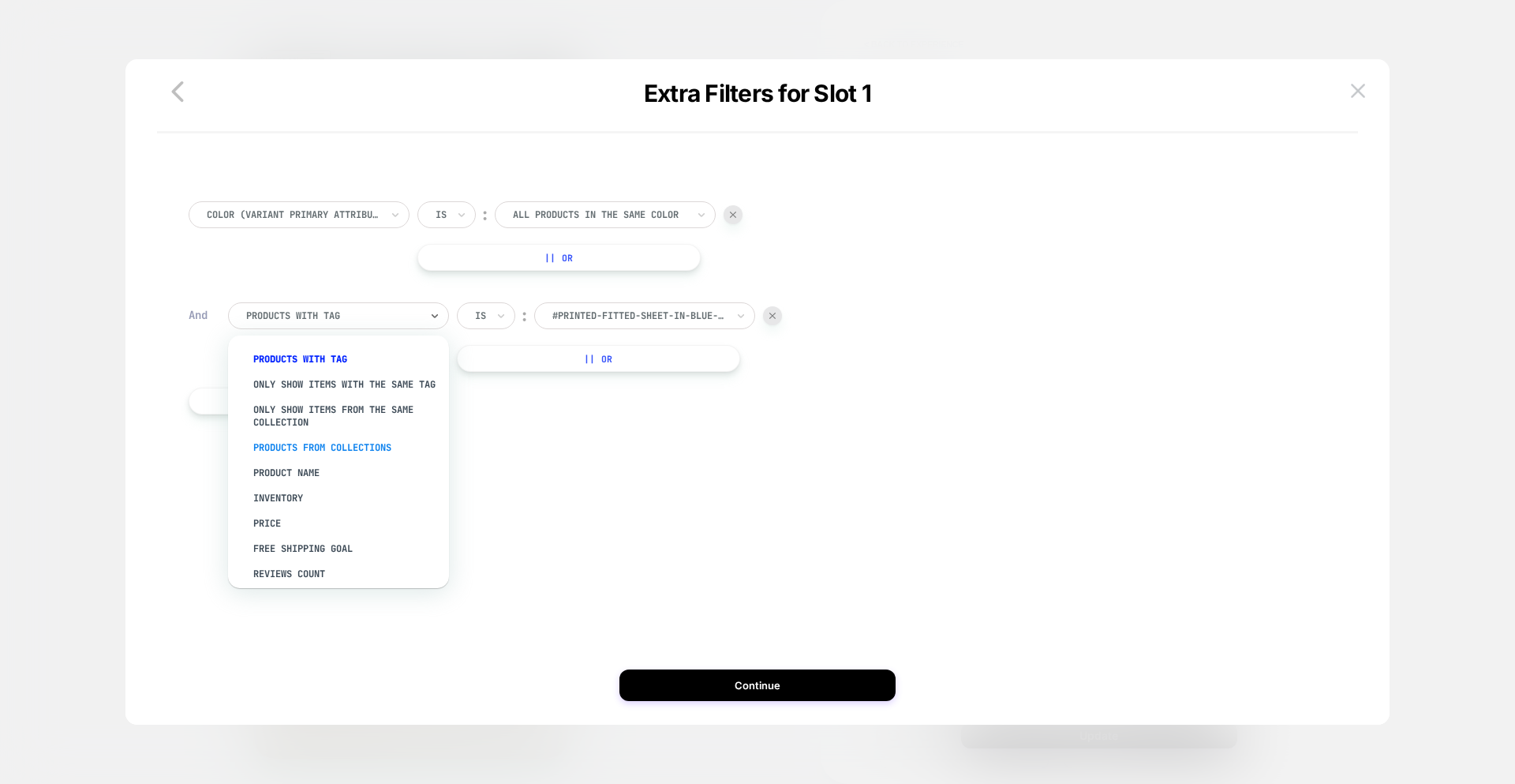
click at [321, 456] on div "PRODUCTS FROM COLLECTIONS" at bounding box center [347, 448] width 205 height 26
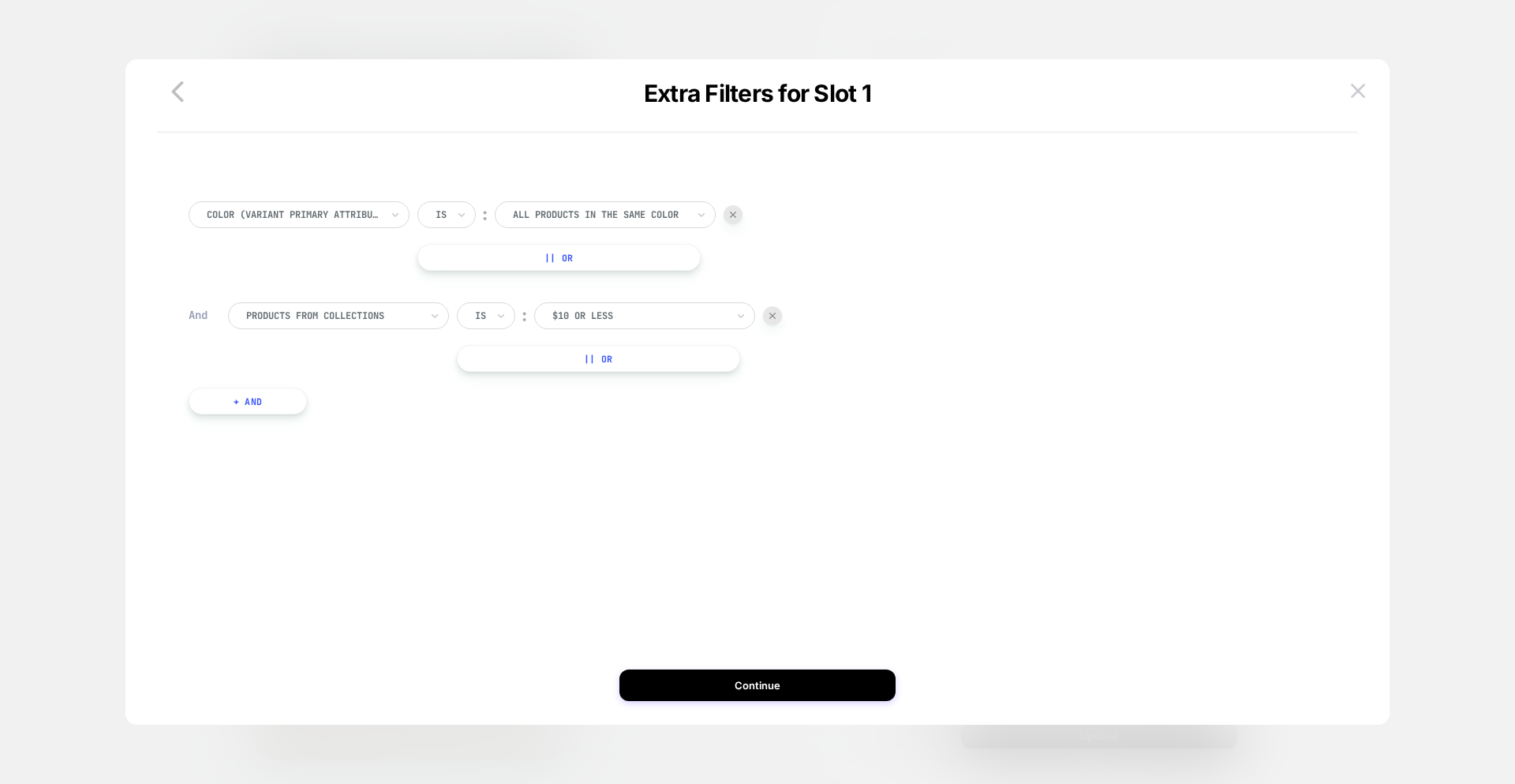
click at [598, 319] on div at bounding box center [639, 315] width 173 height 14
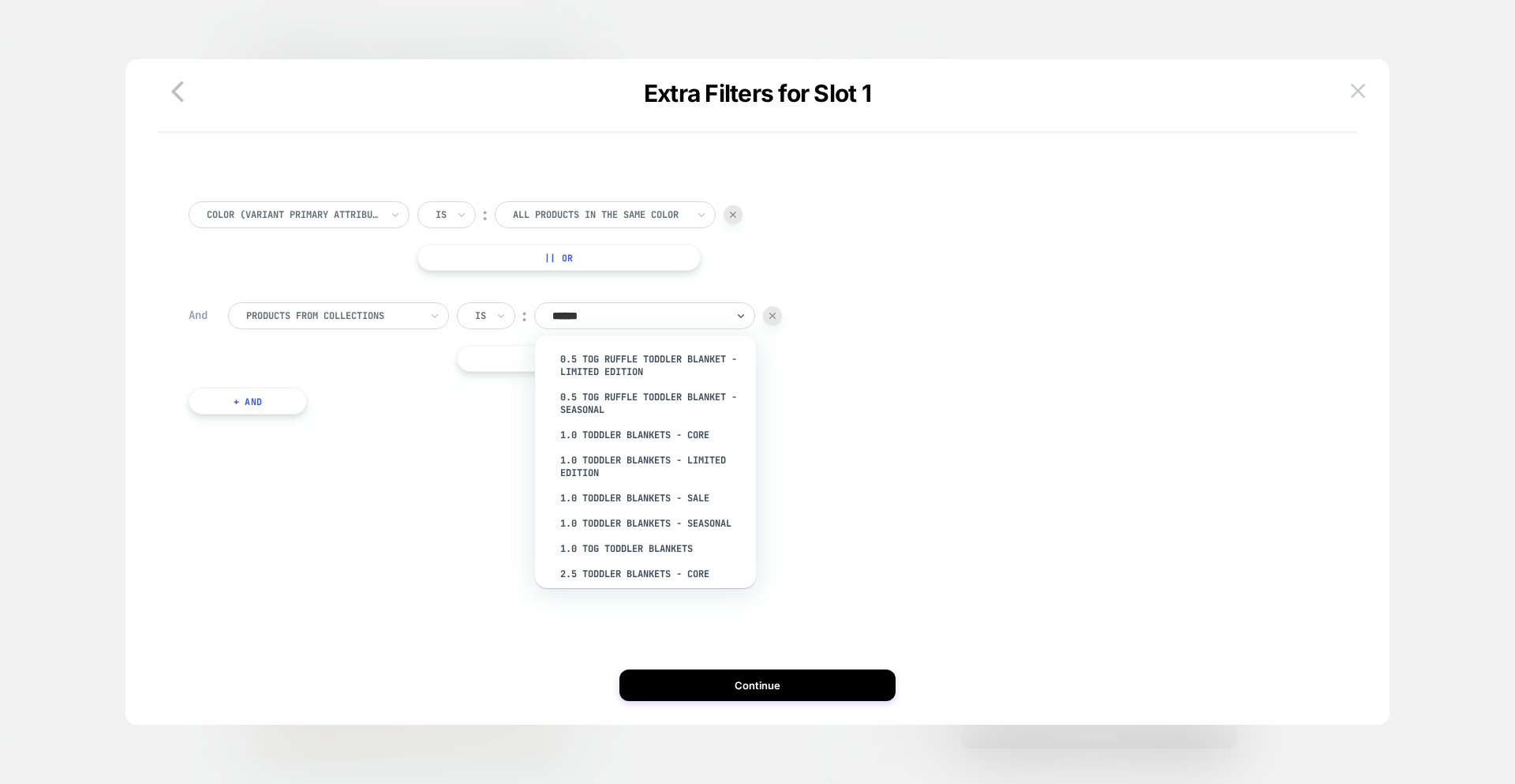
type input "*******"
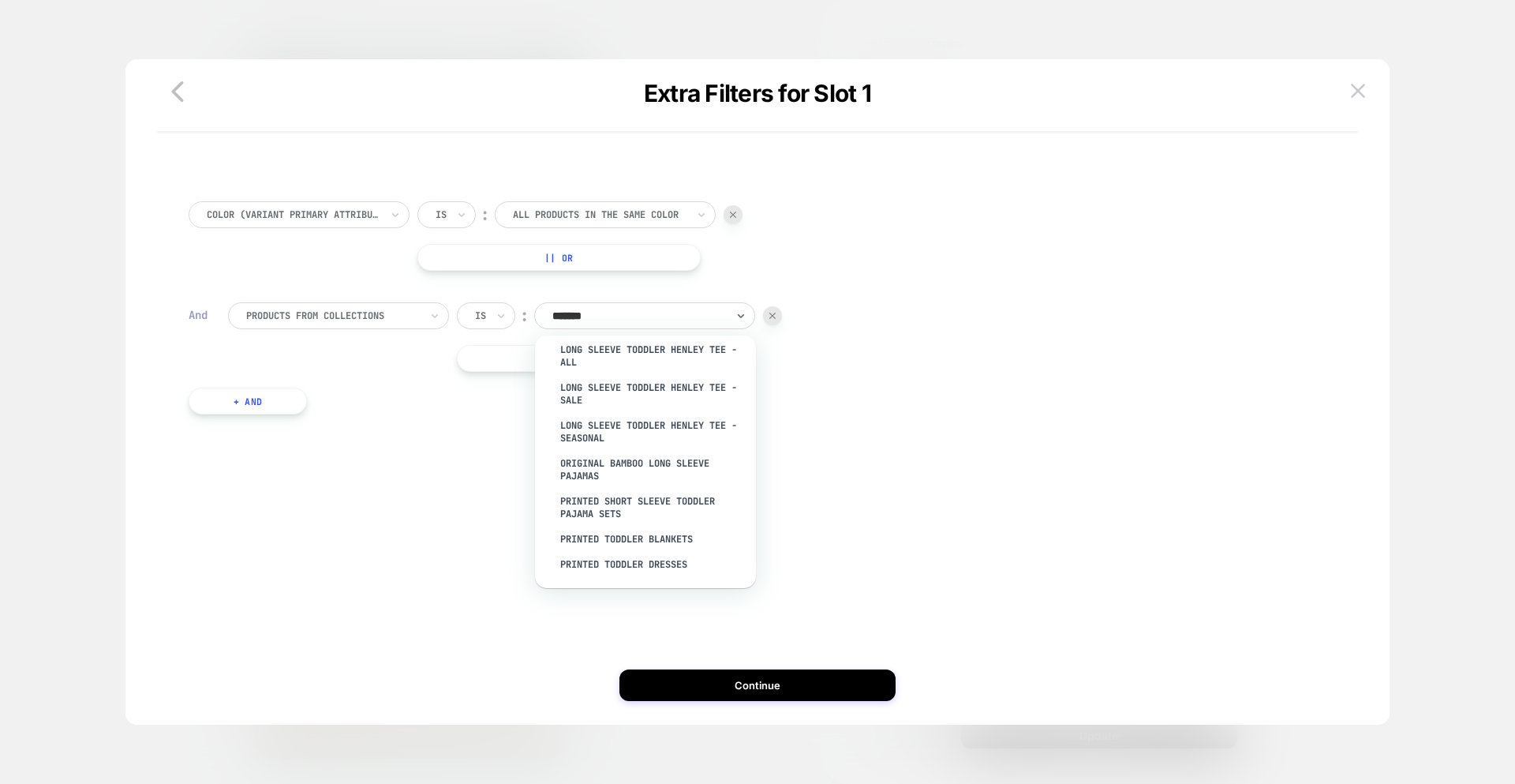
scroll to position [1096, 0]
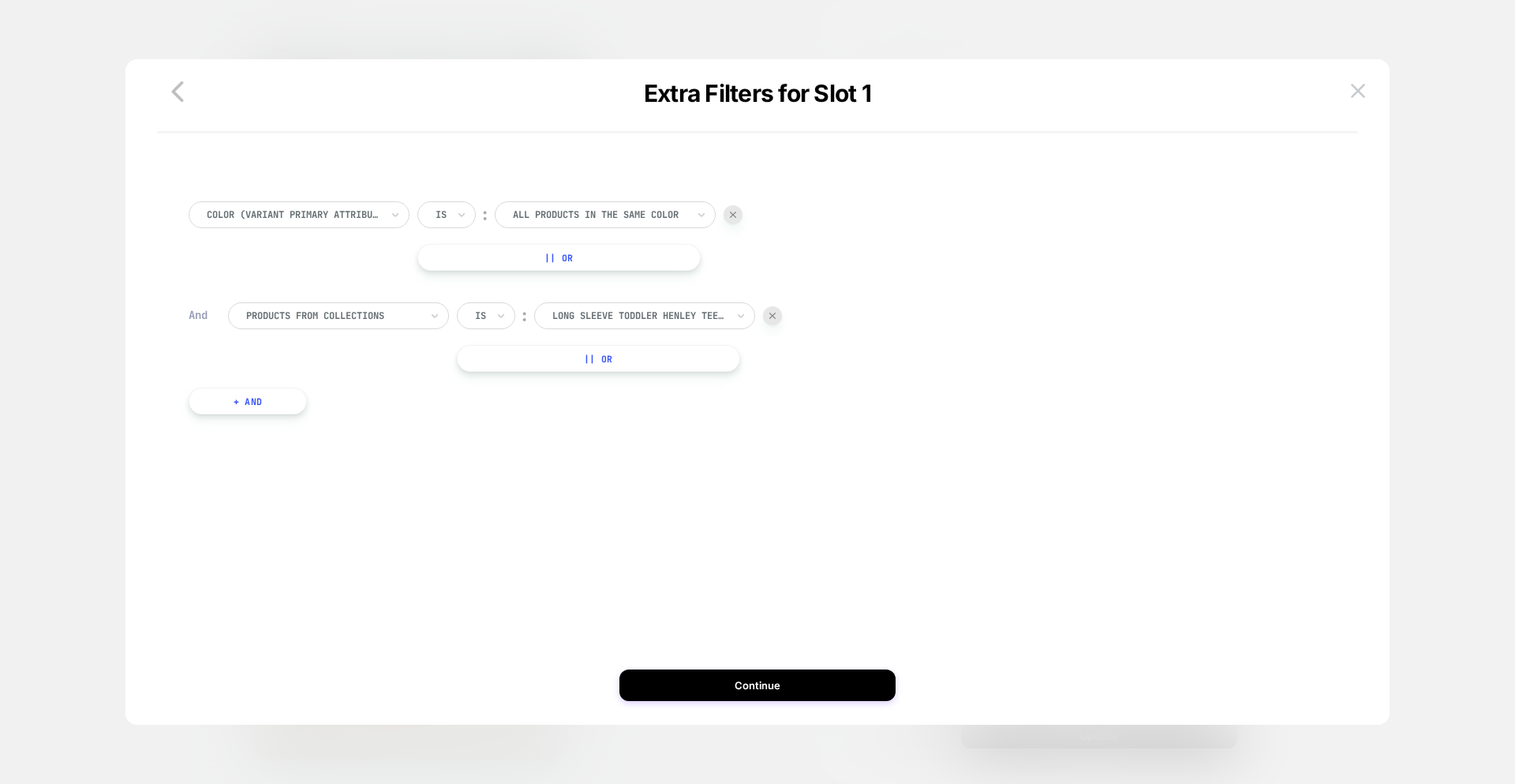
click at [618, 313] on div at bounding box center [639, 315] width 173 height 14
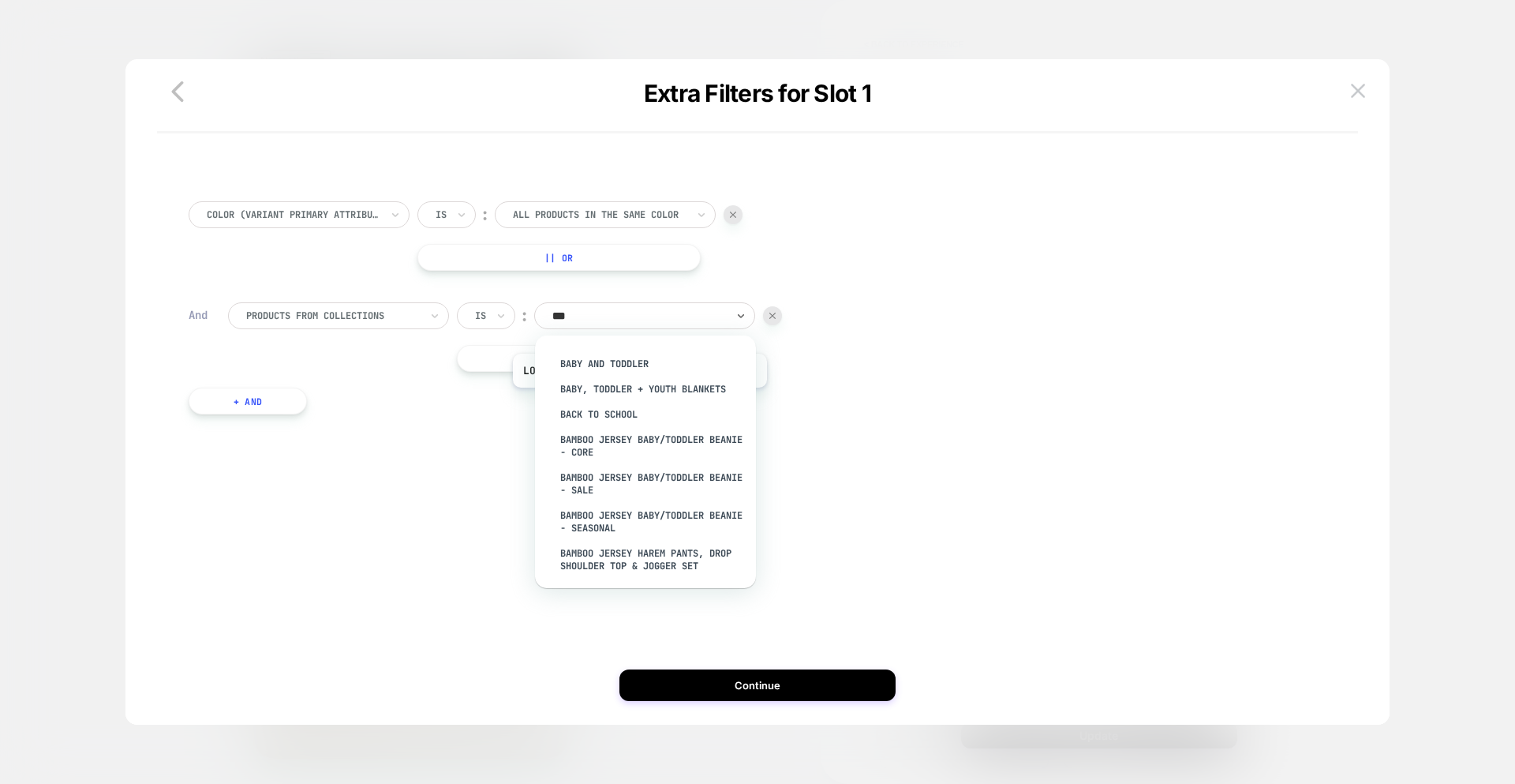
scroll to position [576, 0]
type input "*******"
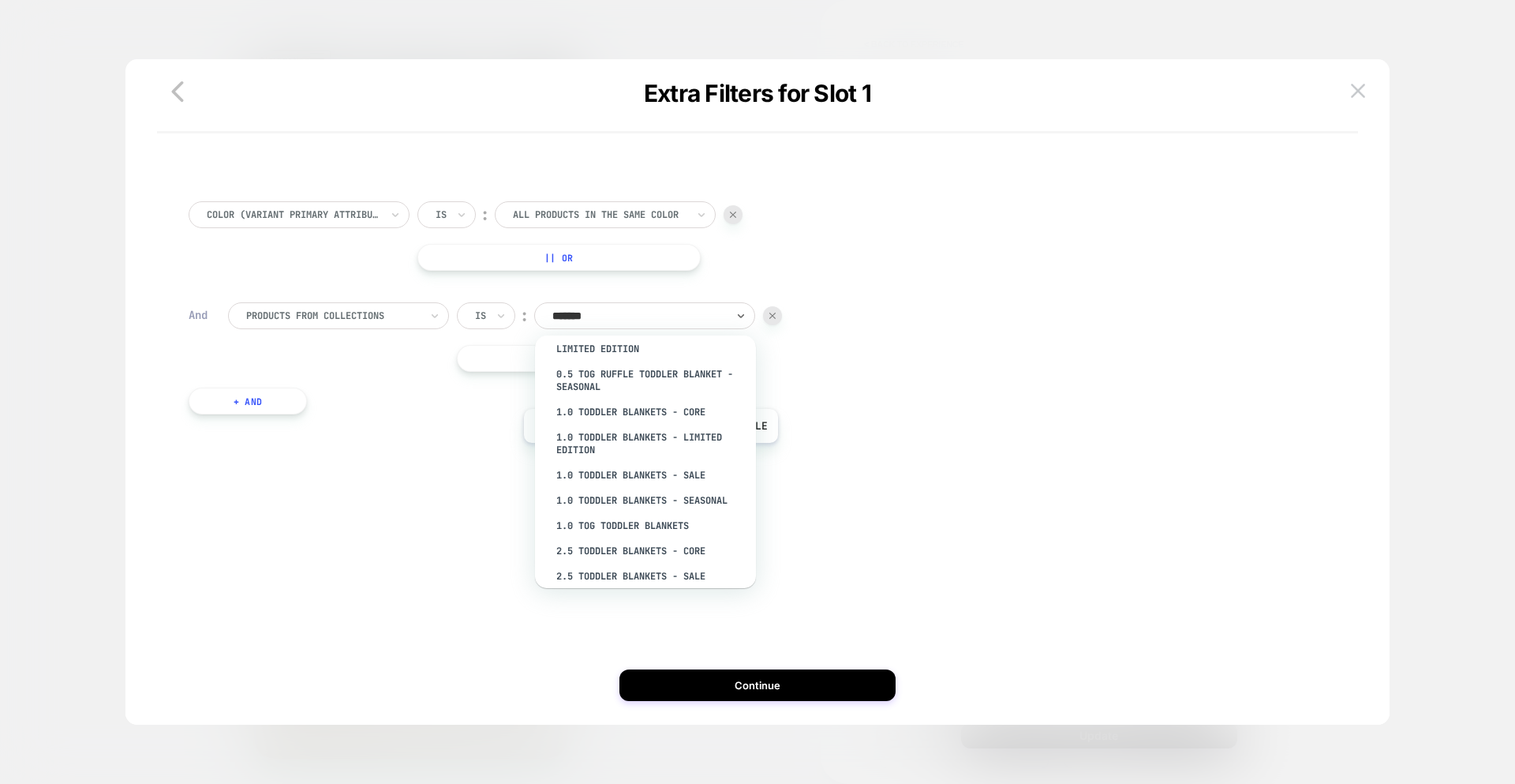
scroll to position [0, 4]
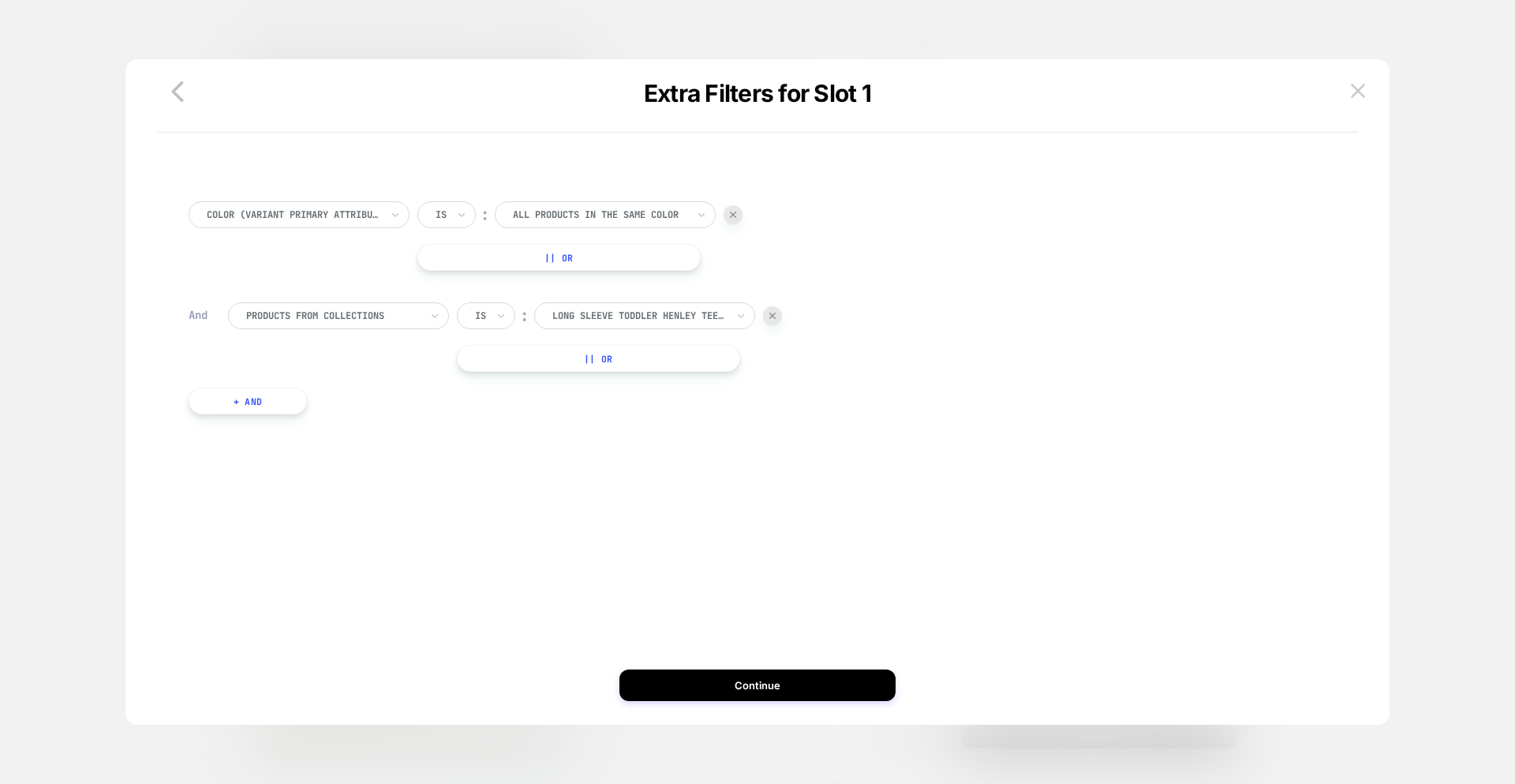
click at [777, 315] on div at bounding box center [772, 315] width 19 height 19
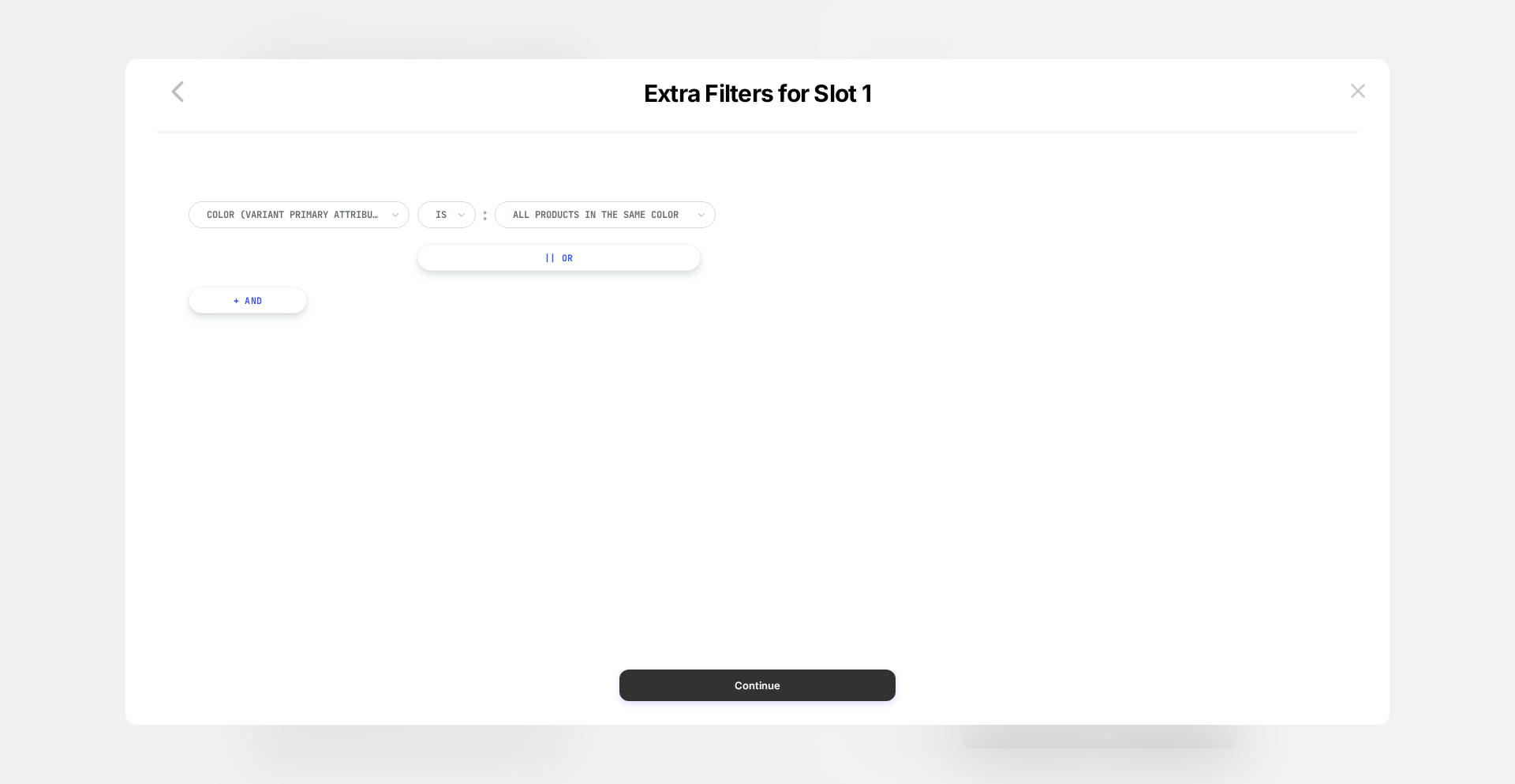
click at [753, 675] on button "Continue" at bounding box center [758, 685] width 276 height 32
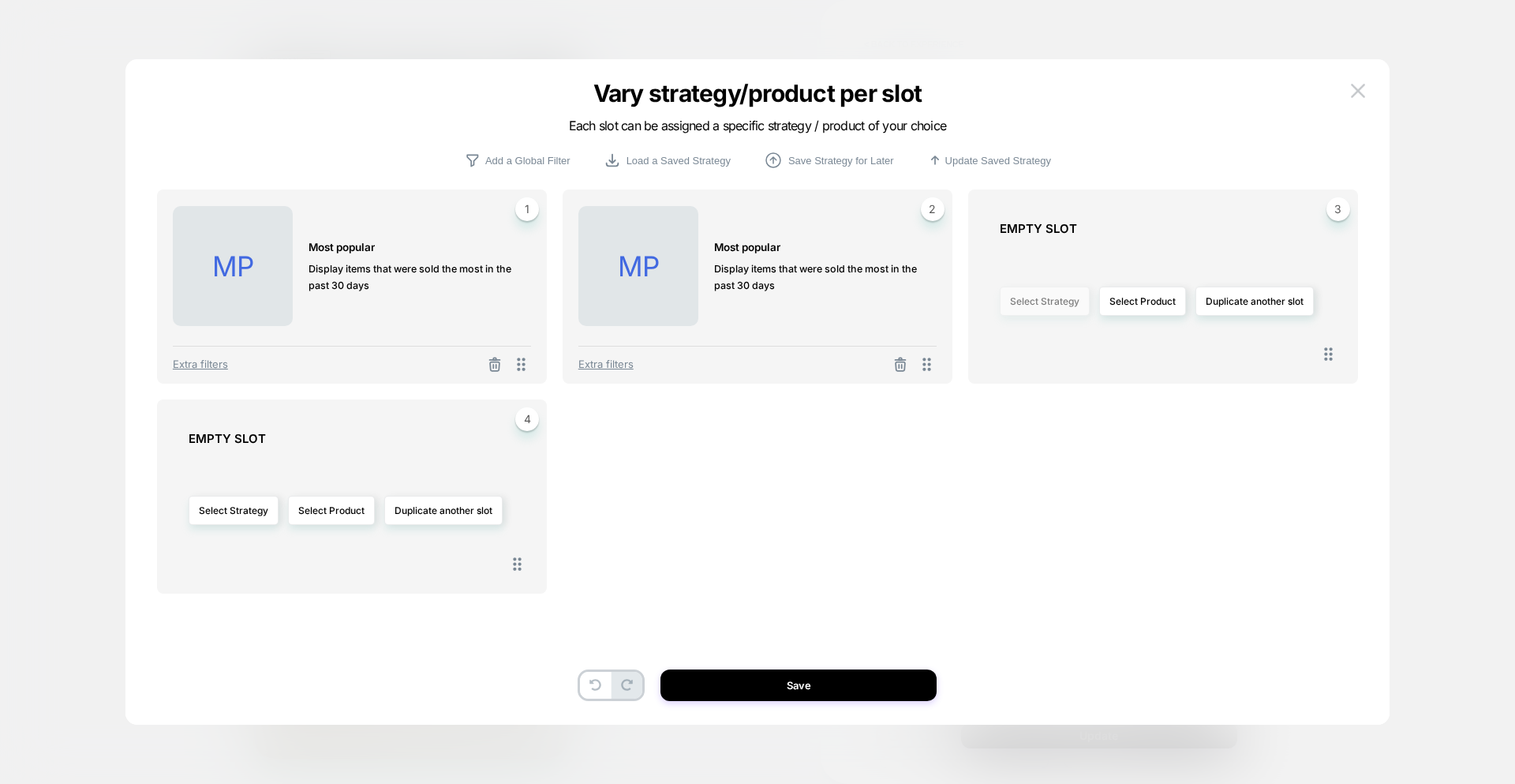
click at [1040, 298] on button "Select Strategy" at bounding box center [1044, 301] width 90 height 30
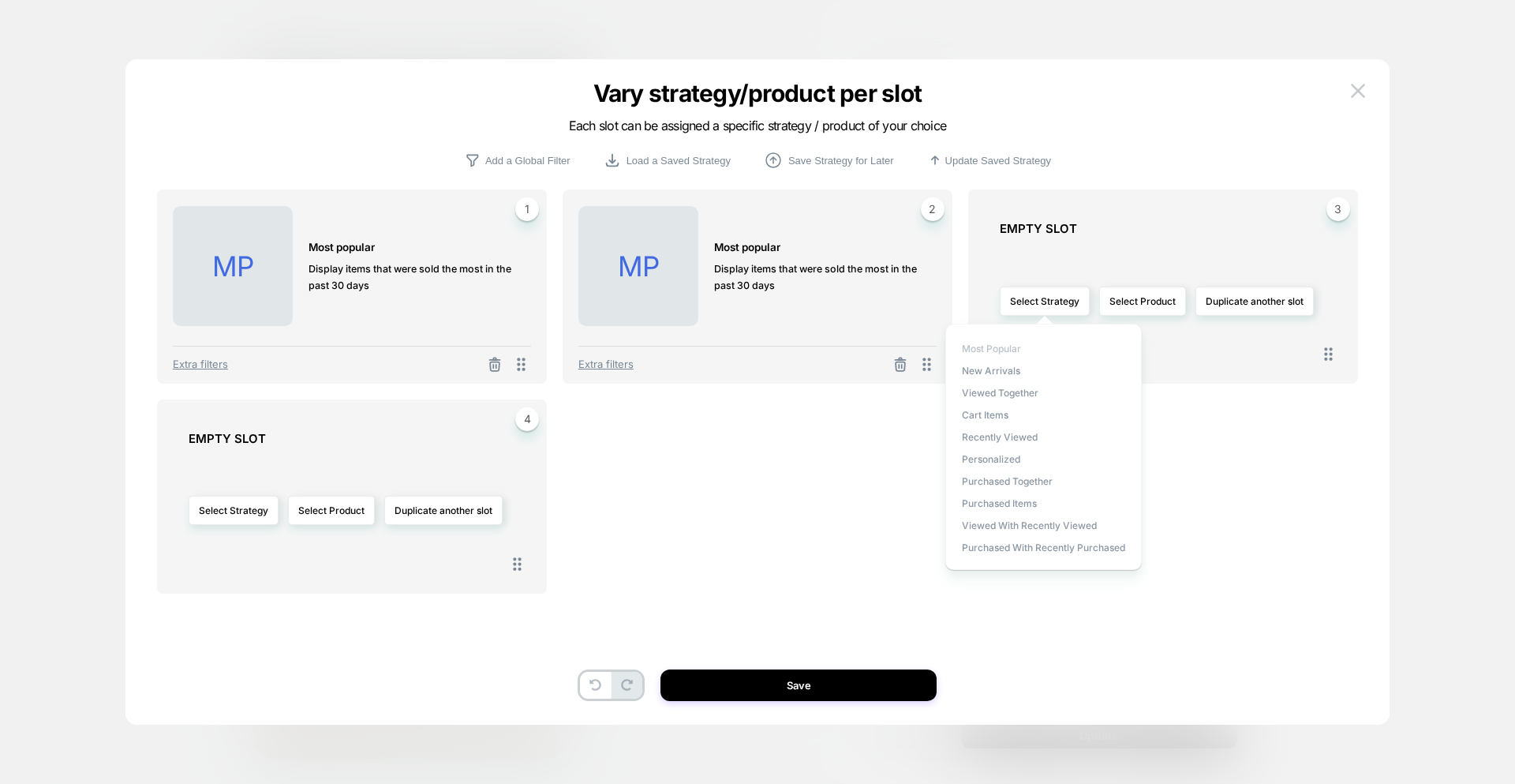
click at [998, 348] on span "Most Popular" at bounding box center [992, 349] width 59 height 12
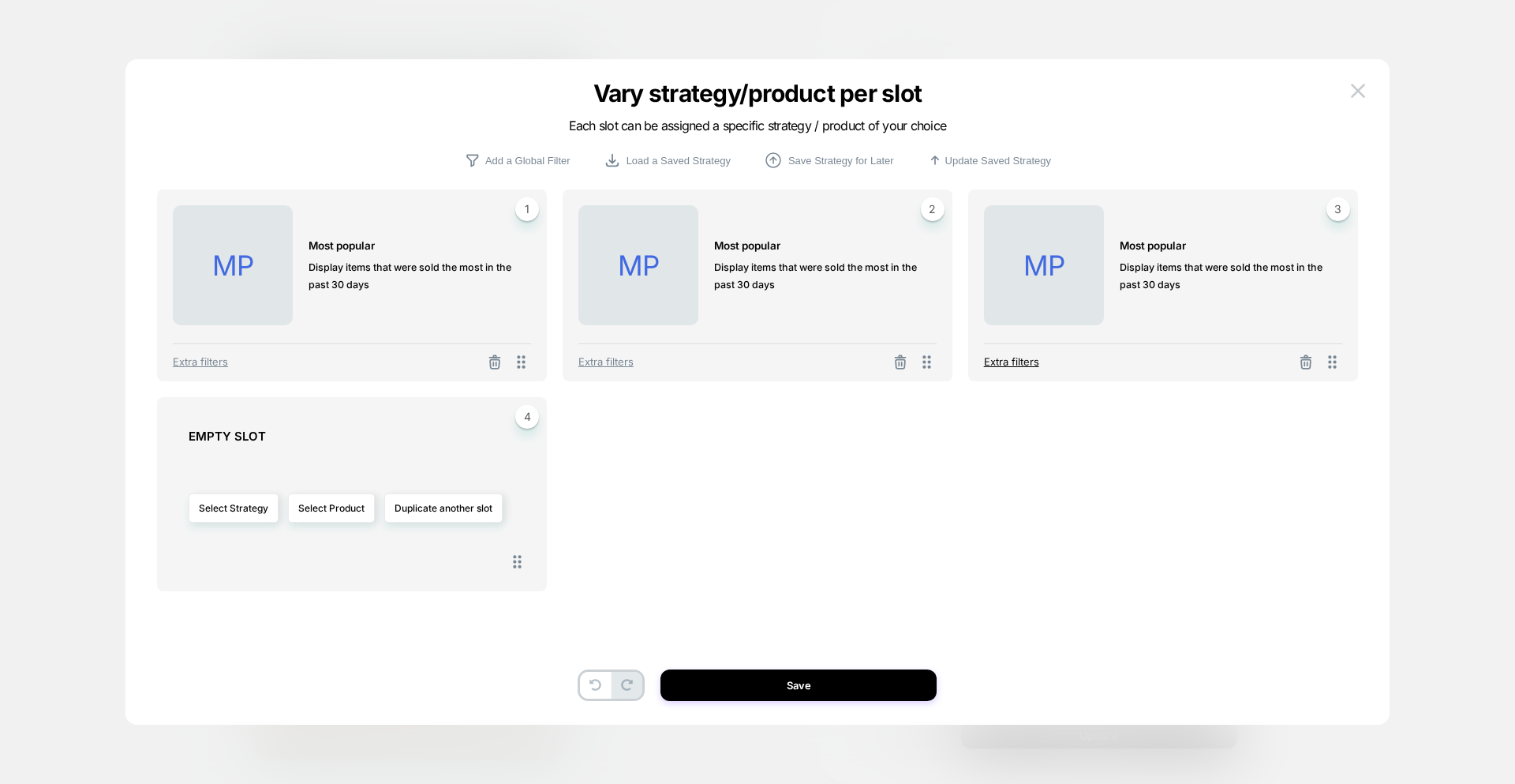
click at [1008, 359] on span "Extra filters" at bounding box center [1012, 361] width 55 height 13
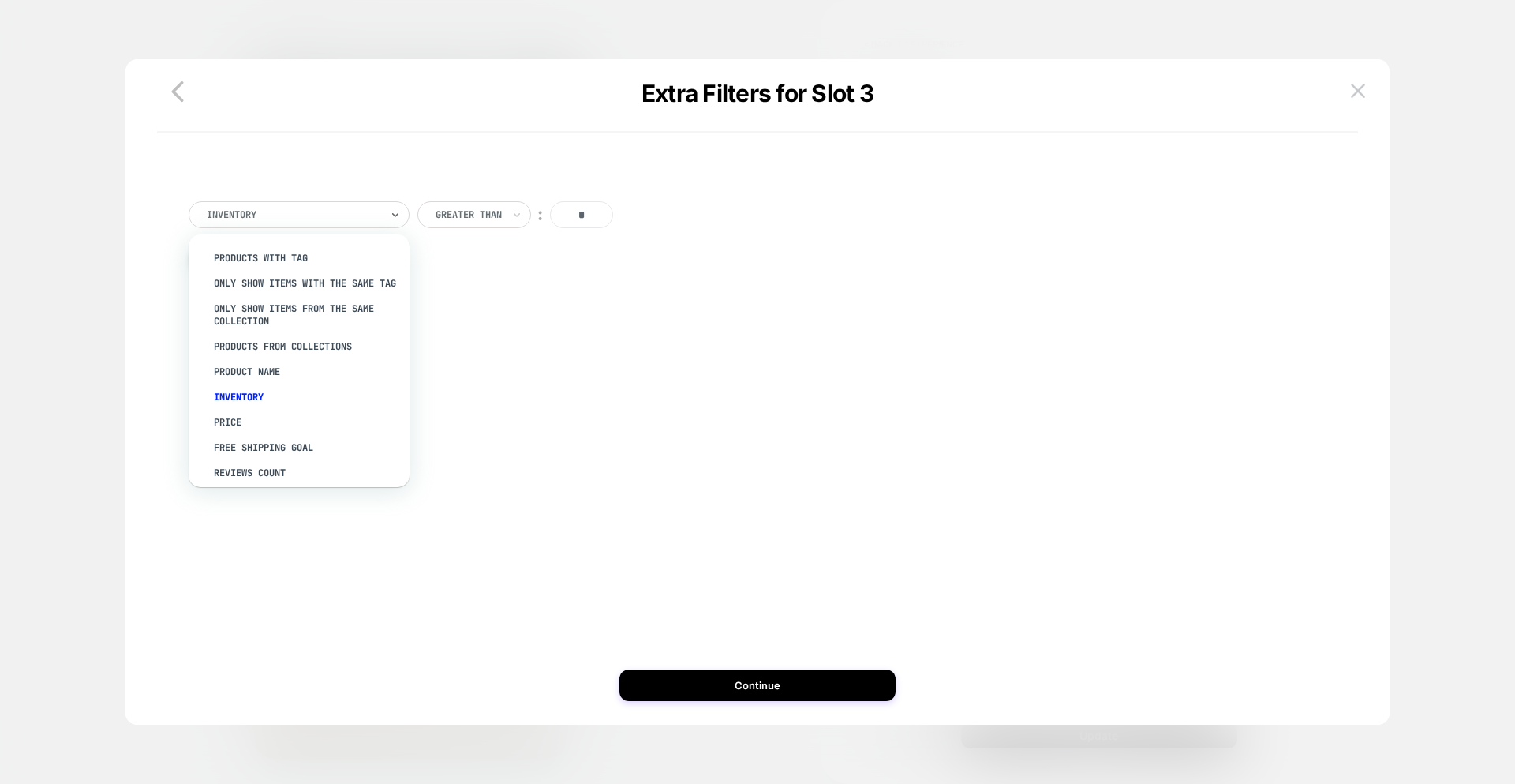
click at [366, 220] on div at bounding box center [294, 215] width 173 height 14
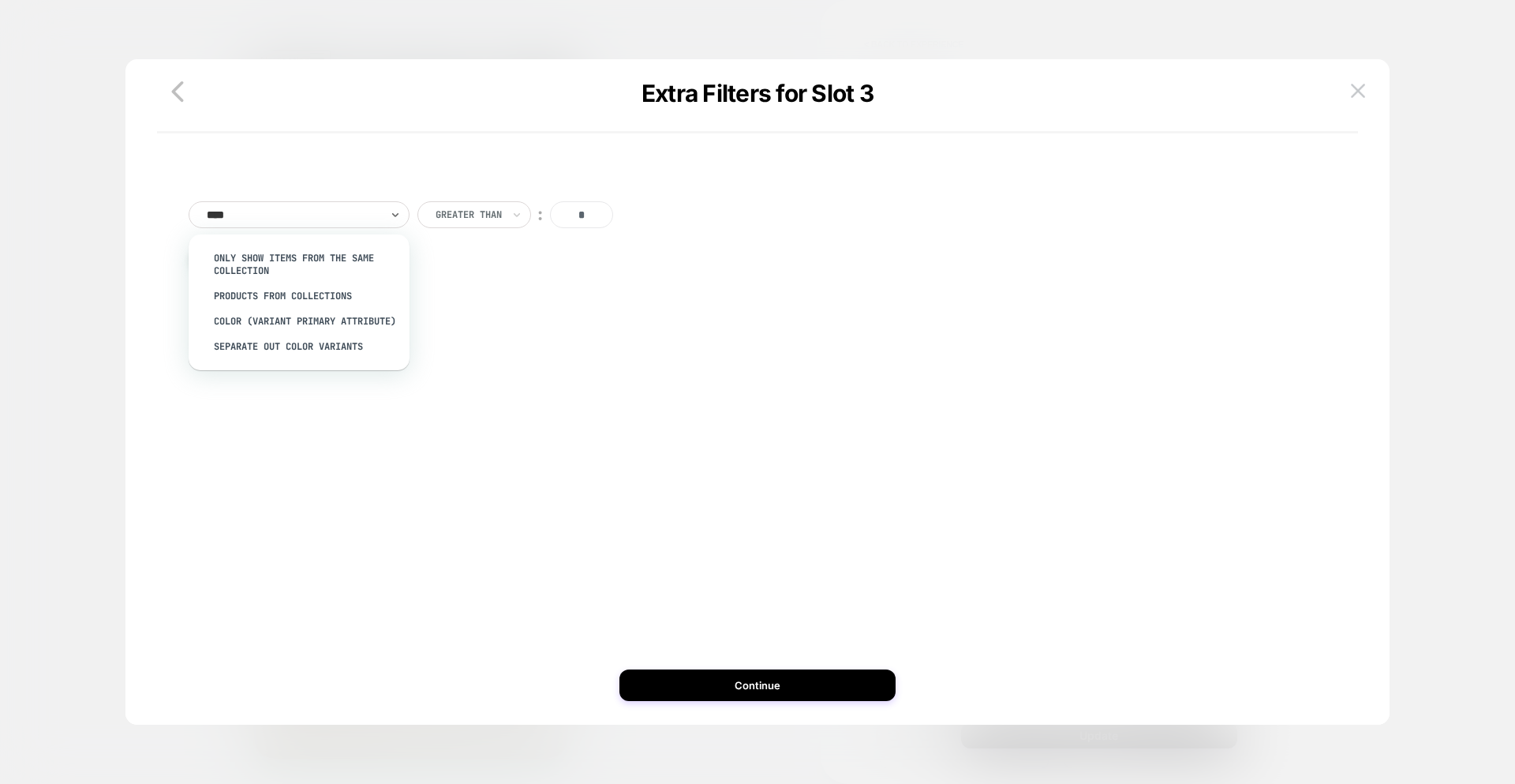
type input "*****"
click at [360, 253] on div "color (Variant primary attribute)" at bounding box center [307, 258] width 205 height 26
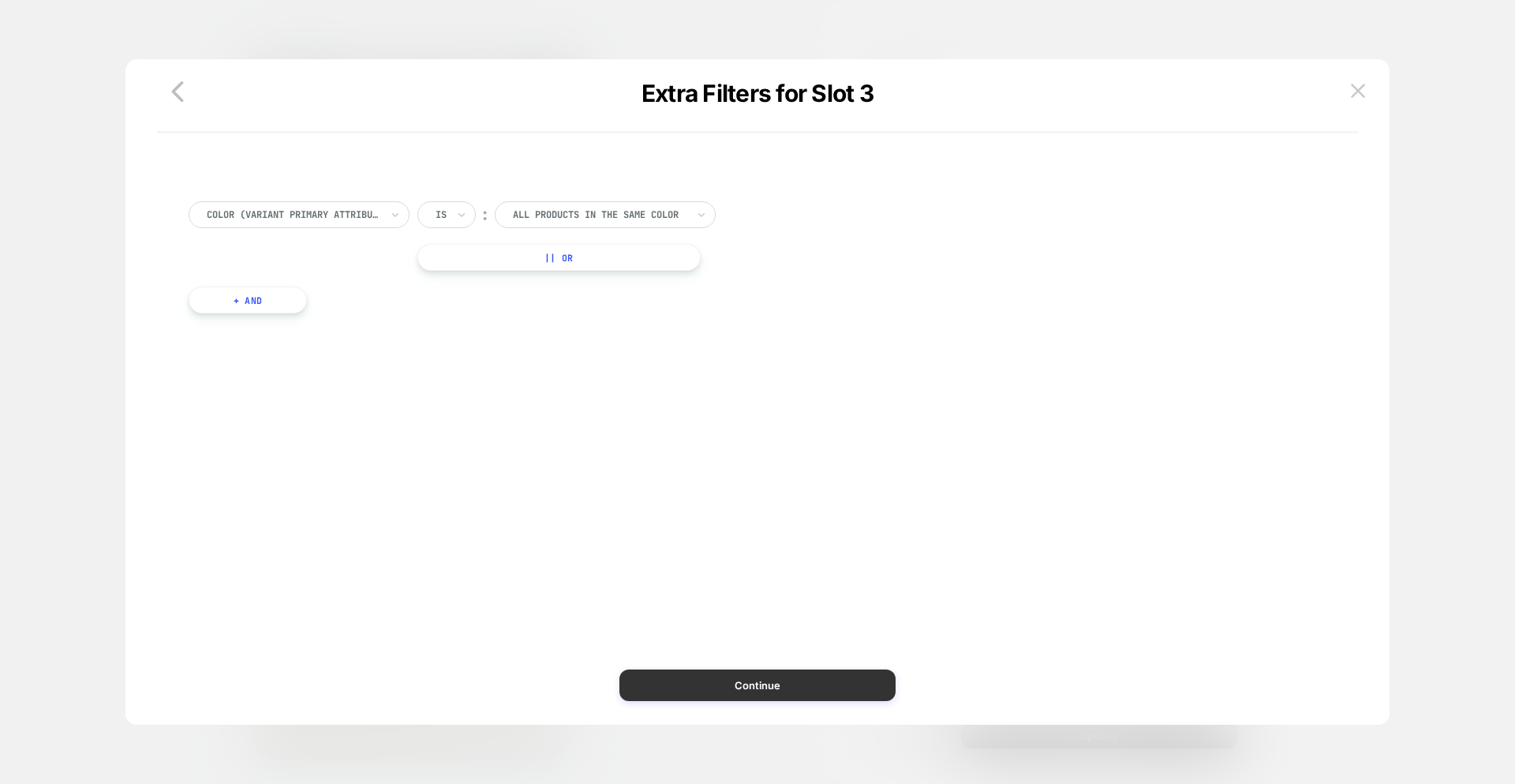
click at [736, 677] on button "Continue" at bounding box center [758, 685] width 276 height 32
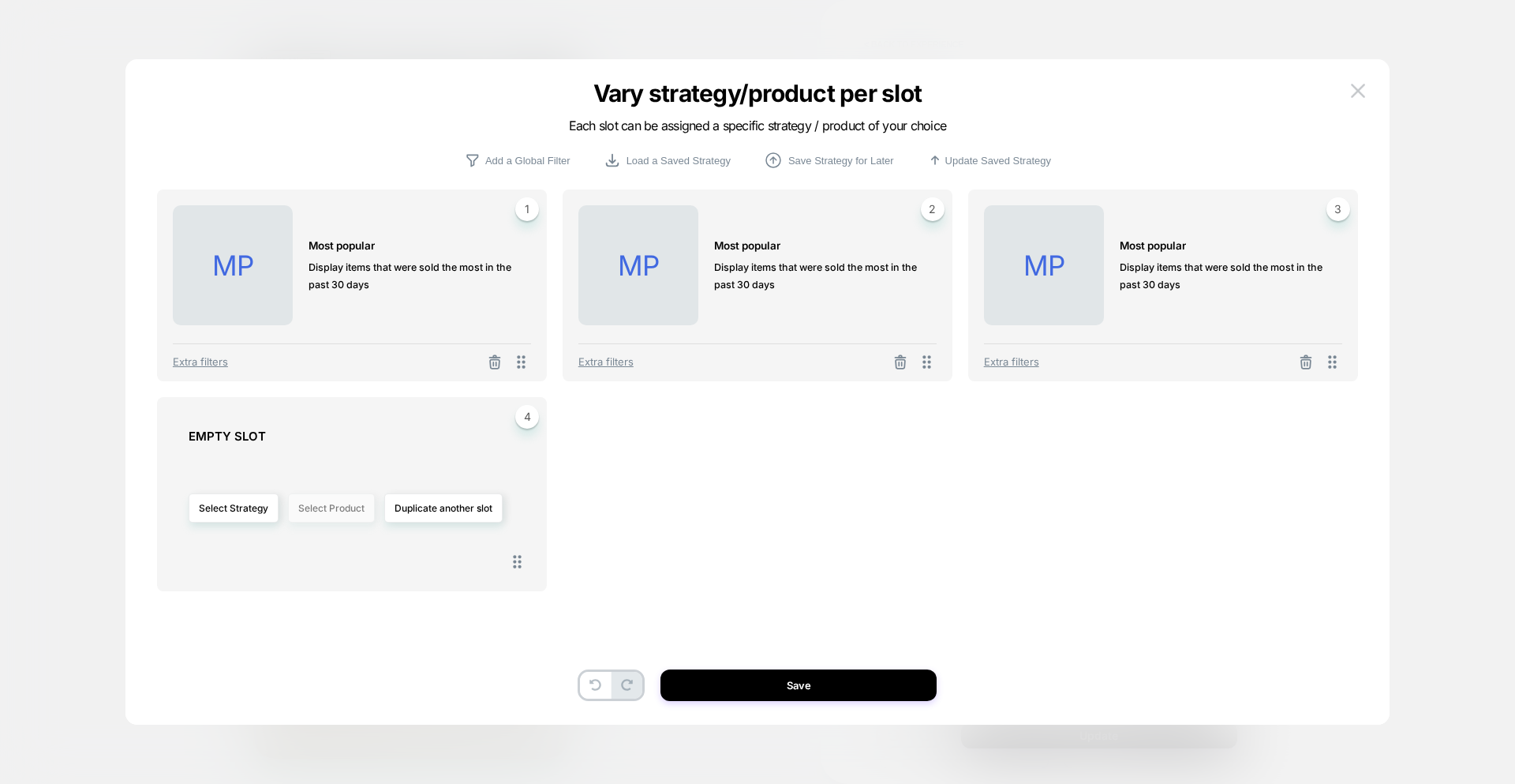
click at [336, 507] on button "Select Product" at bounding box center [331, 508] width 87 height 30
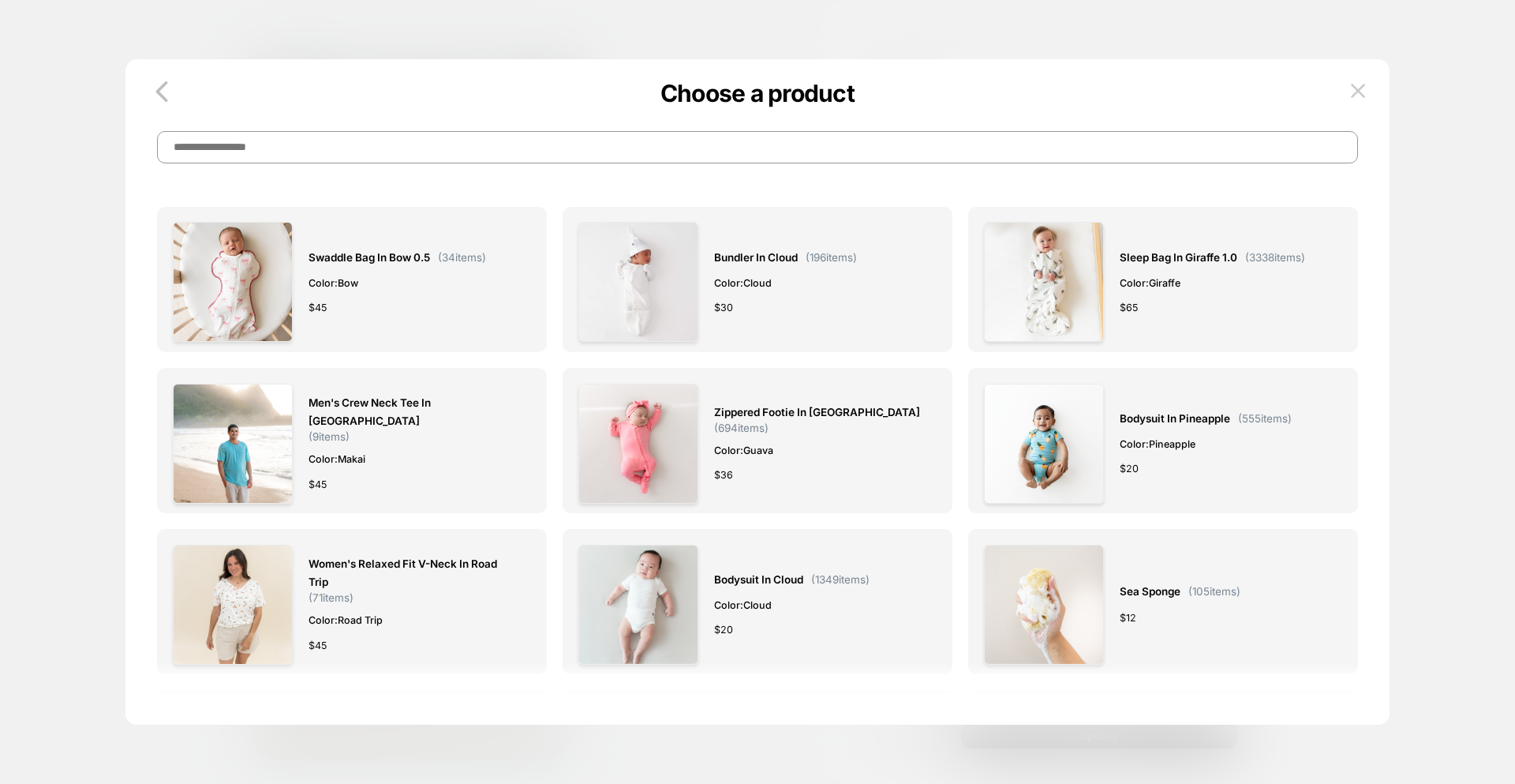
click at [165, 88] on icon "button" at bounding box center [162, 92] width 32 height 32
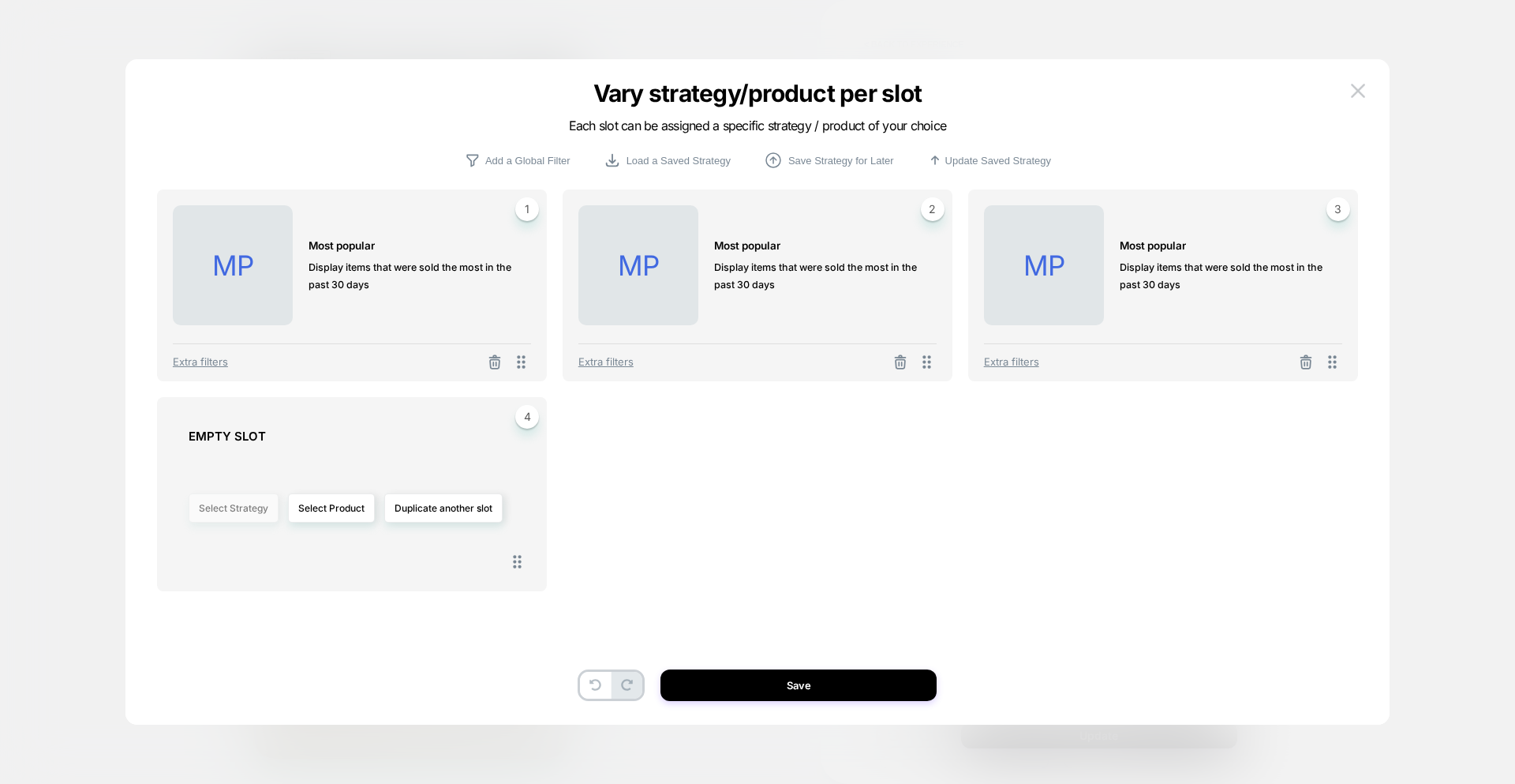
click at [244, 507] on button "Select Strategy" at bounding box center [233, 508] width 90 height 30
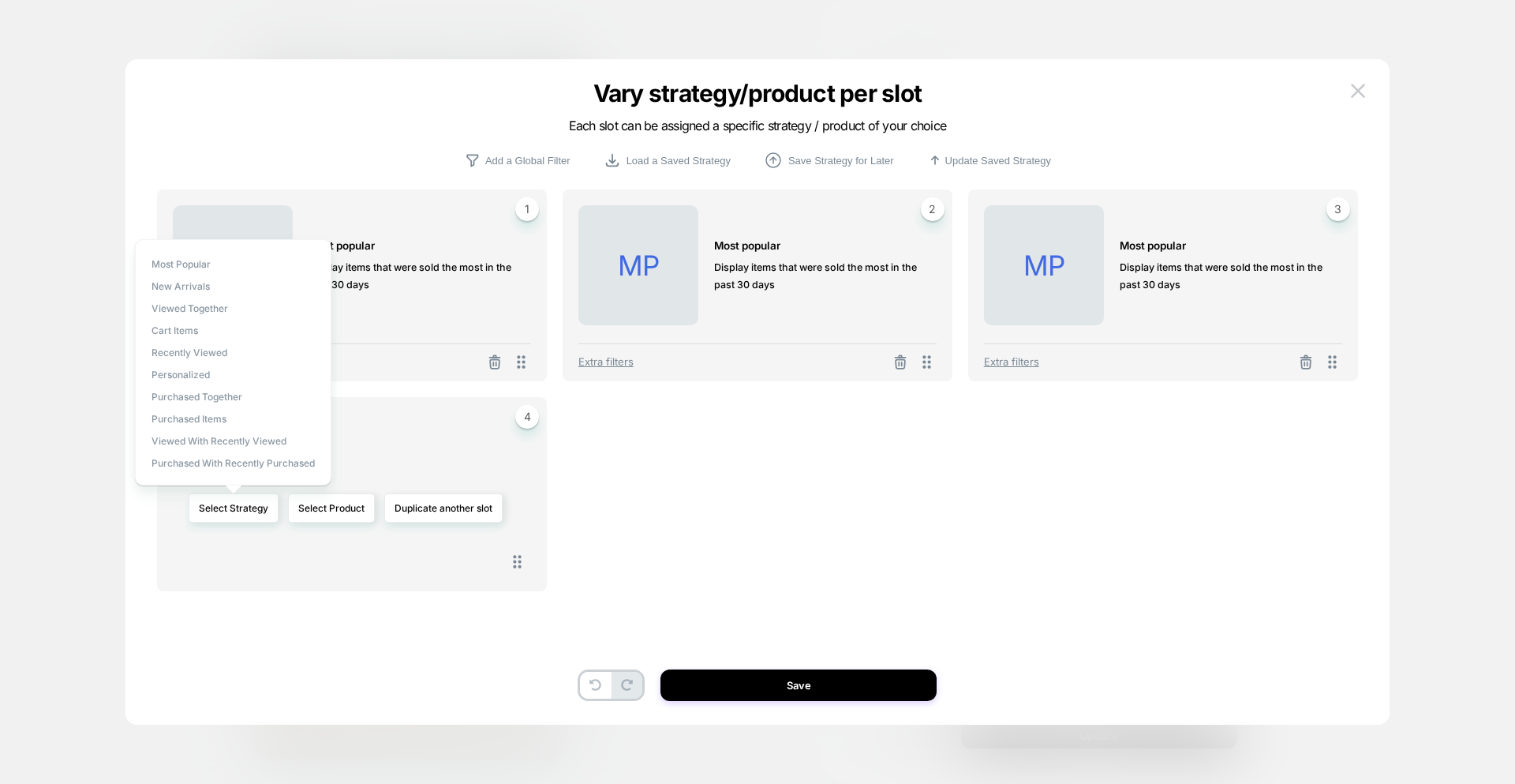
click at [168, 268] on span "Most Popular" at bounding box center [181, 264] width 59 height 12
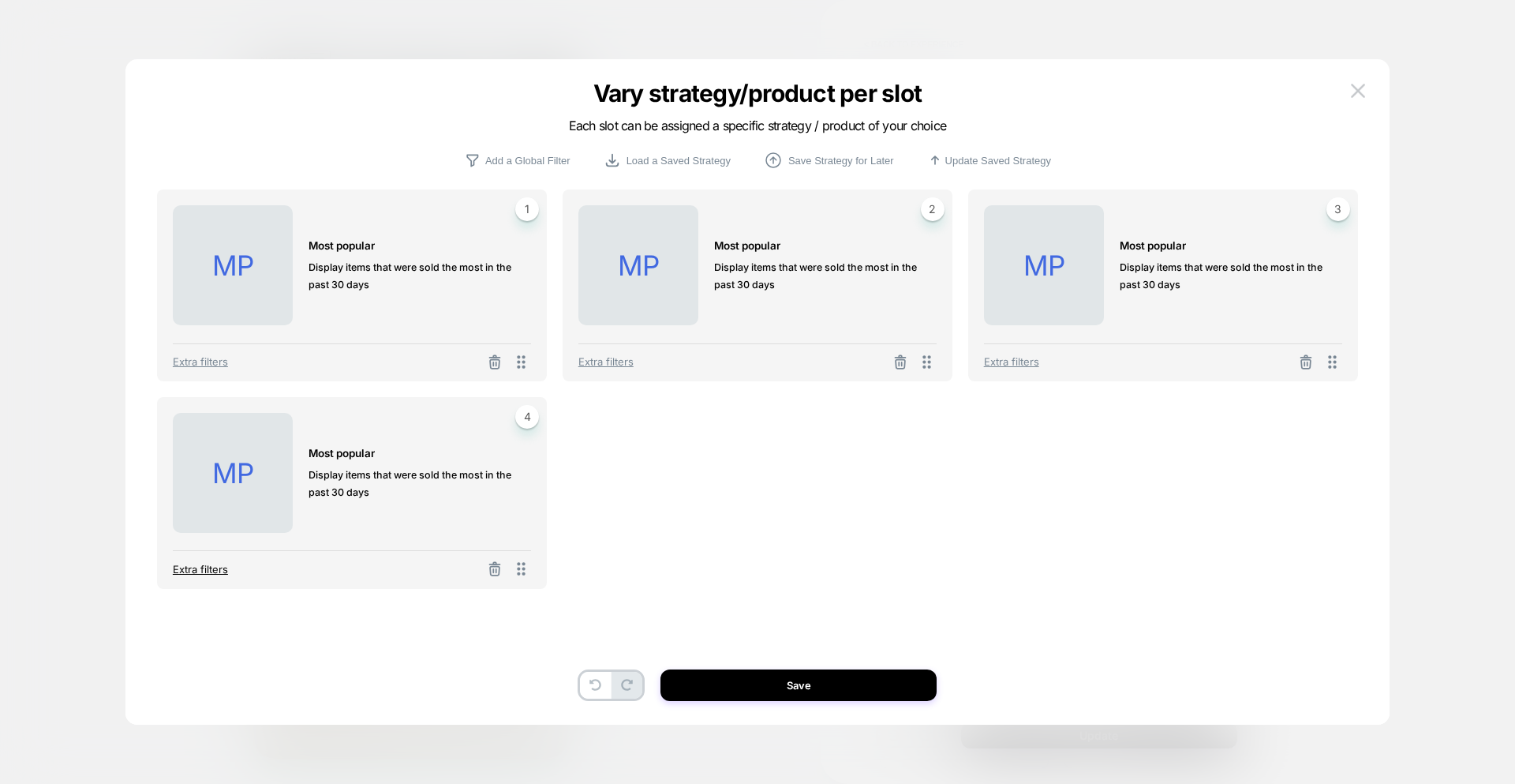
click at [198, 571] on span "Extra filters" at bounding box center [200, 568] width 55 height 13
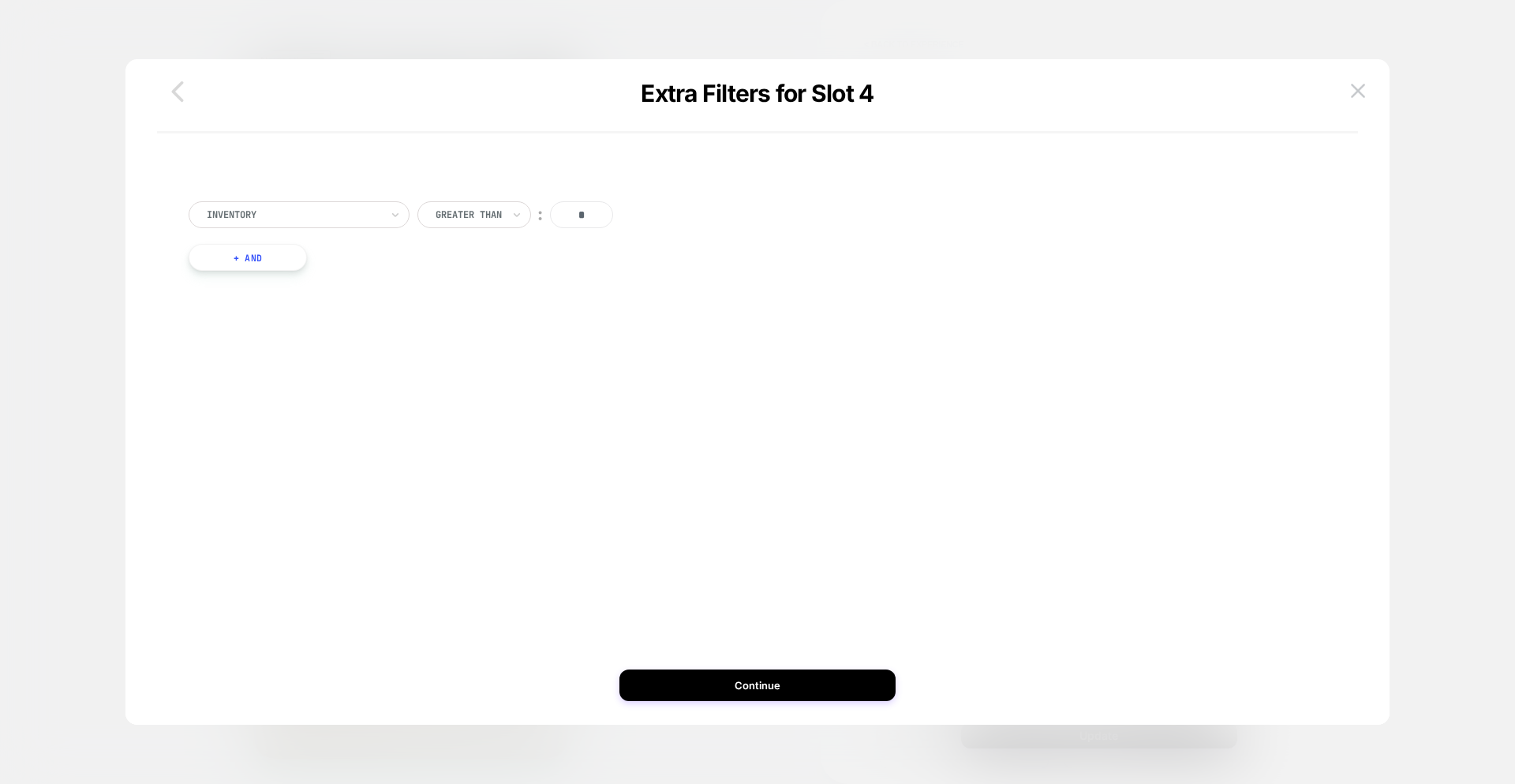
click at [180, 100] on icon "button" at bounding box center [178, 92] width 12 height 21
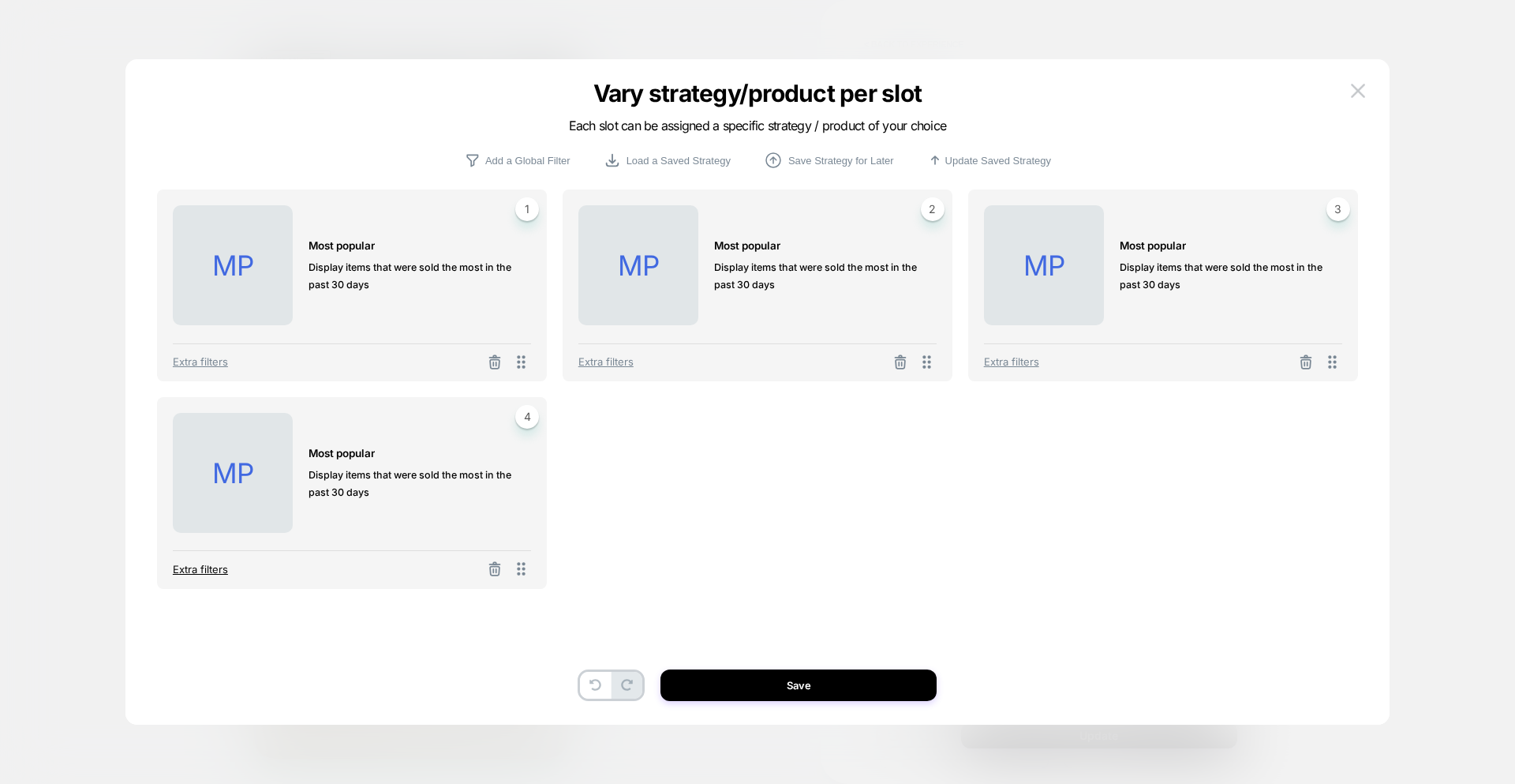
click at [198, 567] on span "Extra filters" at bounding box center [200, 568] width 55 height 13
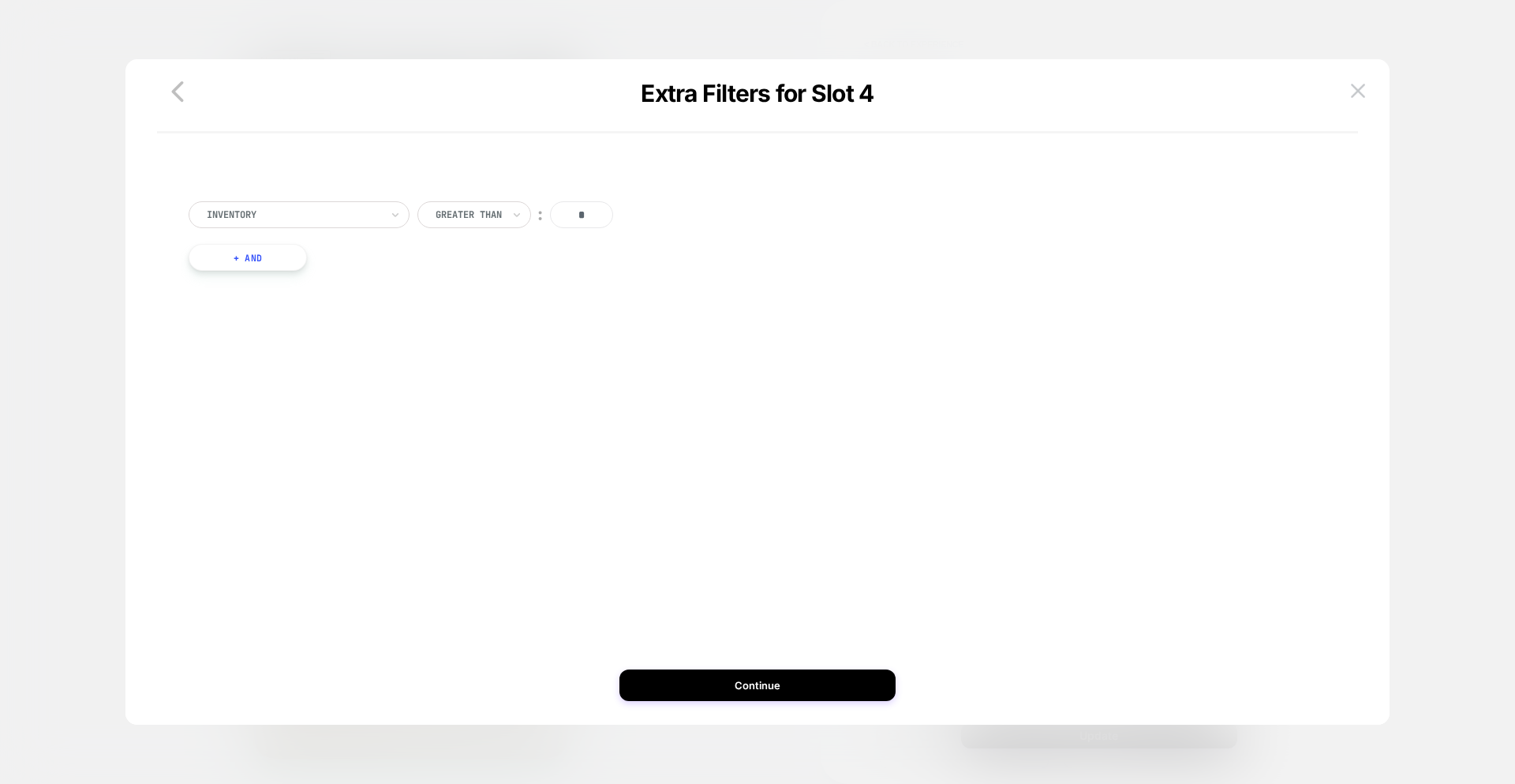
click at [304, 219] on div at bounding box center [294, 215] width 173 height 14
type input "*****"
click at [309, 257] on div "color (Variant primary attribute)" at bounding box center [307, 258] width 205 height 26
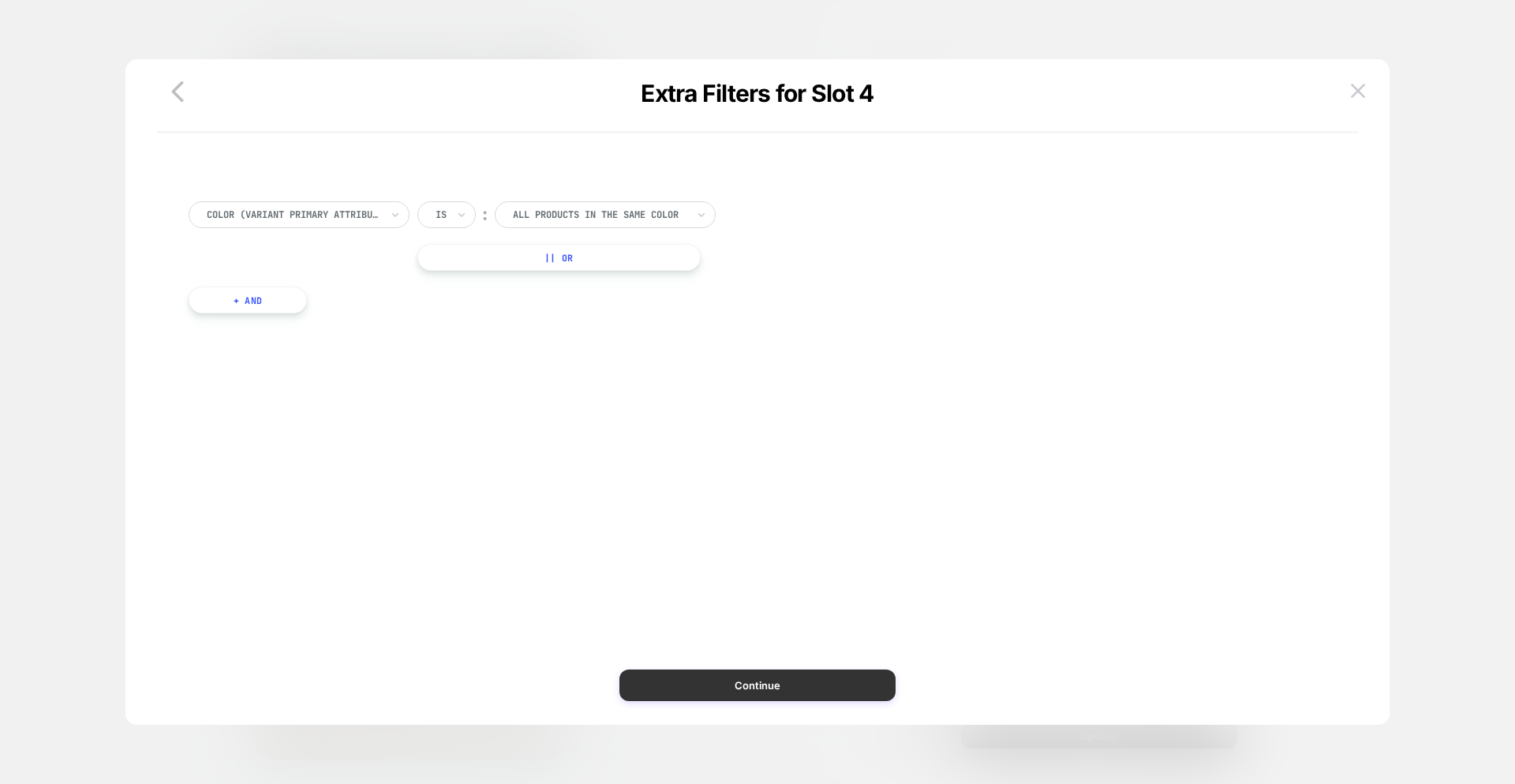
click at [721, 670] on button "Continue" at bounding box center [758, 685] width 276 height 32
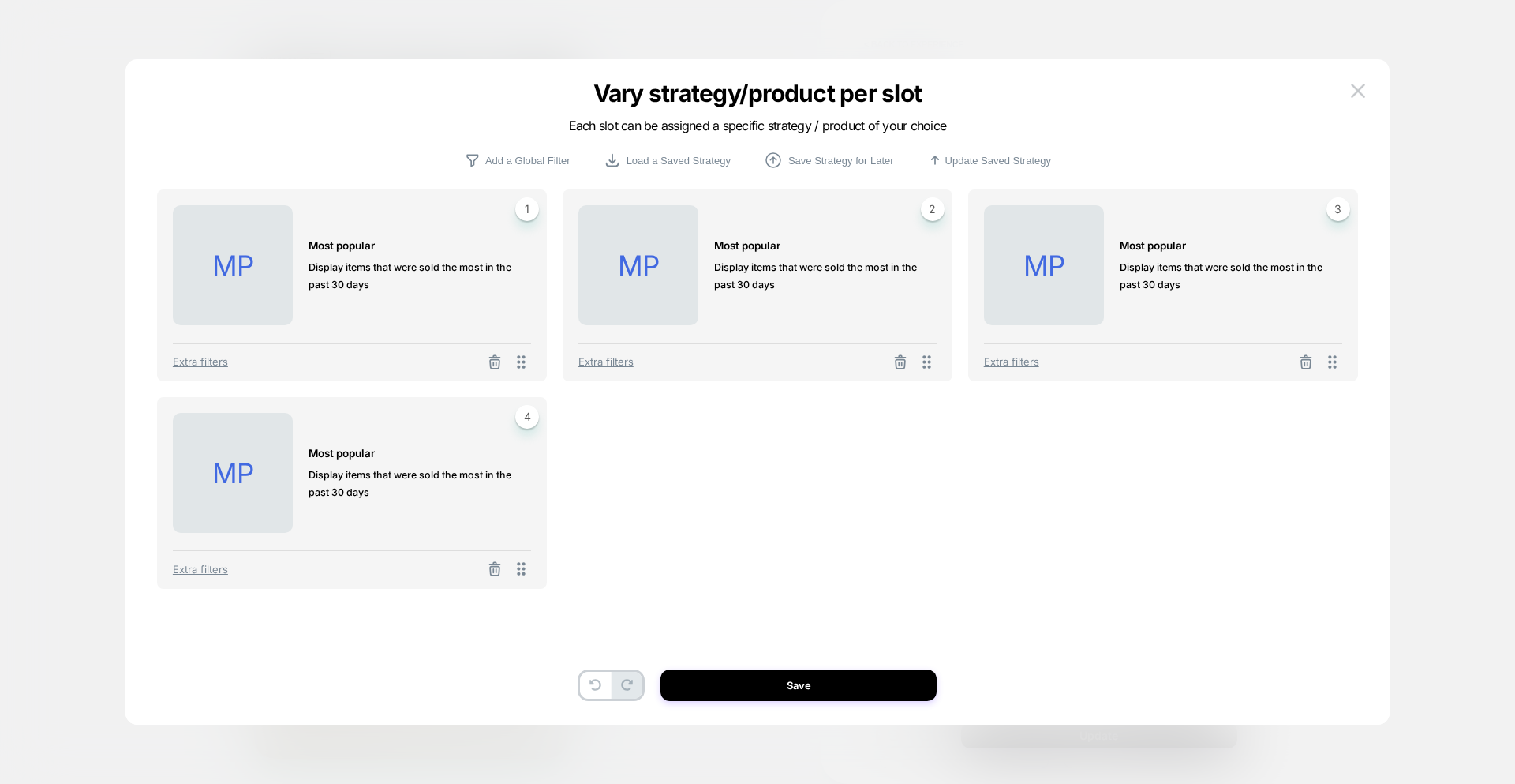
drag, startPoint x: 722, startPoint y: 681, endPoint x: 736, endPoint y: 678, distance: 14.3
click at [723, 681] on button "Save" at bounding box center [799, 685] width 276 height 32
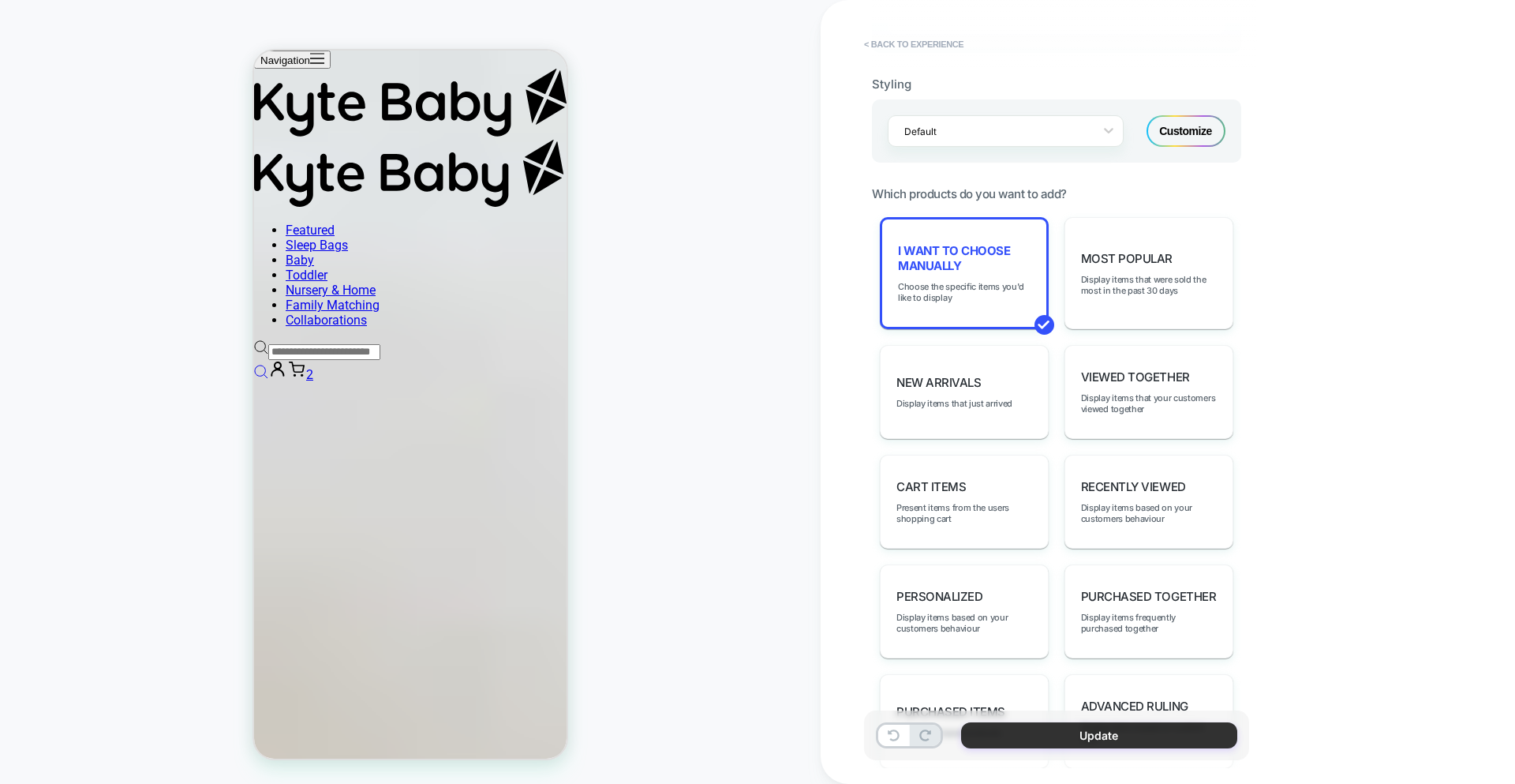
click at [1129, 740] on button "Update" at bounding box center [1099, 735] width 276 height 26
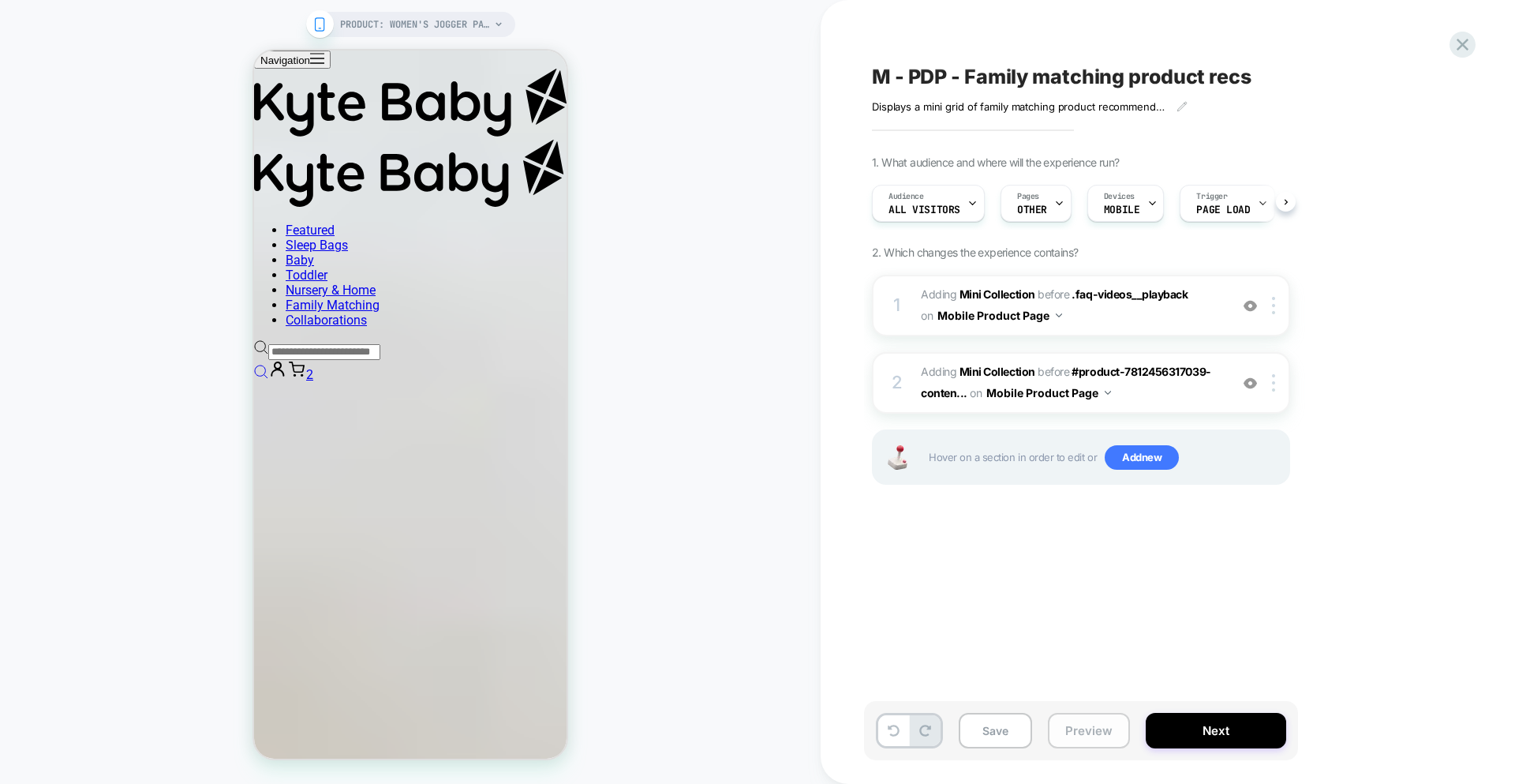
click at [1098, 733] on button "Preview" at bounding box center [1088, 731] width 82 height 35
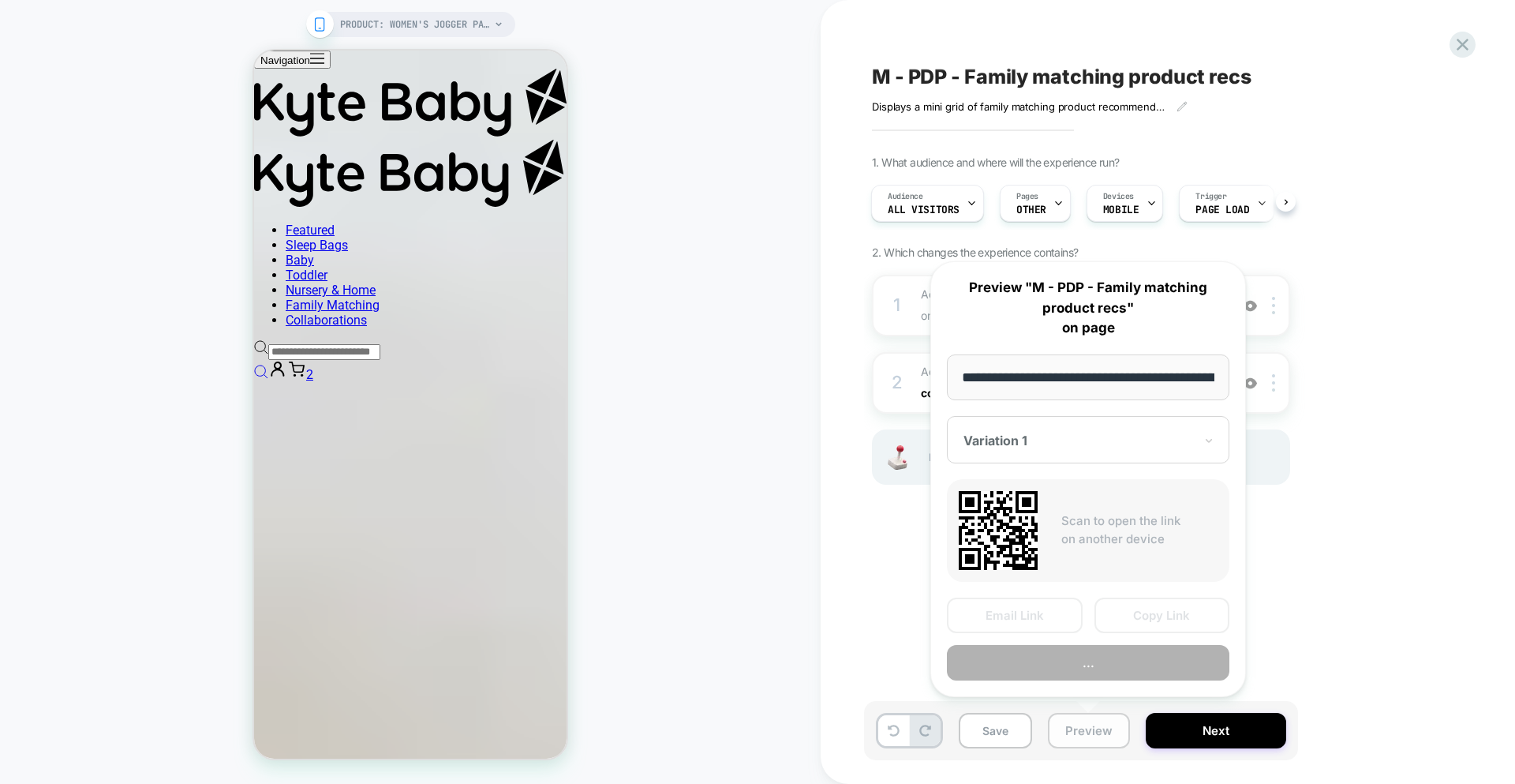
scroll to position [0, 321]
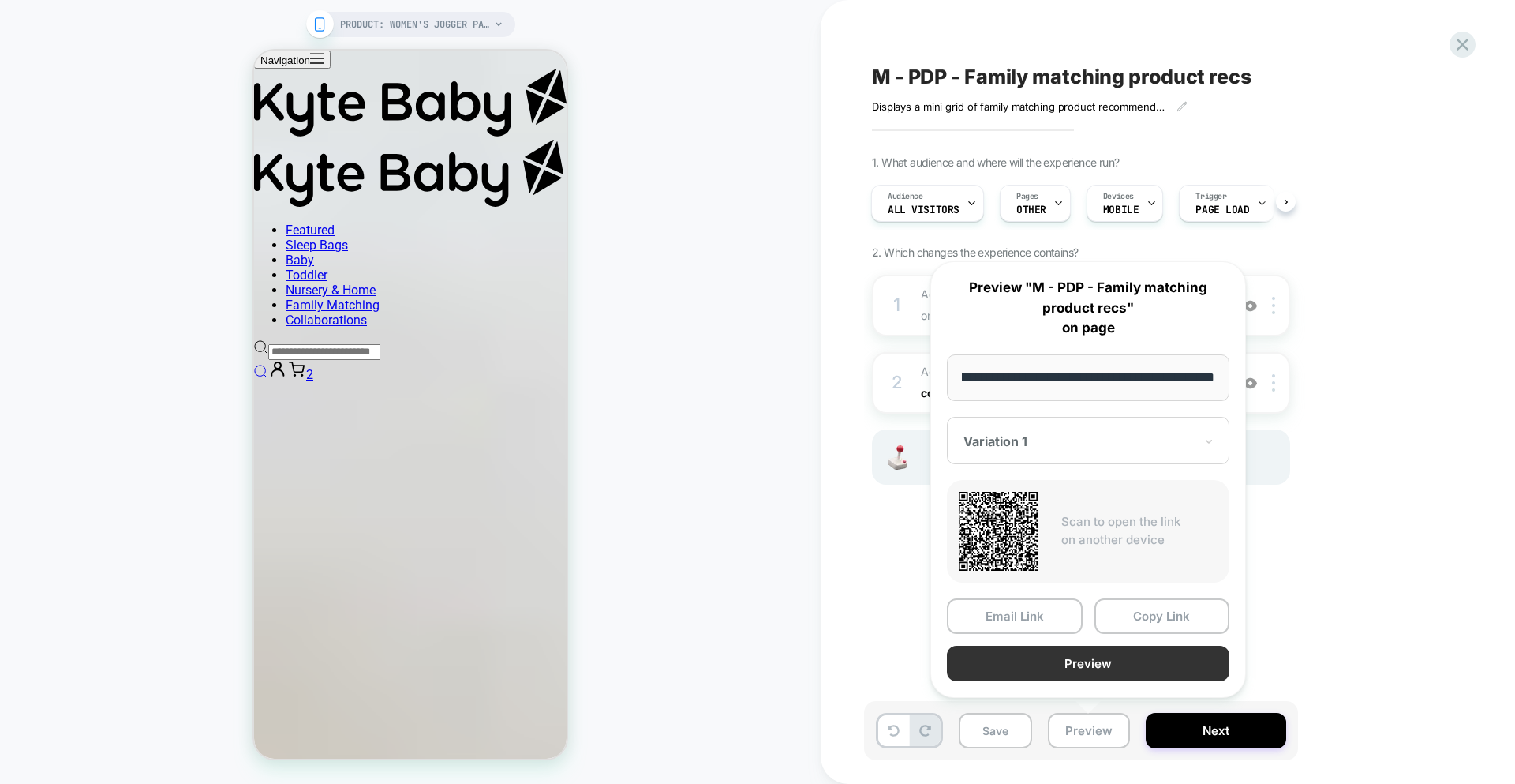
click at [1031, 667] on button "Preview" at bounding box center [1088, 663] width 283 height 35
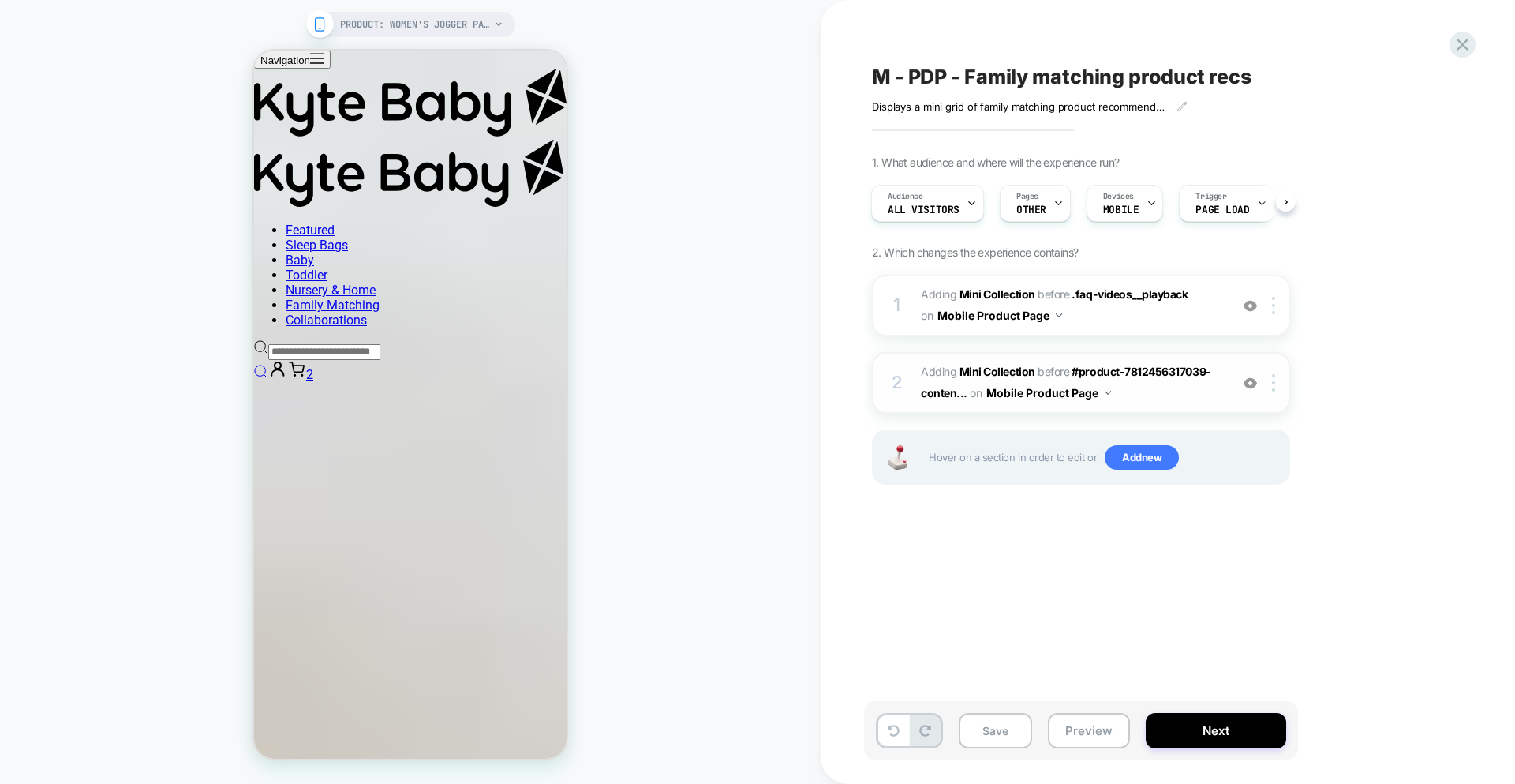
click at [1115, 393] on span "#_loomi_addon_1756310030053 Adding Mini Collection BEFORE #product-781245631703…" at bounding box center [1071, 382] width 300 height 42
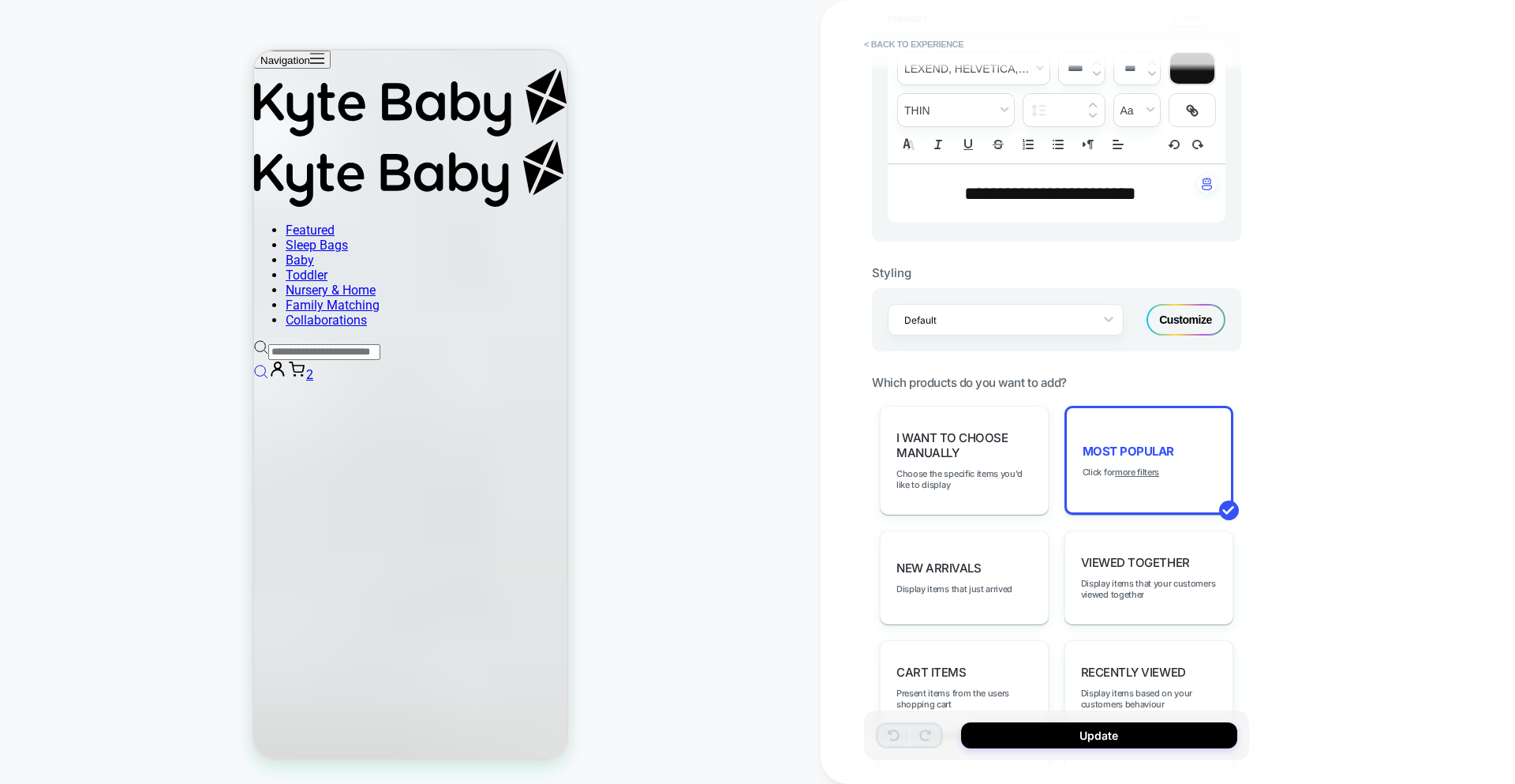
scroll to position [515, 0]
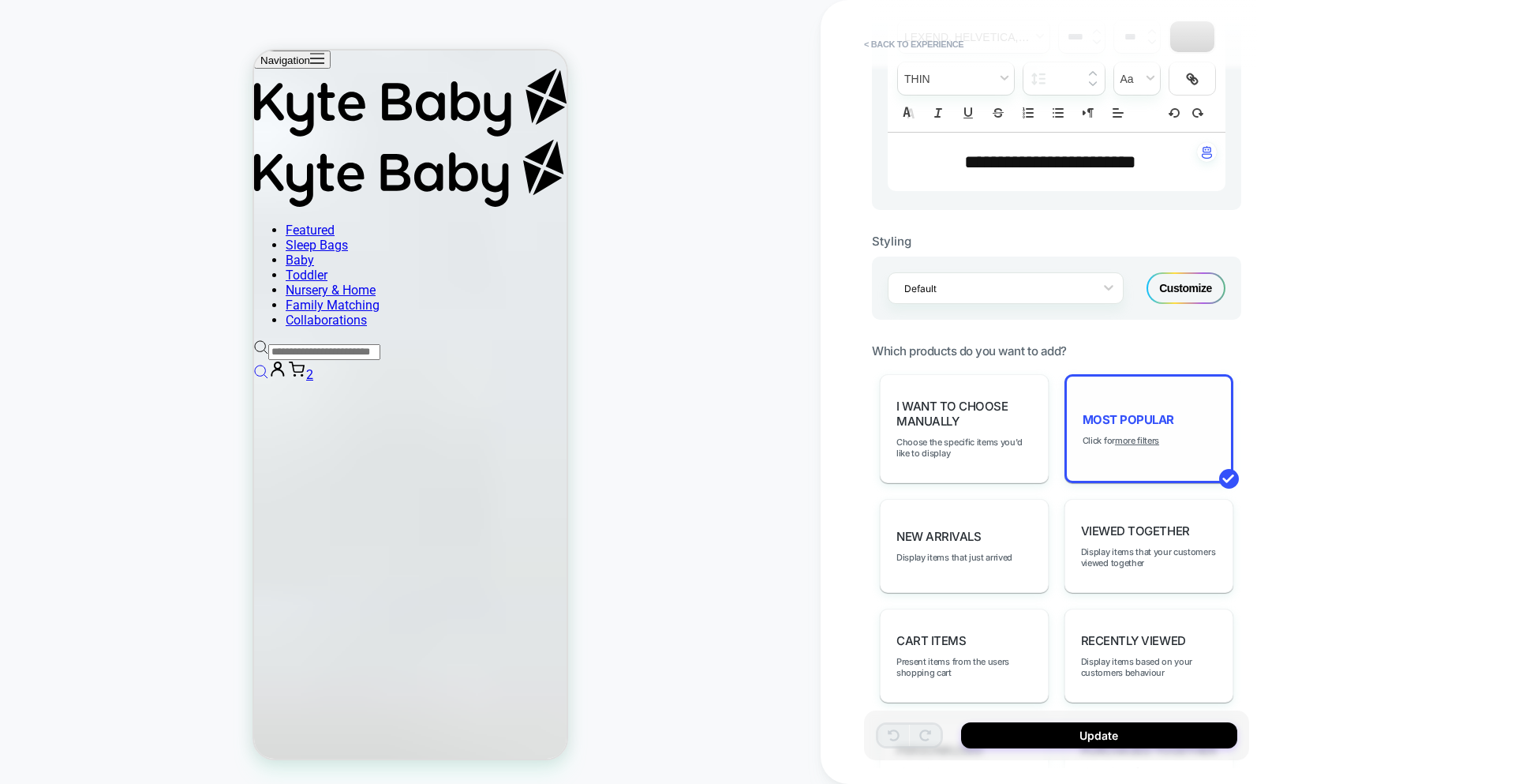
click at [1169, 449] on div "Most Popular Click for more filters" at bounding box center [1149, 428] width 168 height 109
click at [1146, 441] on u "more filters" at bounding box center [1137, 440] width 44 height 11
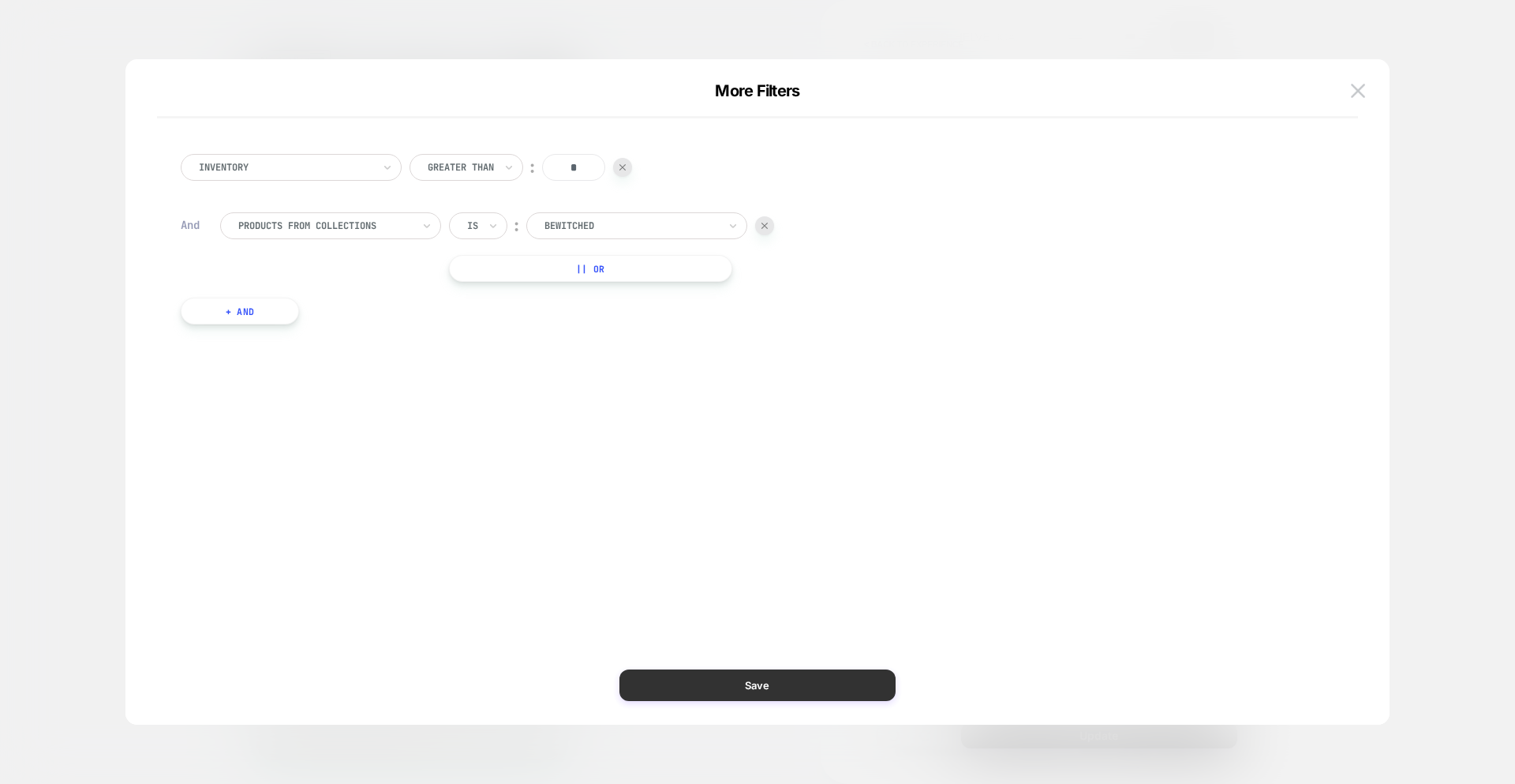
click at [727, 686] on button "Save" at bounding box center [758, 685] width 276 height 32
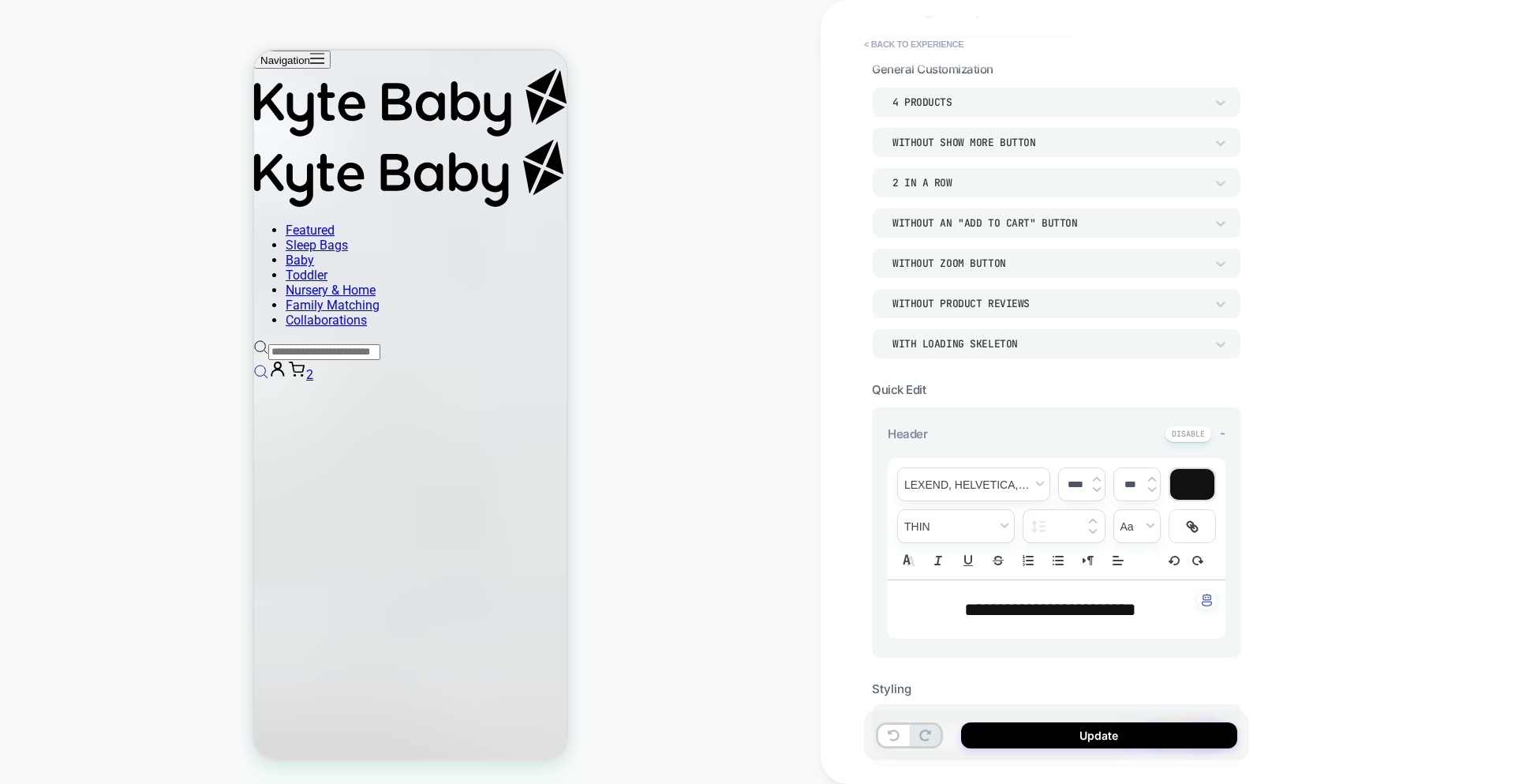
scroll to position [57, 0]
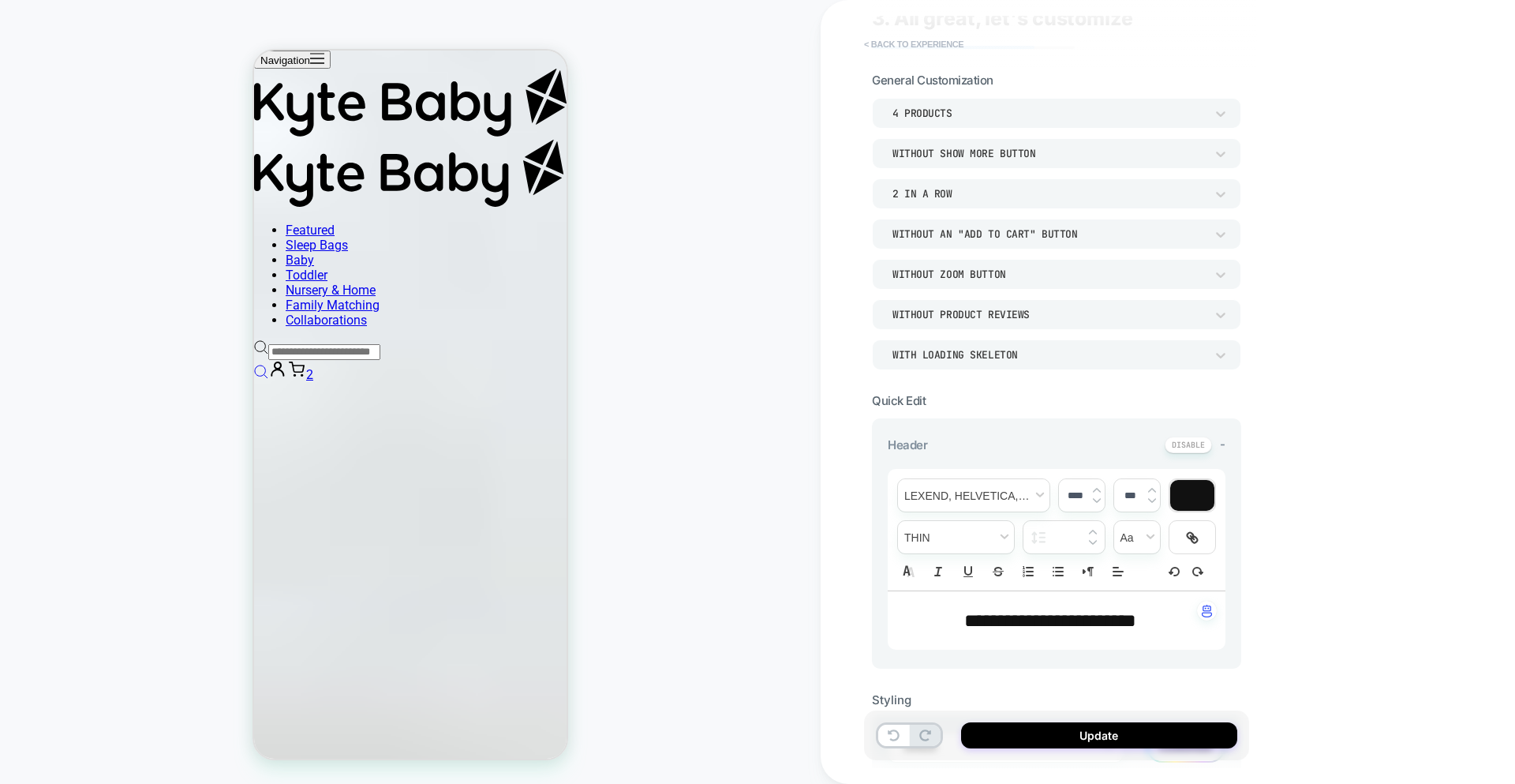
click at [883, 42] on button "< Back to experience" at bounding box center [913, 44] width 115 height 26
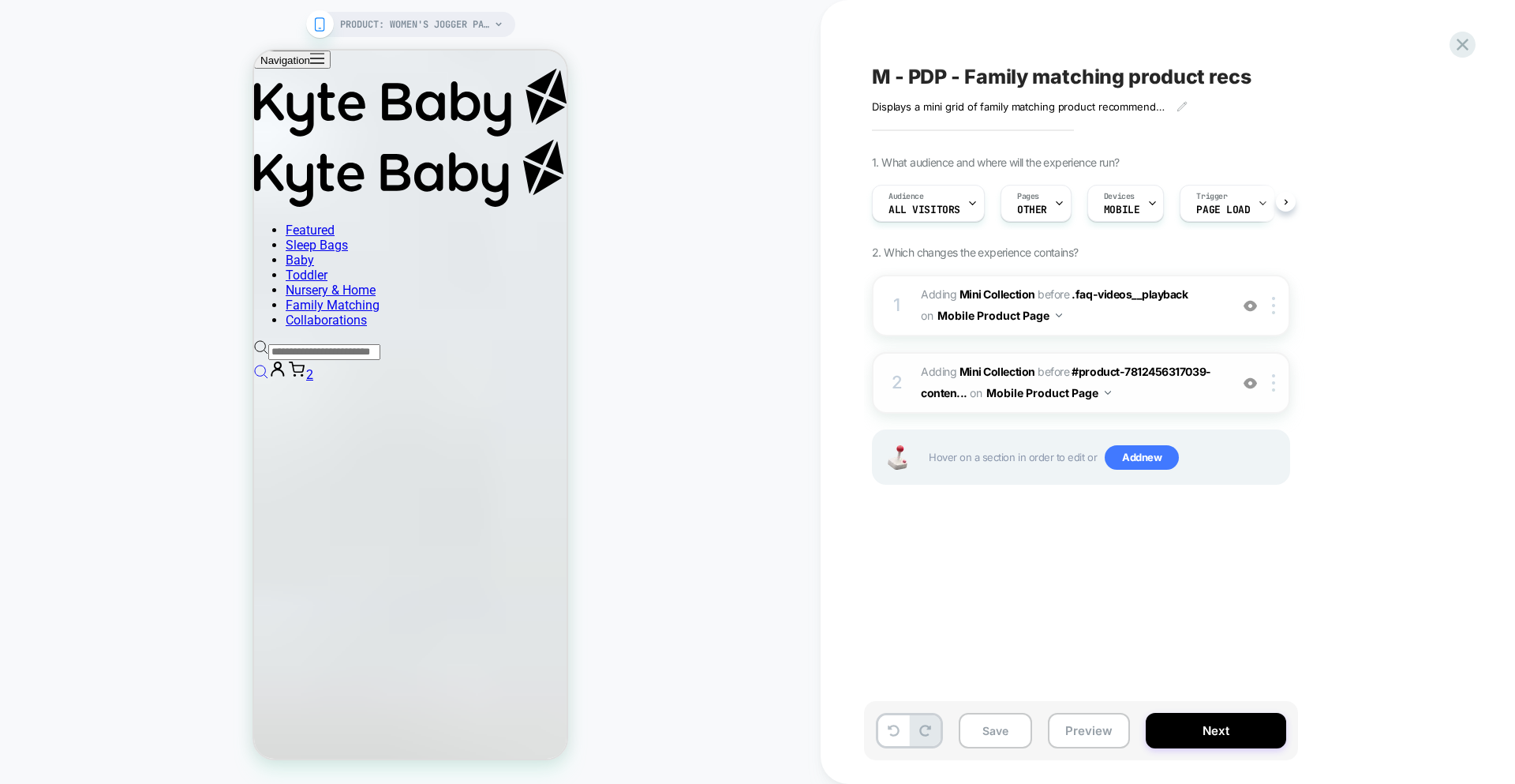
scroll to position [0, 1]
click at [1111, 325] on span "#_loomi_addon_1756309347111 Adding Mini Collection BEFORE .faq-videos__playback…" at bounding box center [1071, 304] width 300 height 42
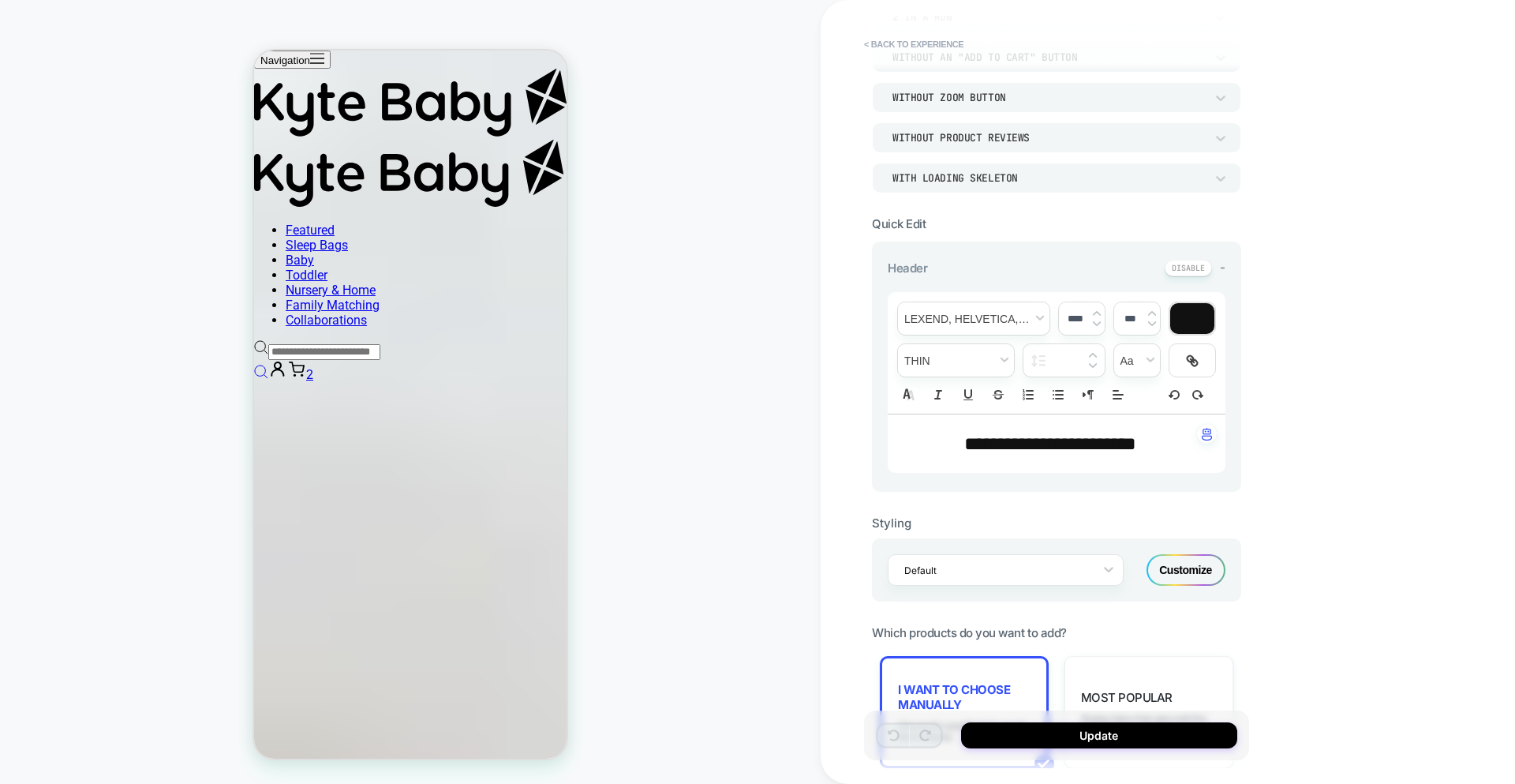
scroll to position [307, 0]
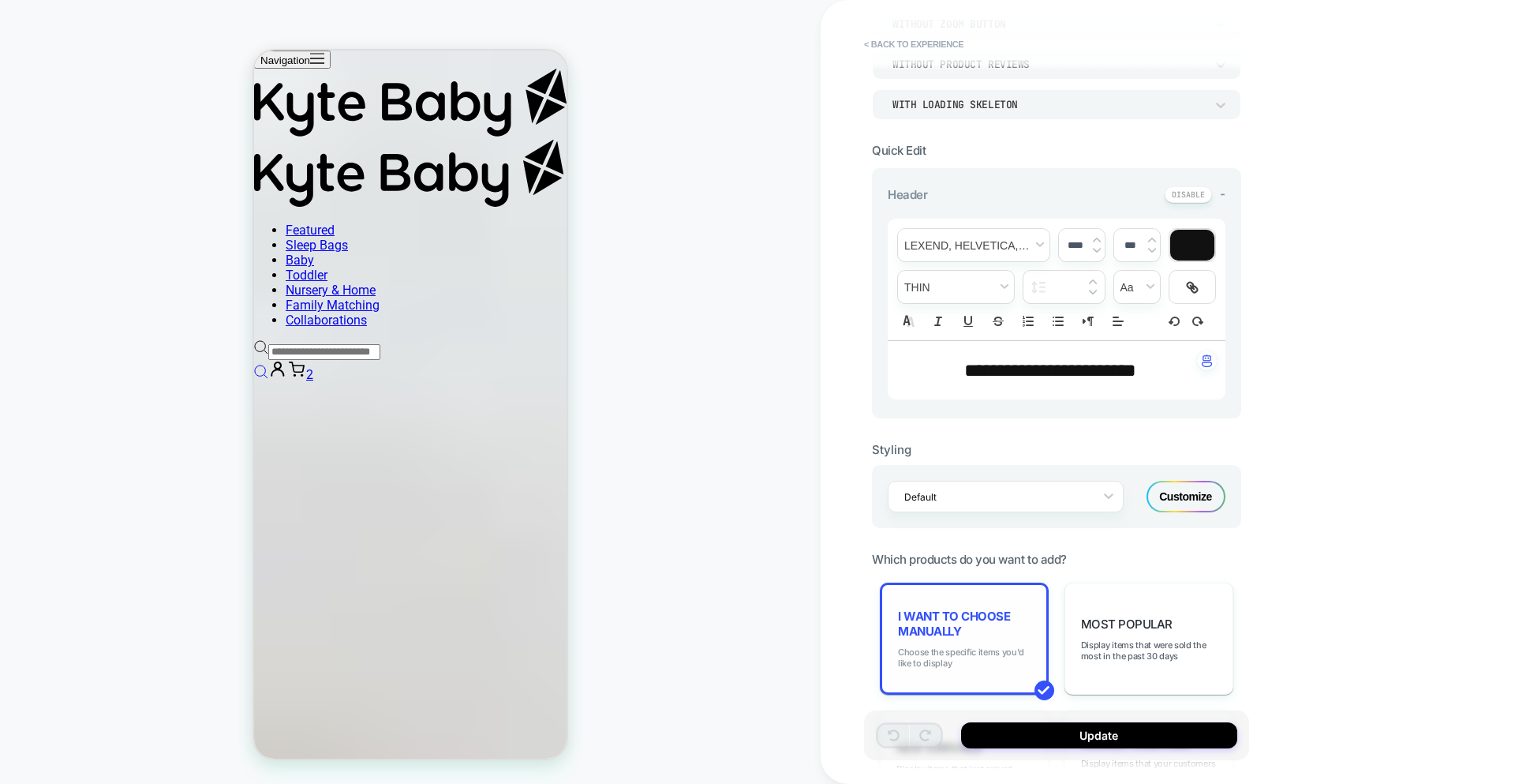
click at [967, 653] on span "Choose the specific items you'd like to display" at bounding box center [964, 657] width 133 height 22
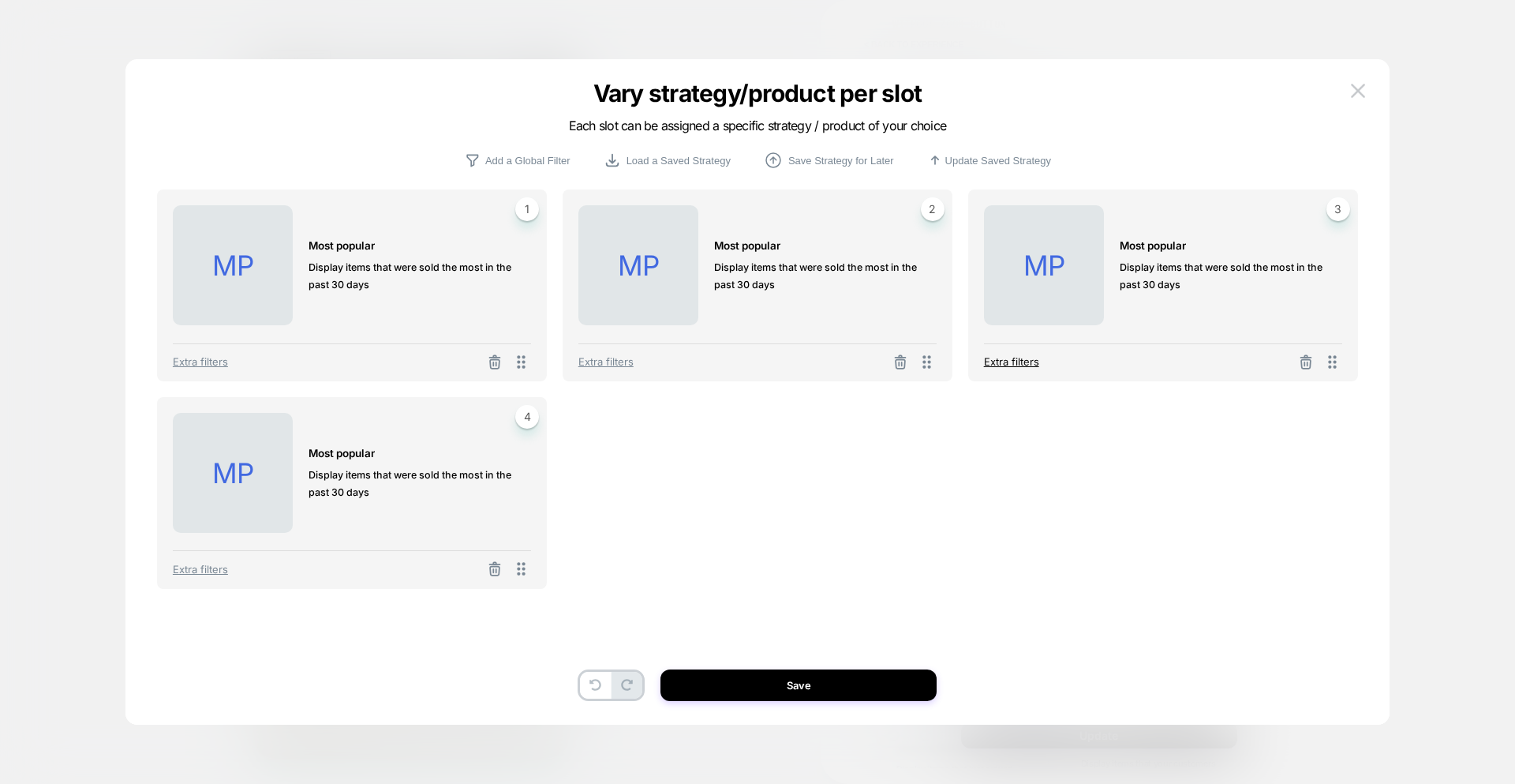
click at [1002, 361] on span "Extra filters" at bounding box center [1012, 361] width 55 height 13
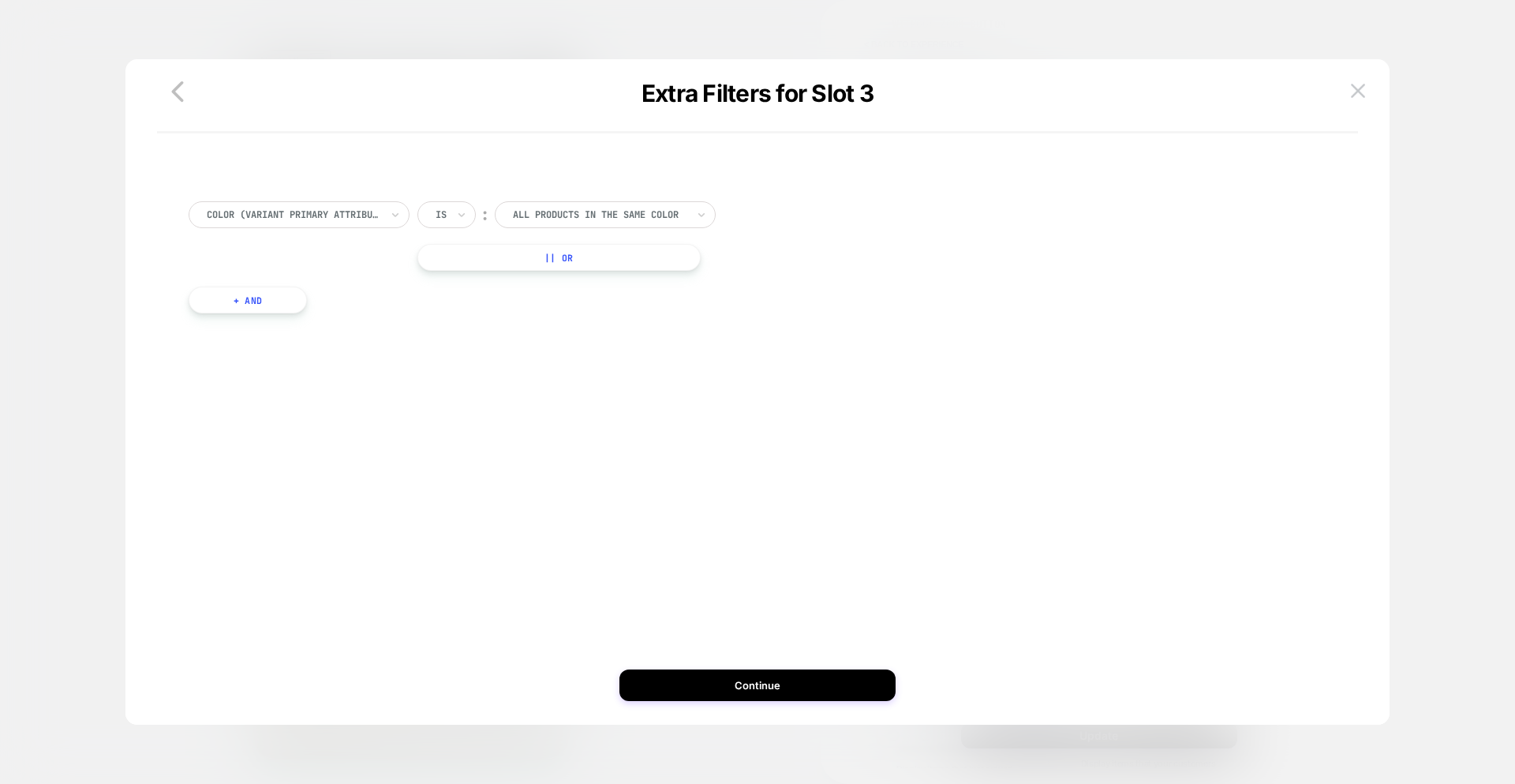
click at [248, 292] on button "+ And" at bounding box center [248, 299] width 118 height 27
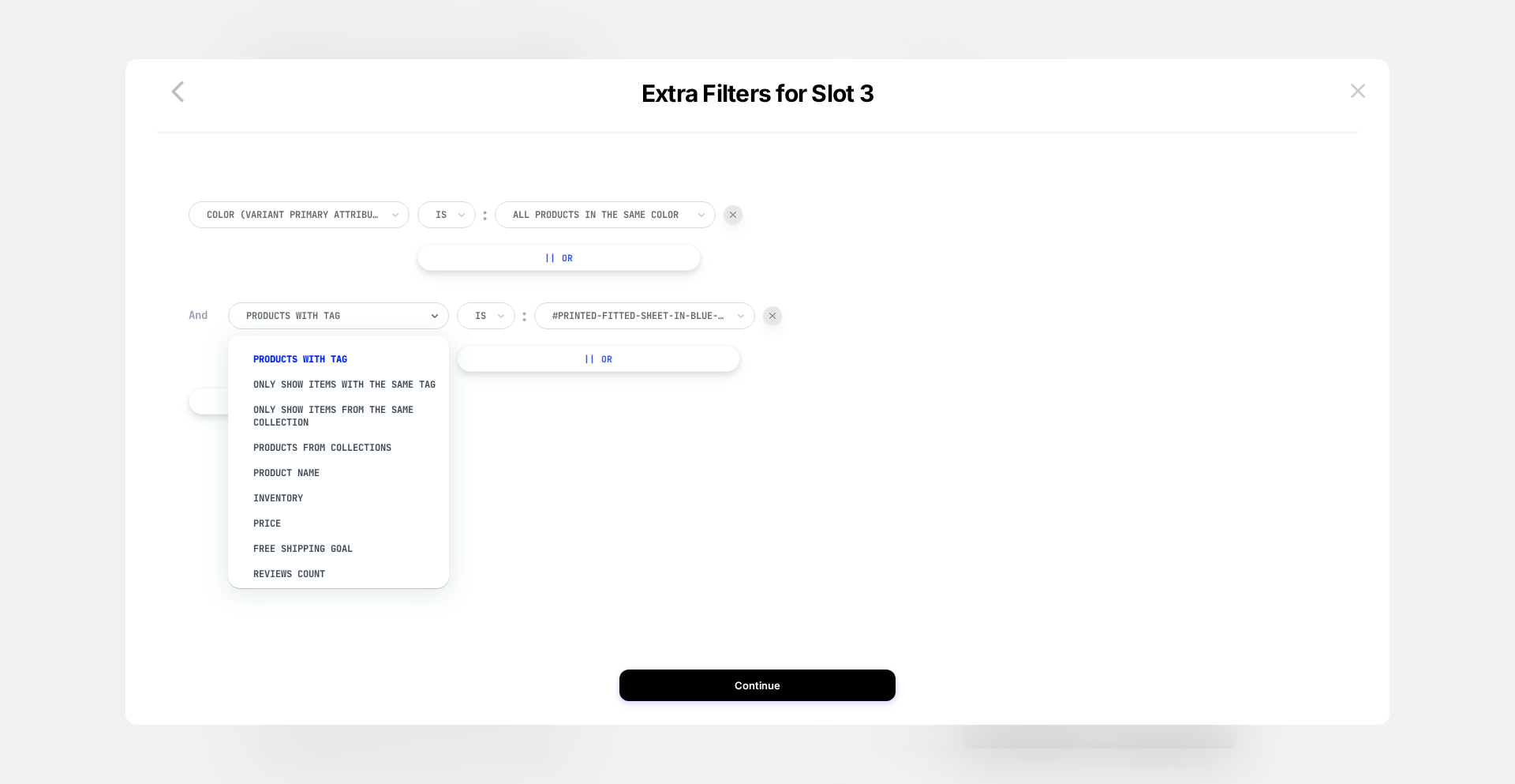
click at [277, 327] on div "PRODUCTS WITH TAG" at bounding box center [339, 315] width 221 height 27
click at [659, 325] on div "#printed-fitted-sheet-in-blue-bonnet" at bounding box center [644, 315] width 221 height 27
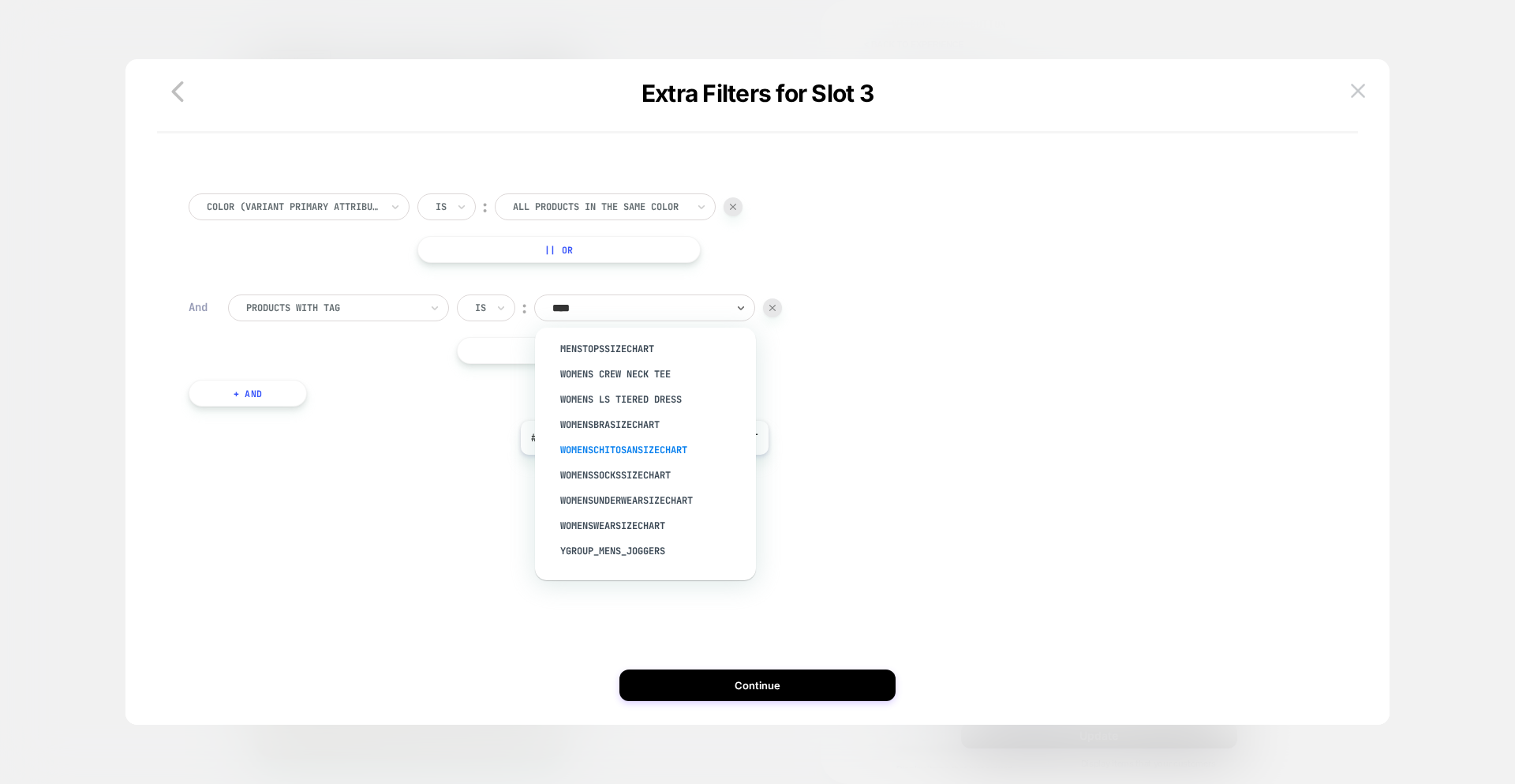
scroll to position [0, 0]
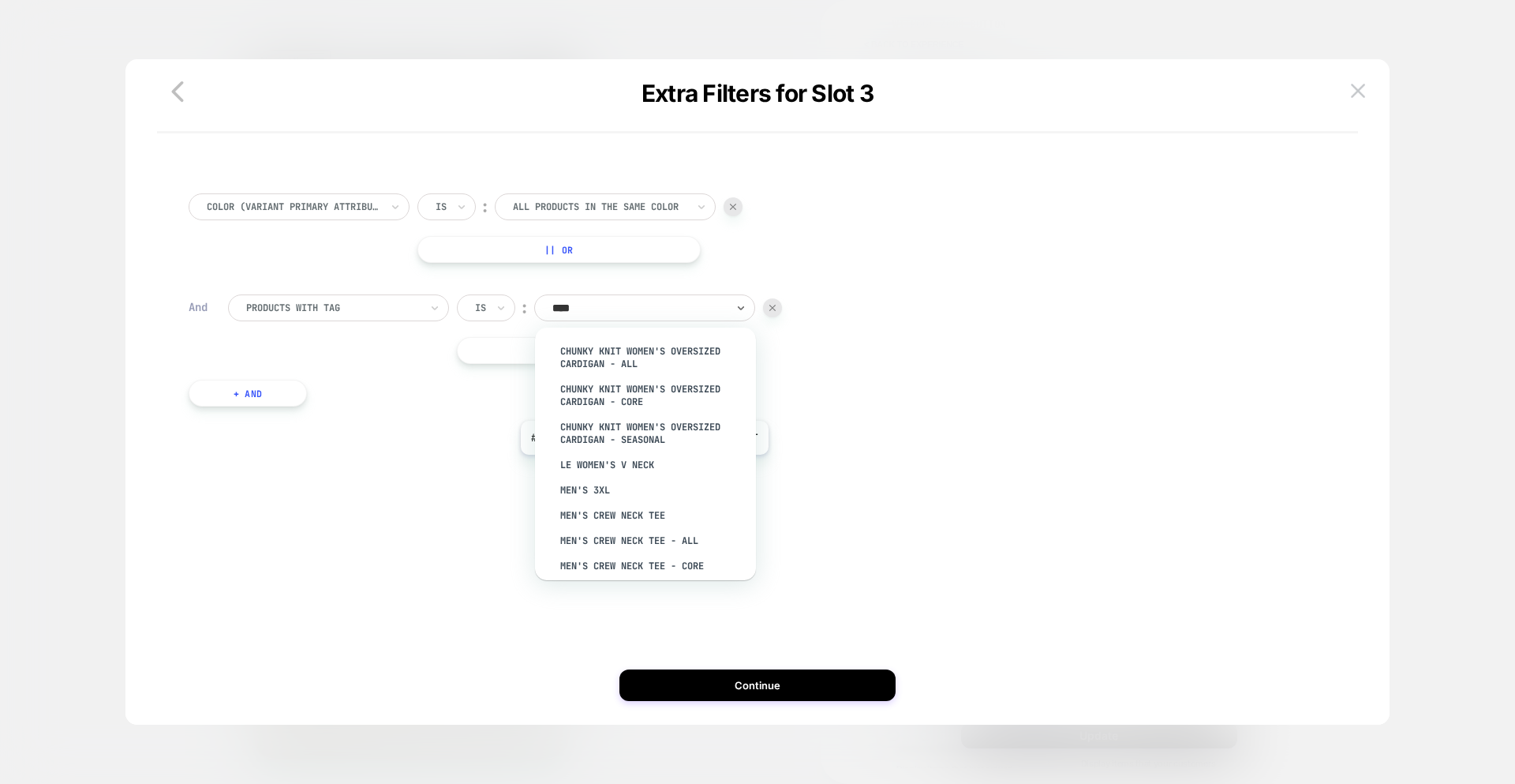
type input "*****"
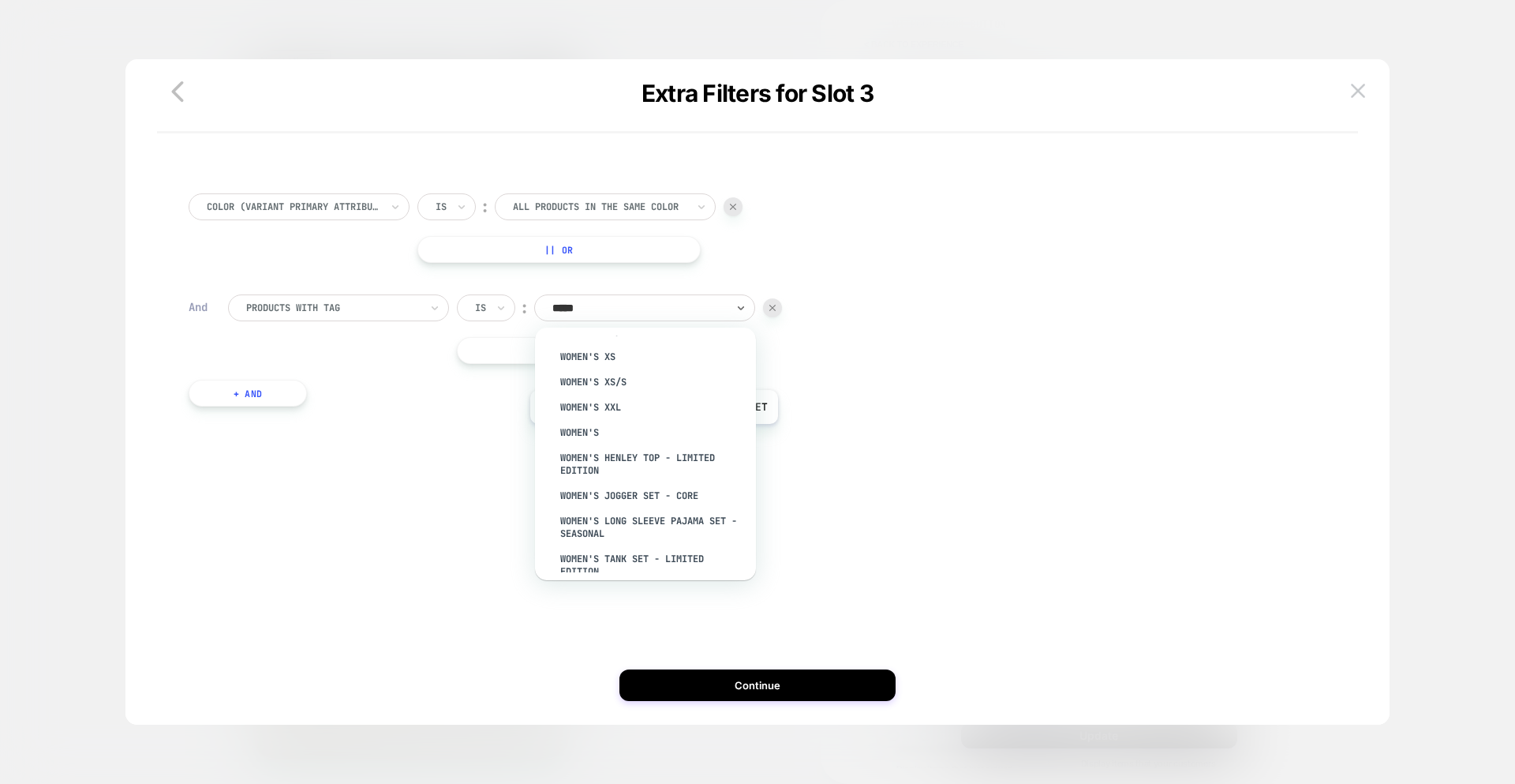
scroll to position [3798, 0]
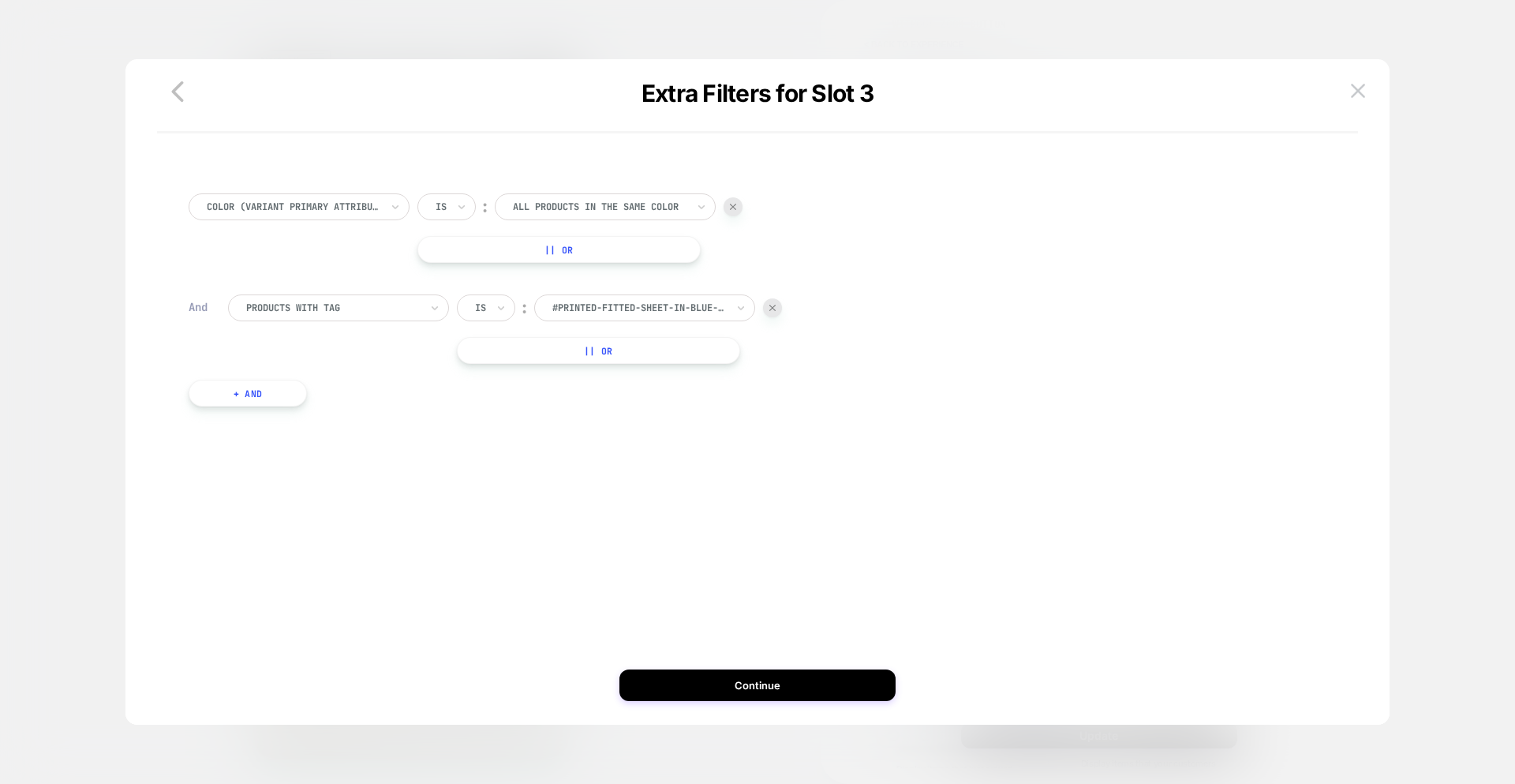
drag, startPoint x: 486, startPoint y: 376, endPoint x: 378, endPoint y: 330, distance: 117.4
click at [478, 375] on div "color (Variant primary attribute) Is ︰ All products in the same color ALL PRODU…" at bounding box center [757, 303] width 1153 height 268
click at [347, 301] on div at bounding box center [333, 307] width 173 height 14
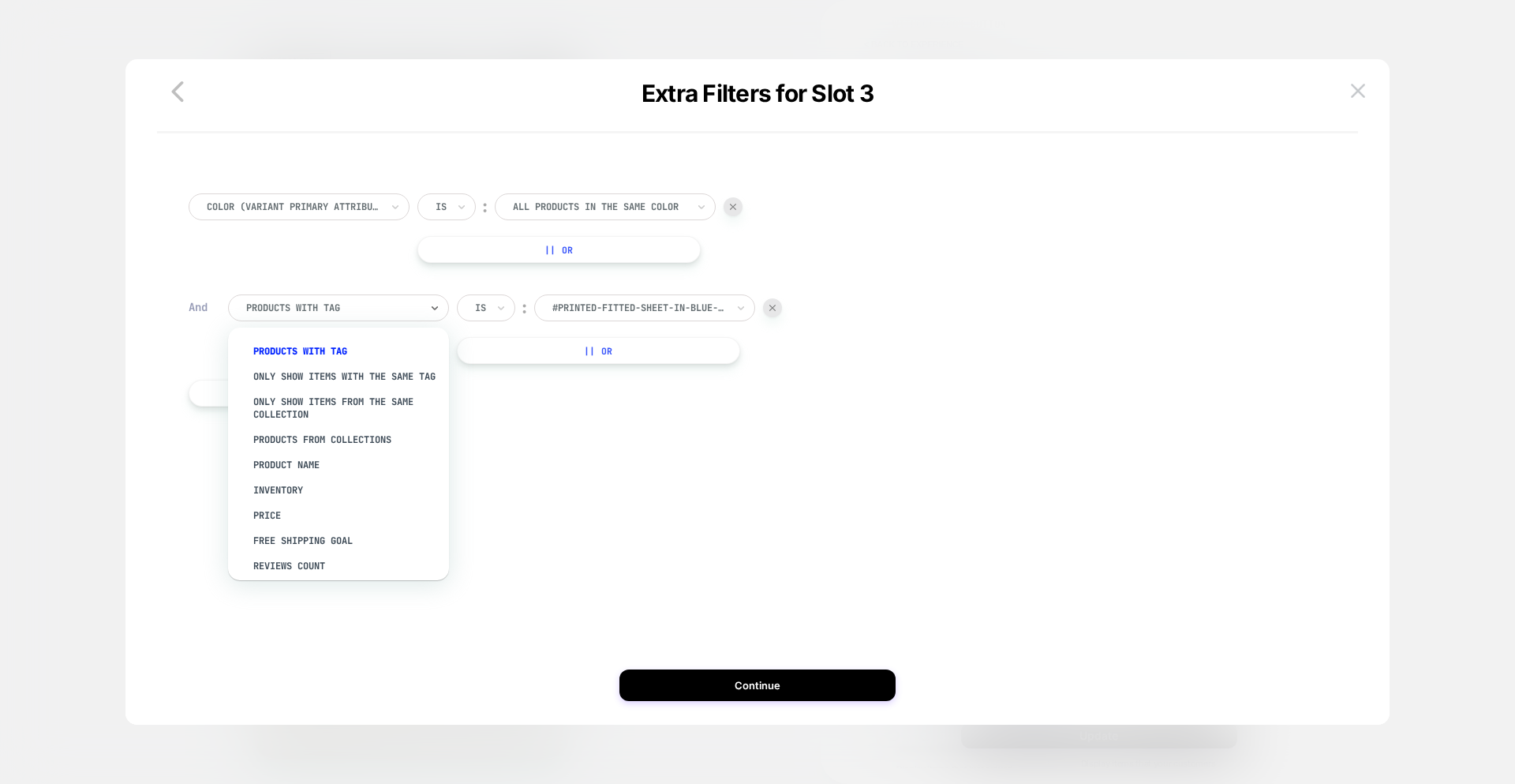
click at [768, 305] on div at bounding box center [772, 307] width 19 height 19
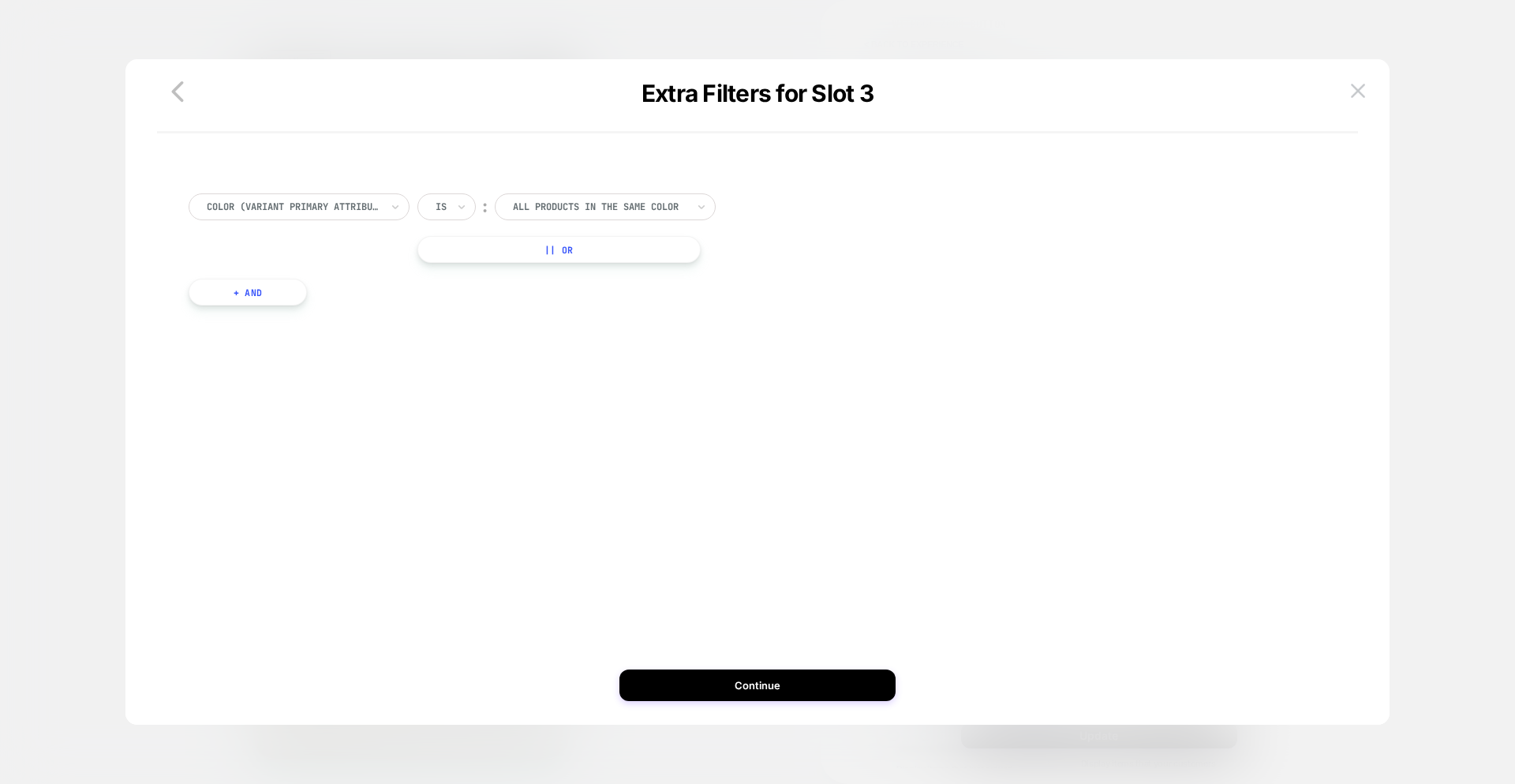
click at [1373, 89] on div "Extra Filters for Slot 3 color (Variant primary attribute) Is ︰ All products in…" at bounding box center [758, 399] width 1265 height 649
click at [1360, 90] on img at bounding box center [1358, 91] width 14 height 14
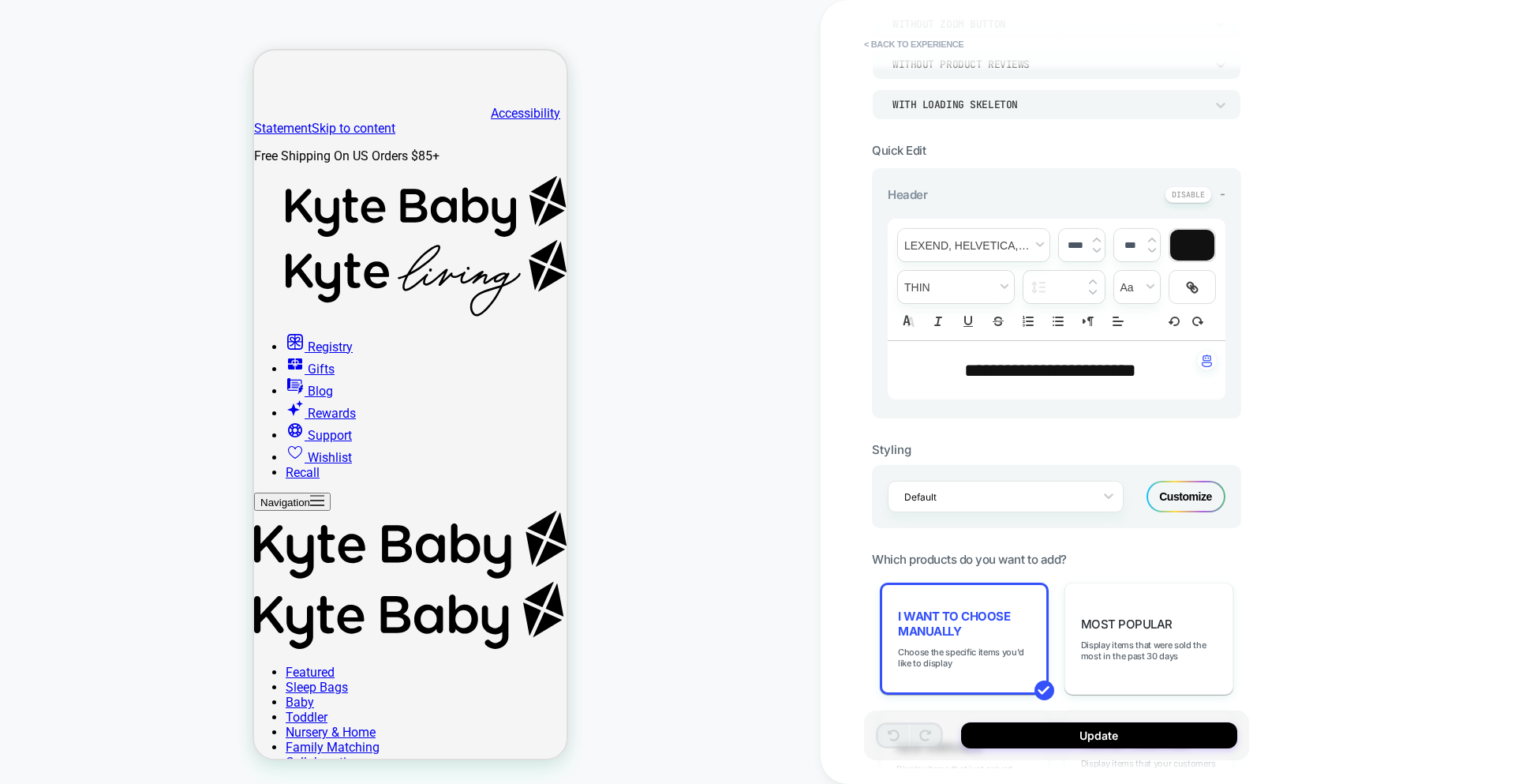
scroll to position [0, 0]
